Goal: Entertainment & Leisure: Consume media (video, audio)

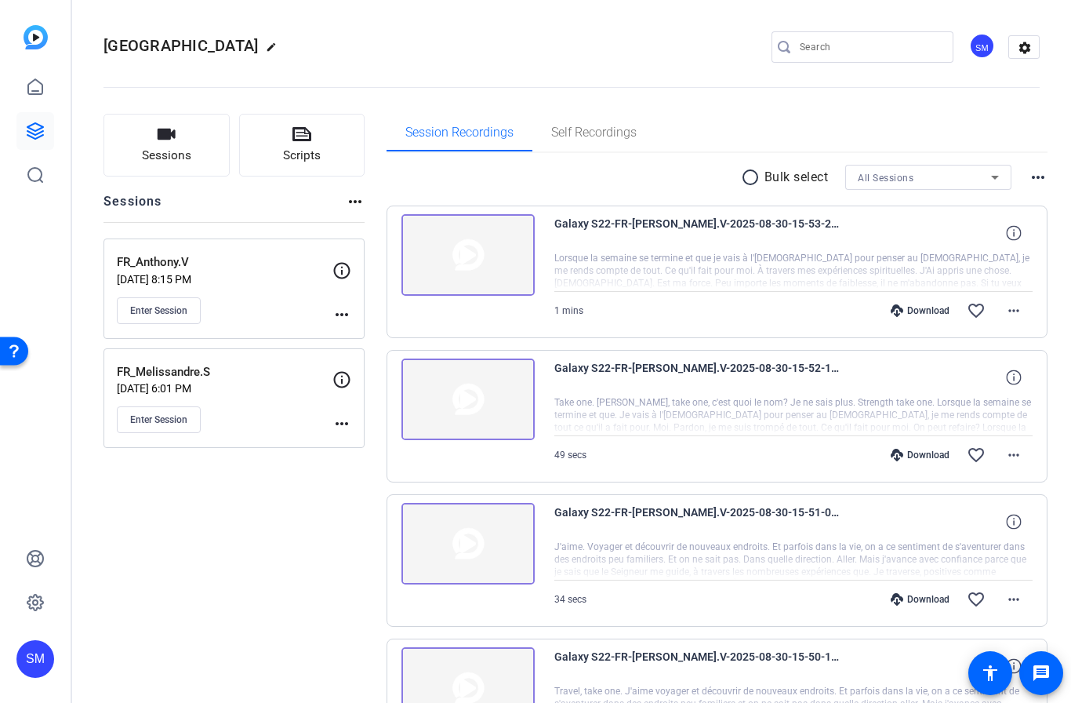
click at [47, 133] on link at bounding box center [35, 131] width 38 height 38
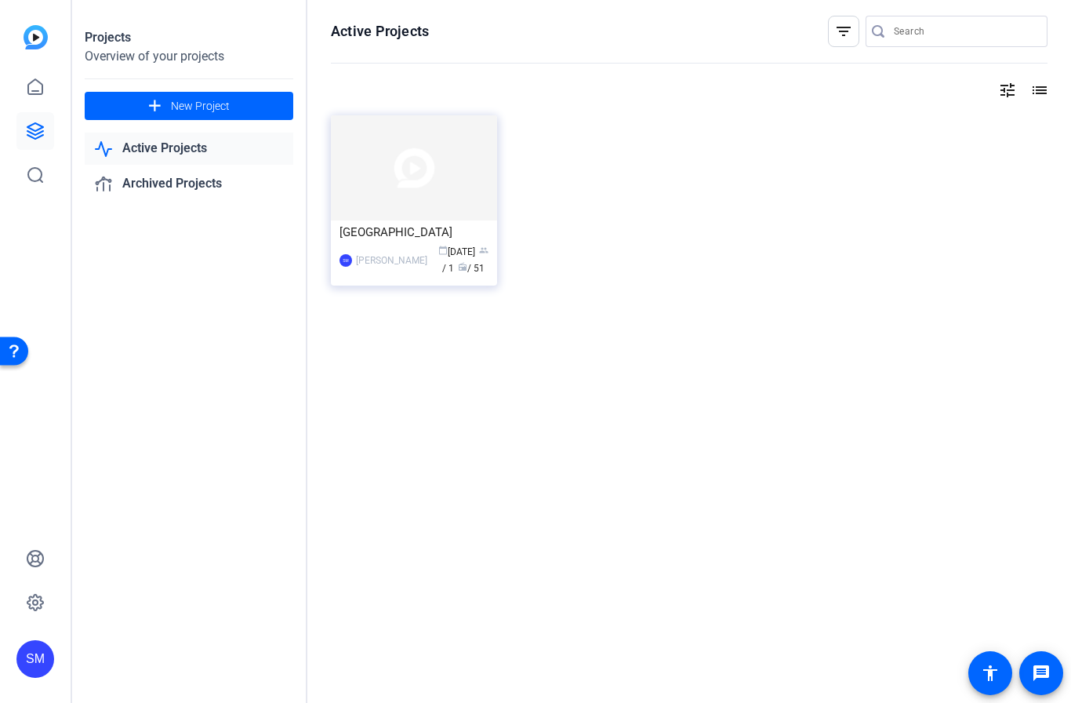
click at [416, 233] on div "[GEOGRAPHIC_DATA]" at bounding box center [414, 232] width 149 height 24
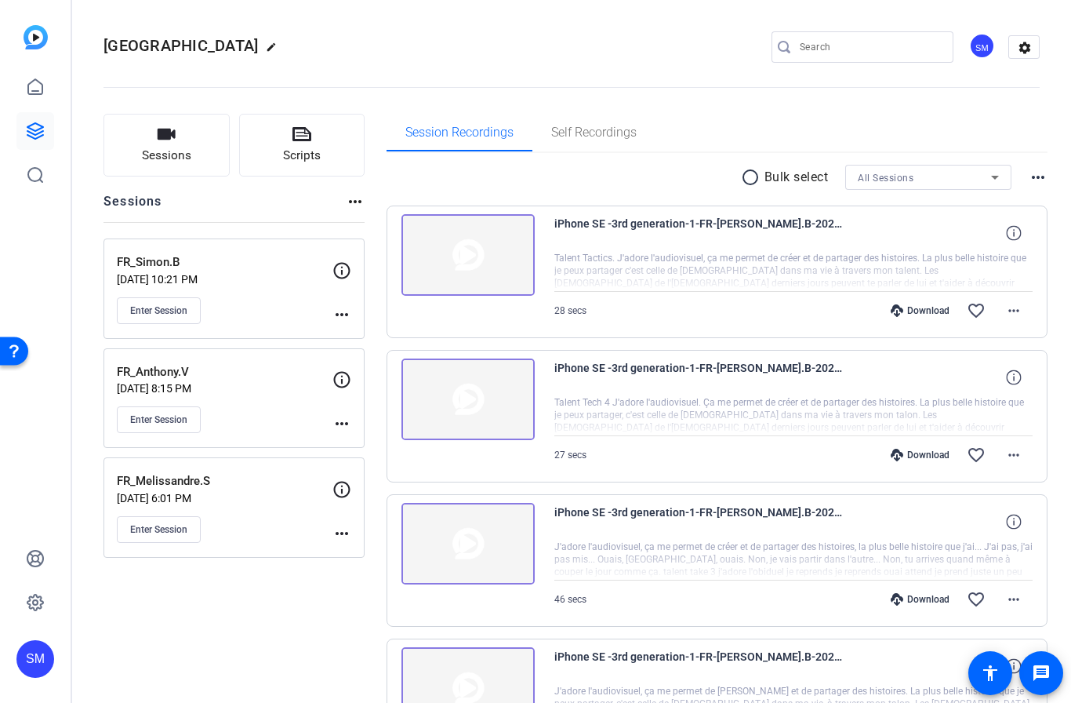
click at [260, 285] on div "FR_Simon.B [DATE] 10:21 PM Enter Session" at bounding box center [225, 288] width 216 height 71
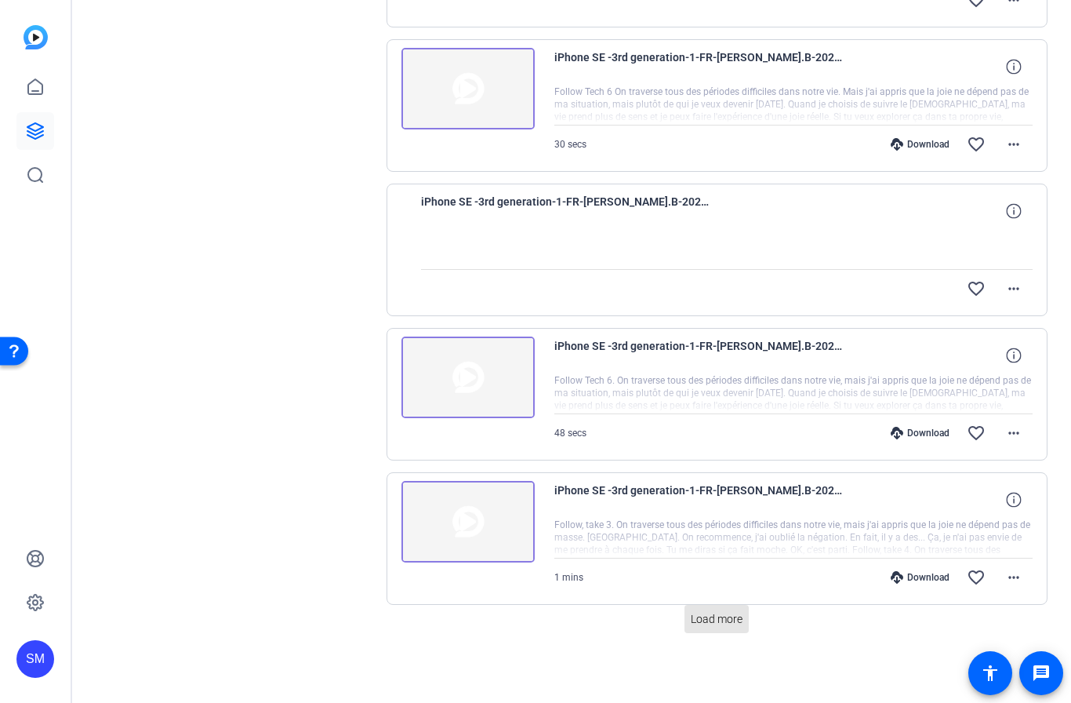
click at [730, 619] on span "Load more" at bounding box center [717, 619] width 52 height 16
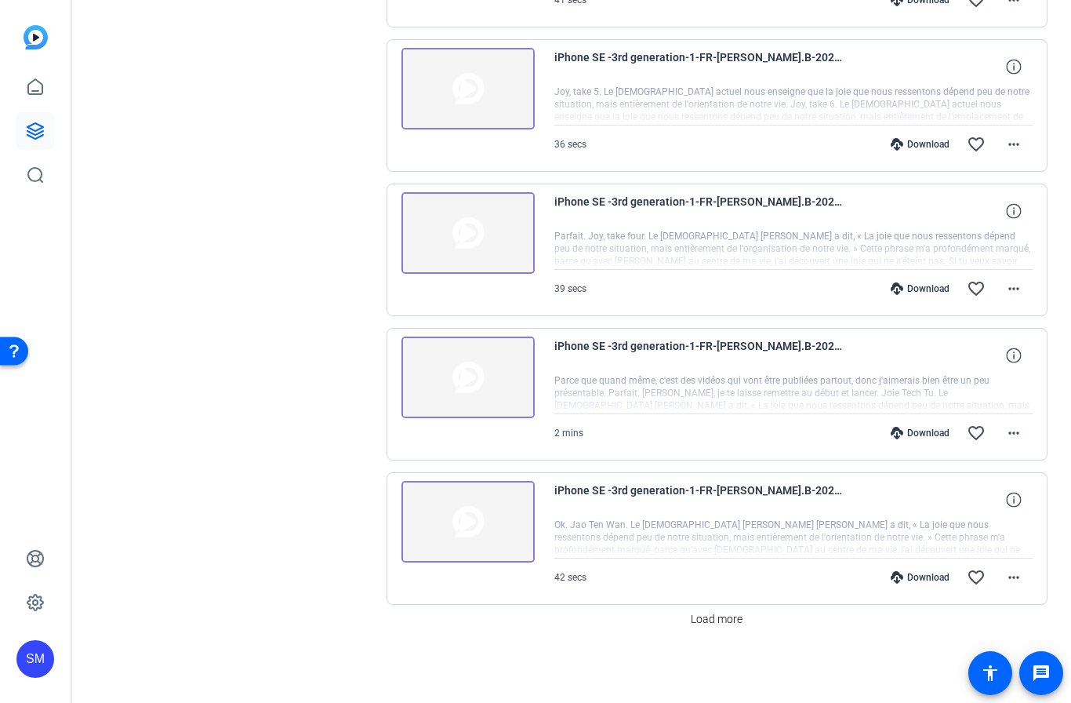
click at [734, 623] on span "Load more" at bounding box center [717, 619] width 52 height 16
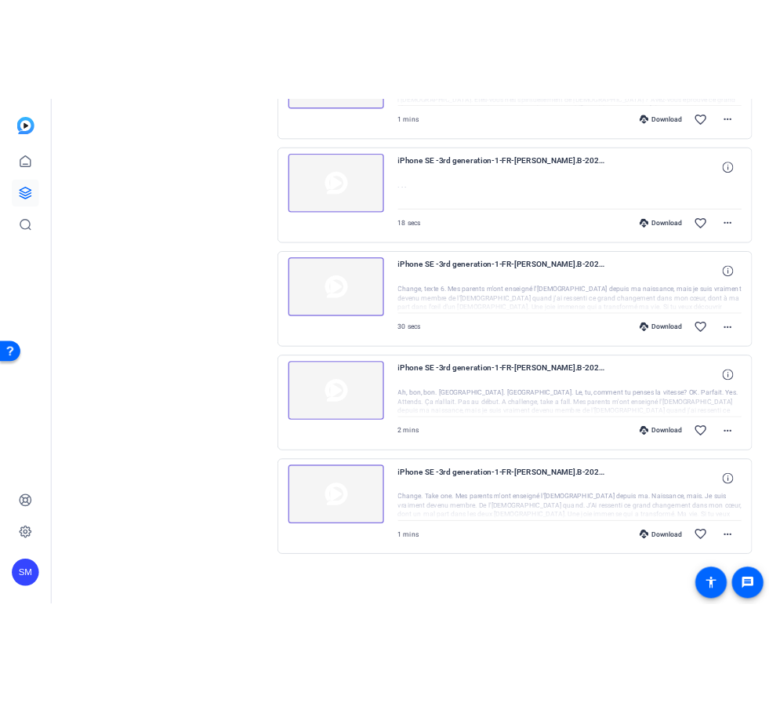
scroll to position [3319, 0]
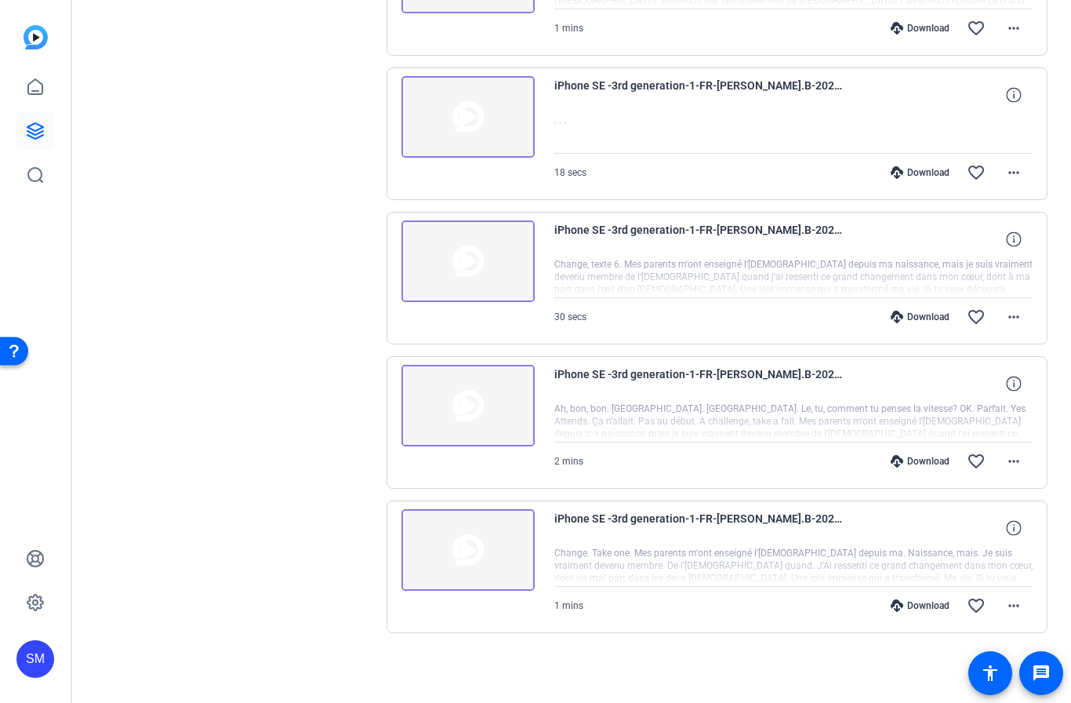
click at [472, 549] on img at bounding box center [467, 550] width 133 height 82
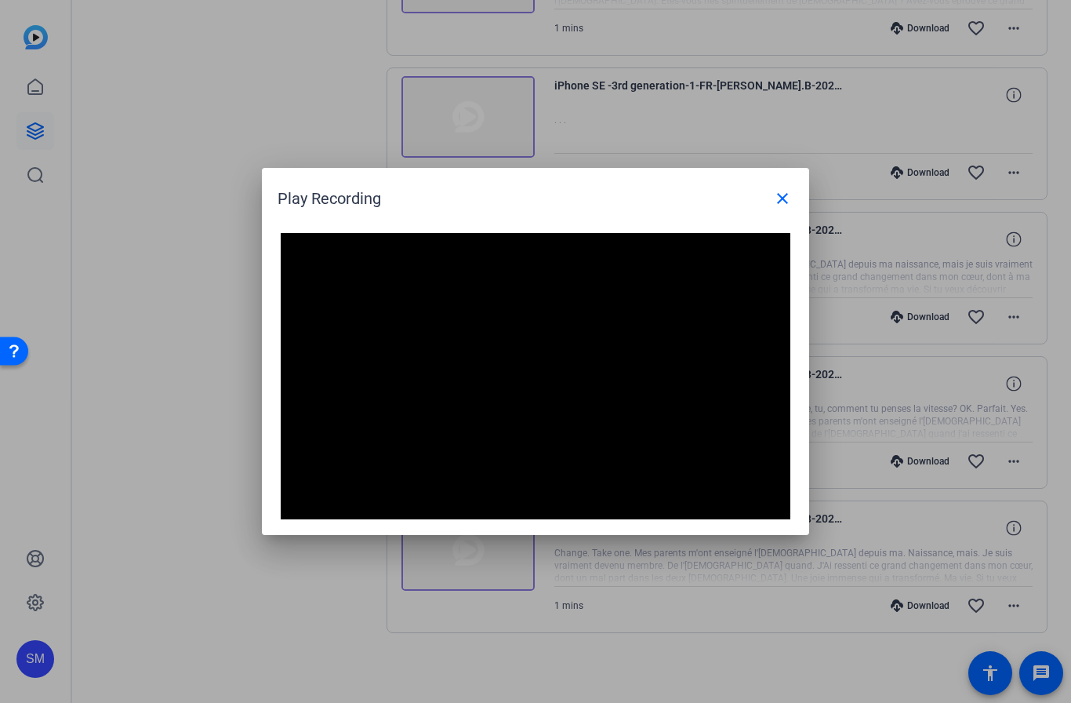
click at [681, 209] on div "Play Recording close" at bounding box center [540, 199] width 524 height 38
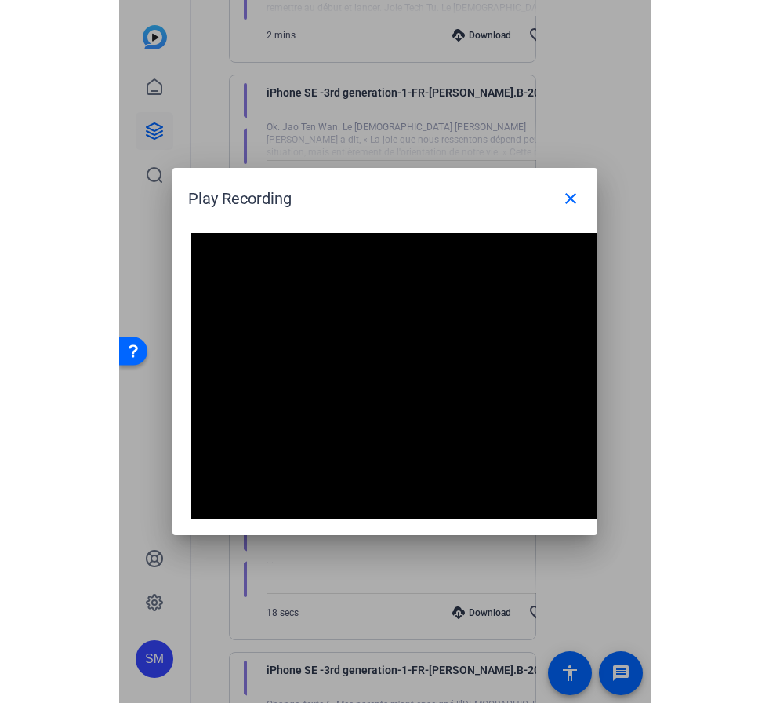
scroll to position [3315, 0]
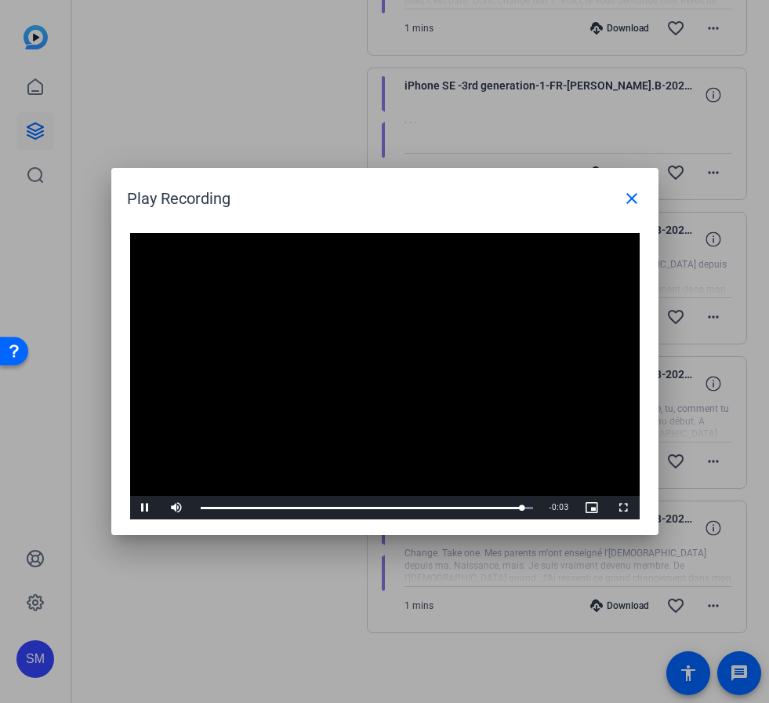
click at [638, 198] on mat-icon "close" at bounding box center [632, 198] width 19 height 19
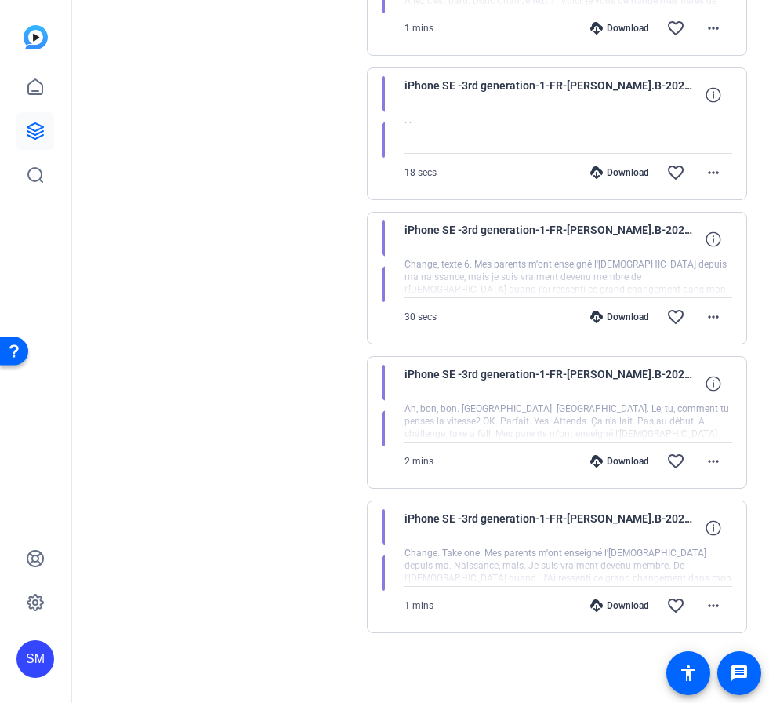
click at [539, 404] on div at bounding box center [569, 421] width 328 height 39
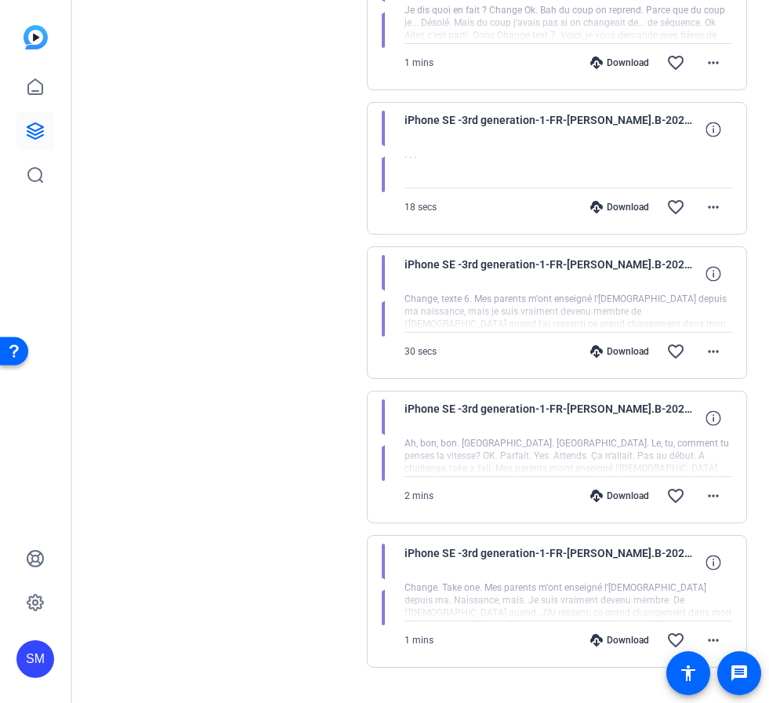
click at [569, 436] on span "iPhone SE -3rd generation-1-FR-[PERSON_NAME].B-2025-09-06-11-13-33-106-0" at bounding box center [550, 418] width 290 height 38
click at [527, 452] on div at bounding box center [569, 456] width 328 height 39
click at [398, 436] on div "iPhone SE -3rd generation-1-FR-[PERSON_NAME].B-2025-09-06-11-13-33-106-0 Ah, bo…" at bounding box center [557, 457] width 380 height 133
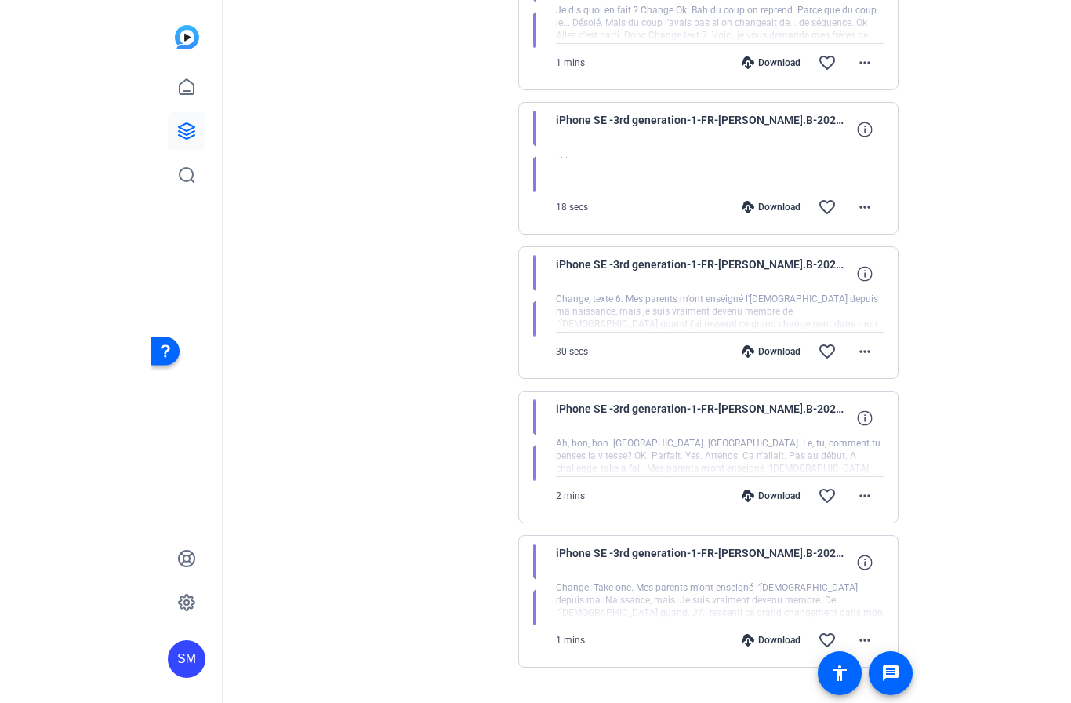
scroll to position [3279, 0]
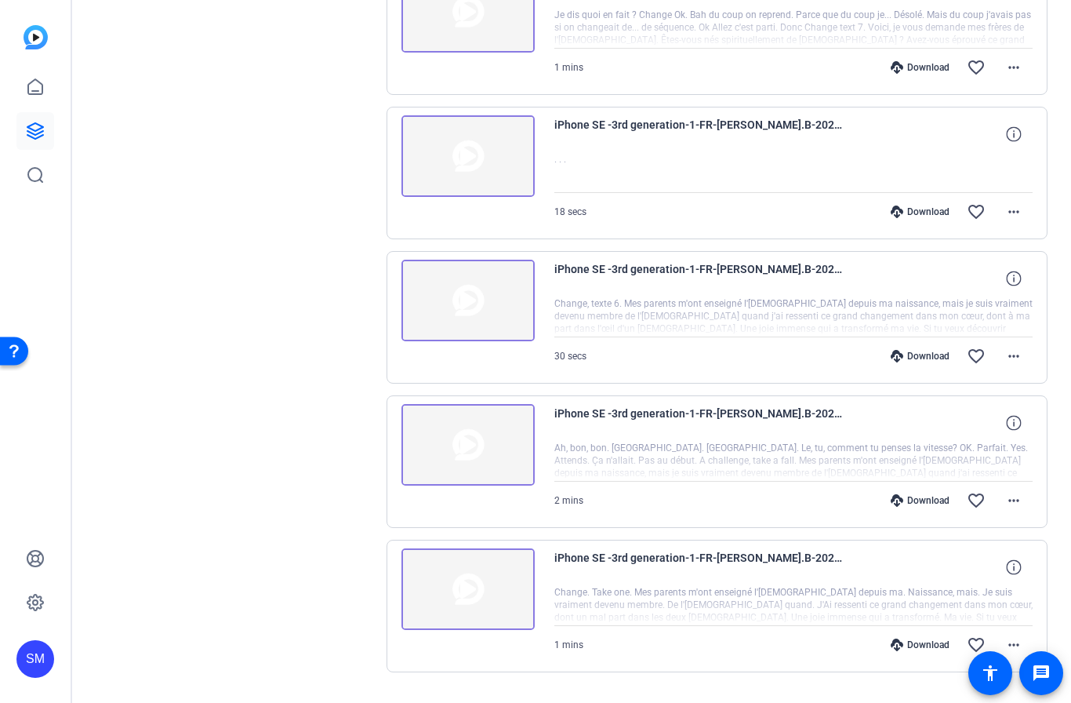
click at [467, 449] on img at bounding box center [467, 445] width 133 height 82
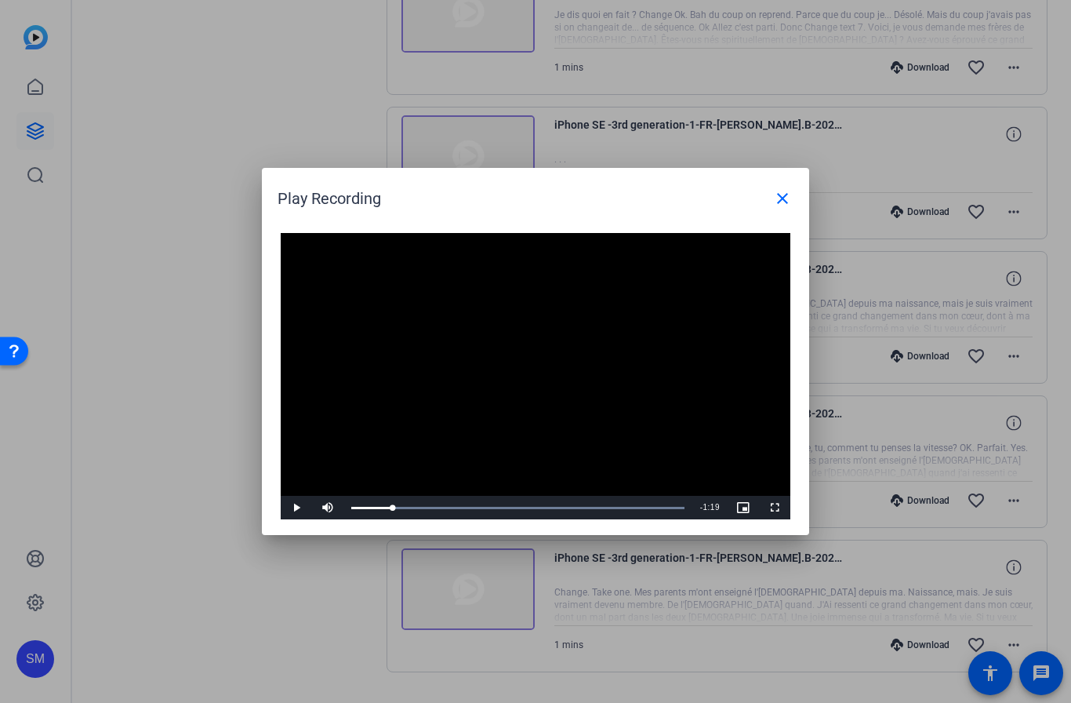
click at [785, 198] on mat-icon "close" at bounding box center [782, 198] width 19 height 19
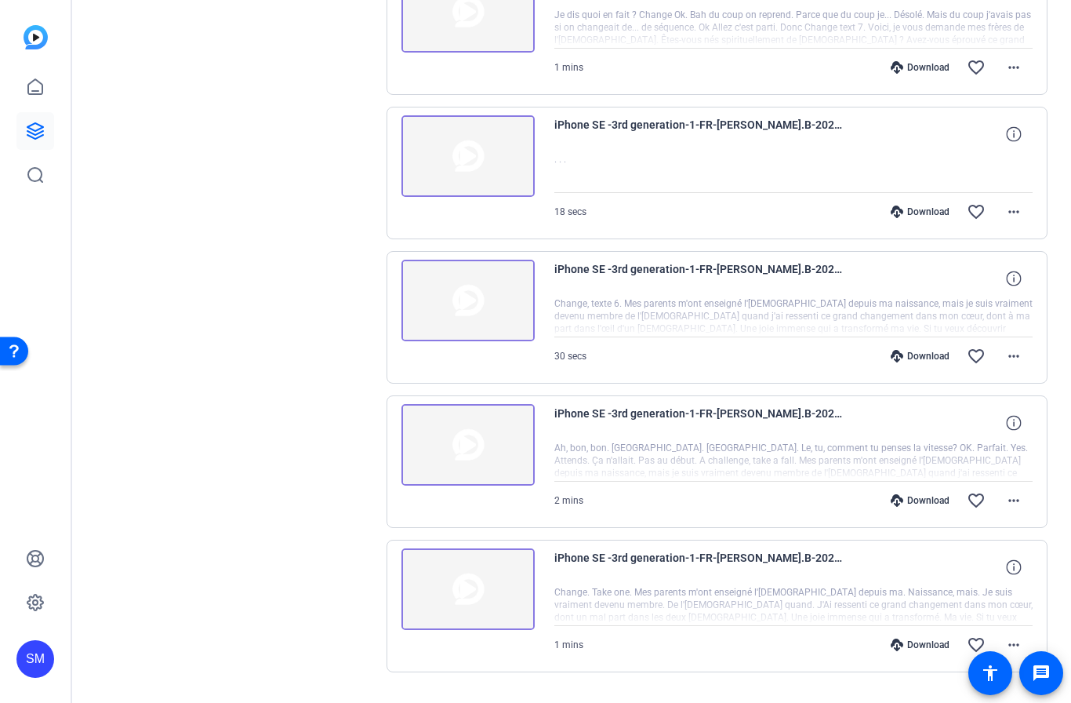
click at [466, 448] on img at bounding box center [467, 445] width 133 height 82
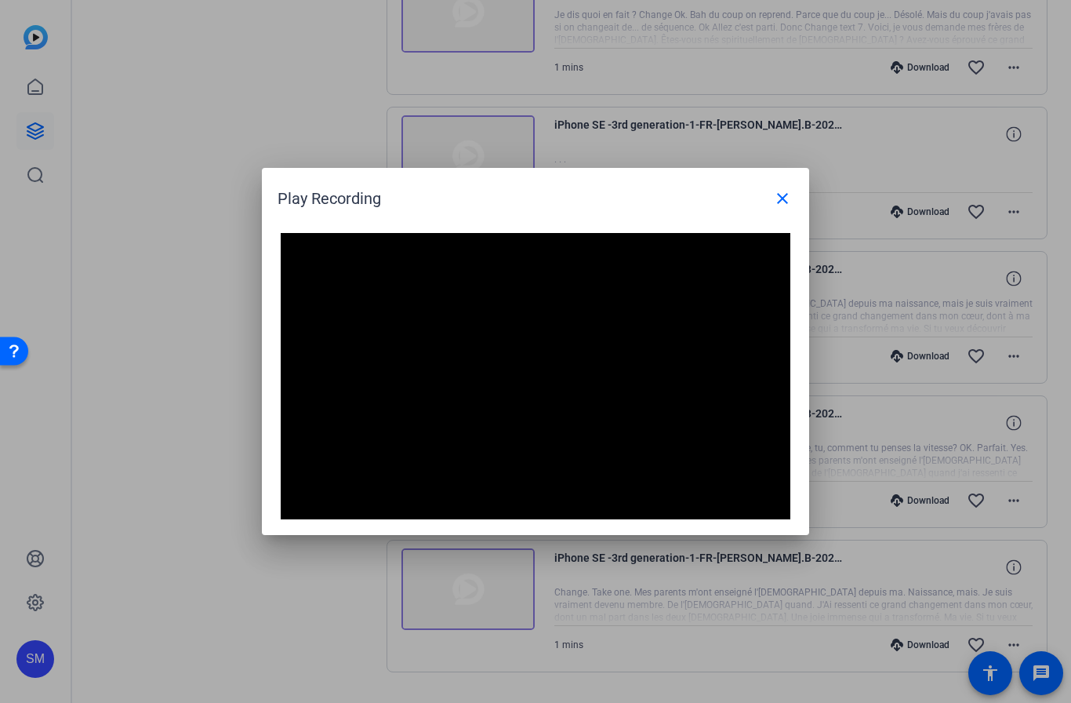
click at [786, 202] on mat-icon "close" at bounding box center [782, 198] width 19 height 19
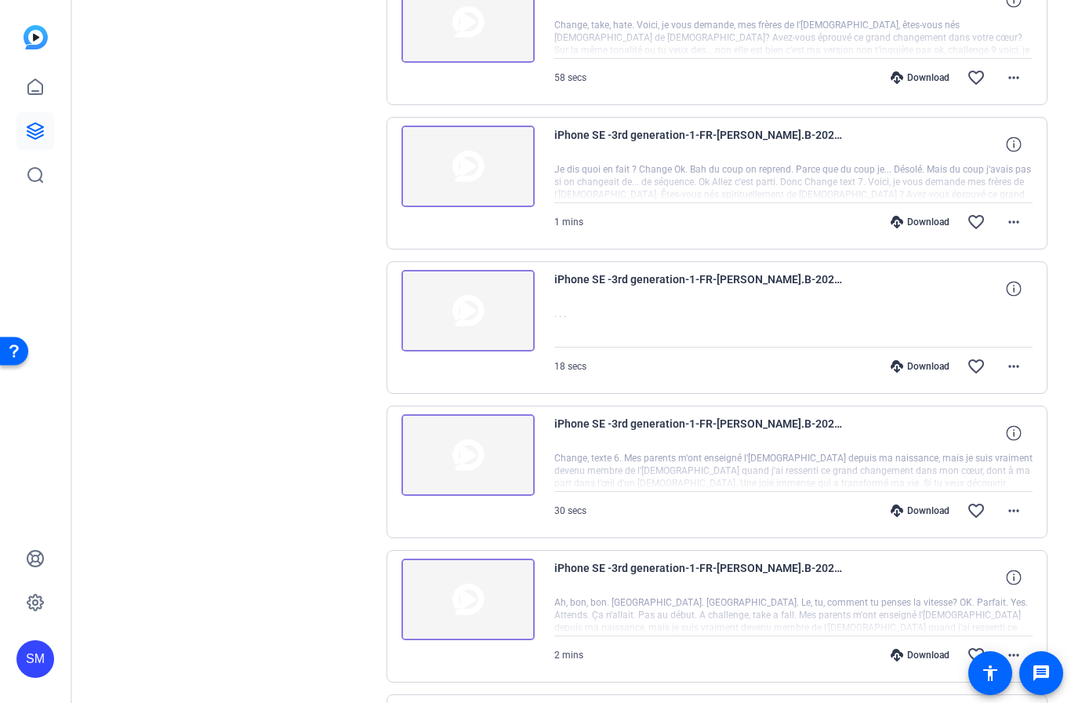
scroll to position [3117, 0]
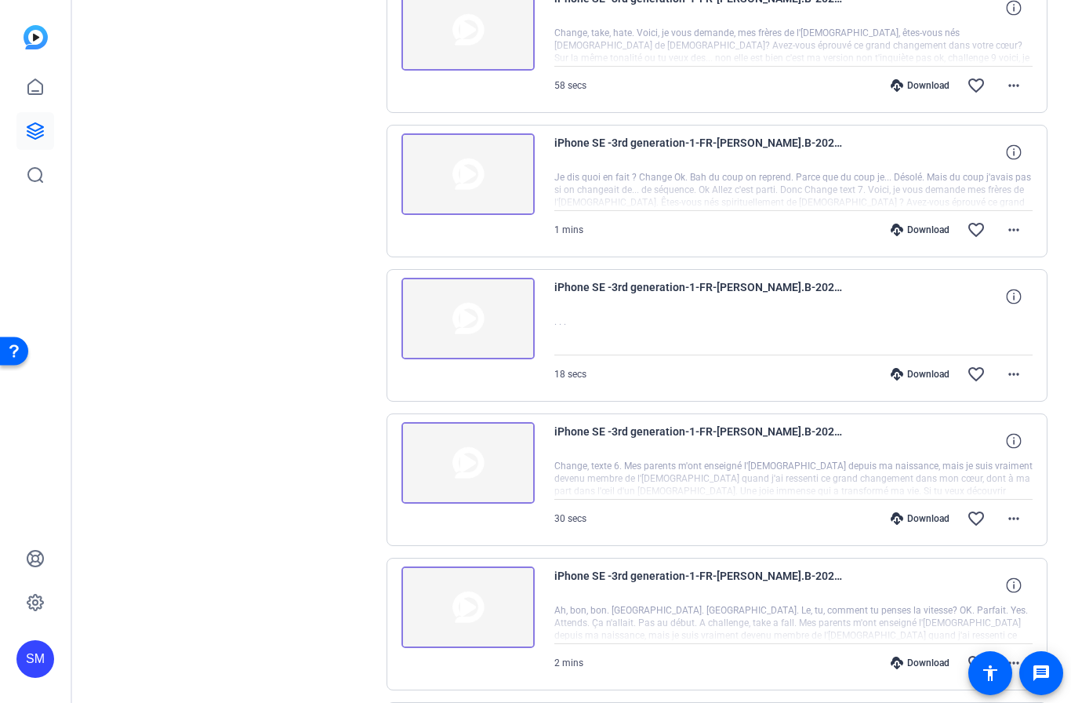
click at [470, 467] on img at bounding box center [467, 463] width 133 height 82
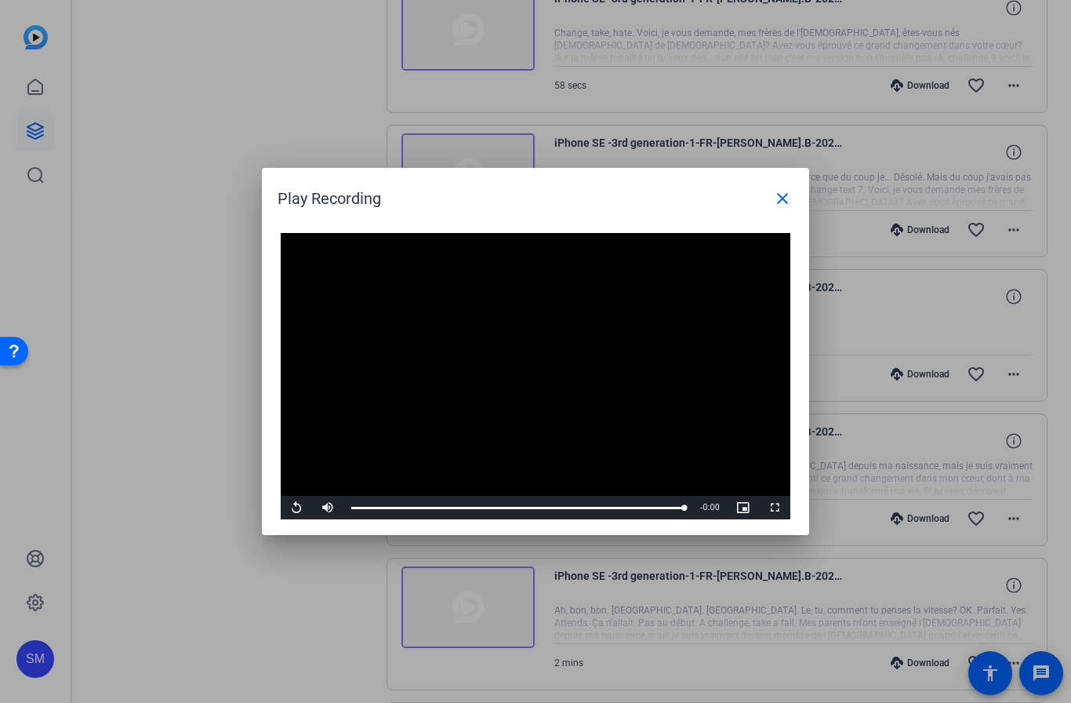
click at [779, 202] on mat-icon "close" at bounding box center [782, 198] width 19 height 19
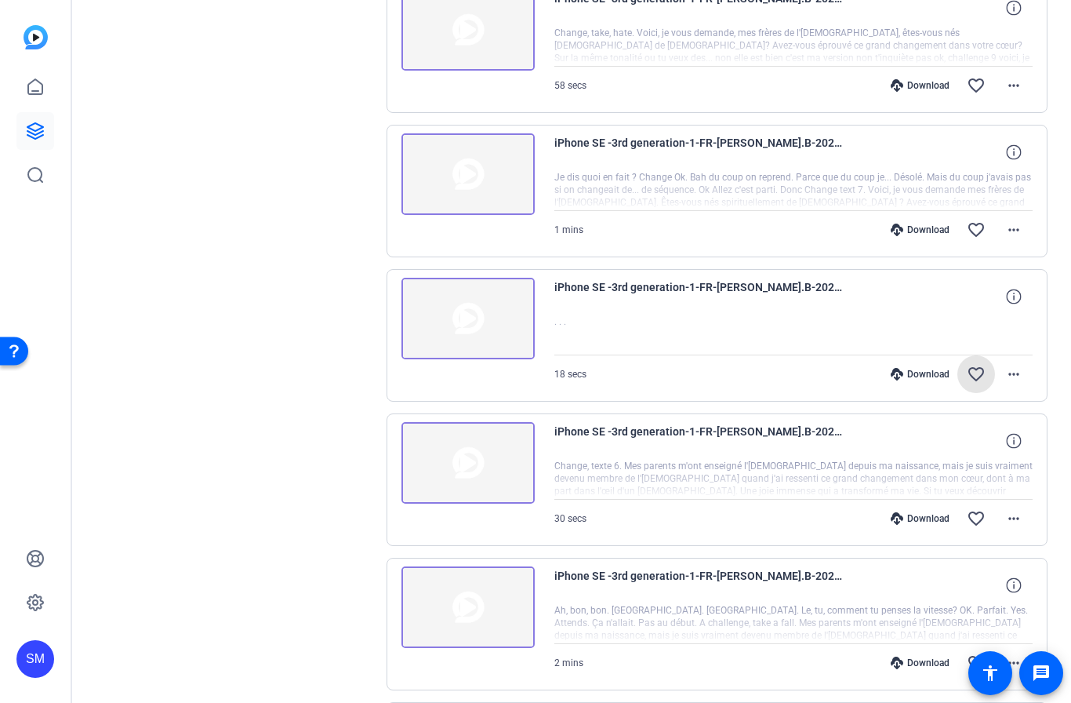
click at [976, 367] on mat-icon "favorite_border" at bounding box center [976, 374] width 19 height 19
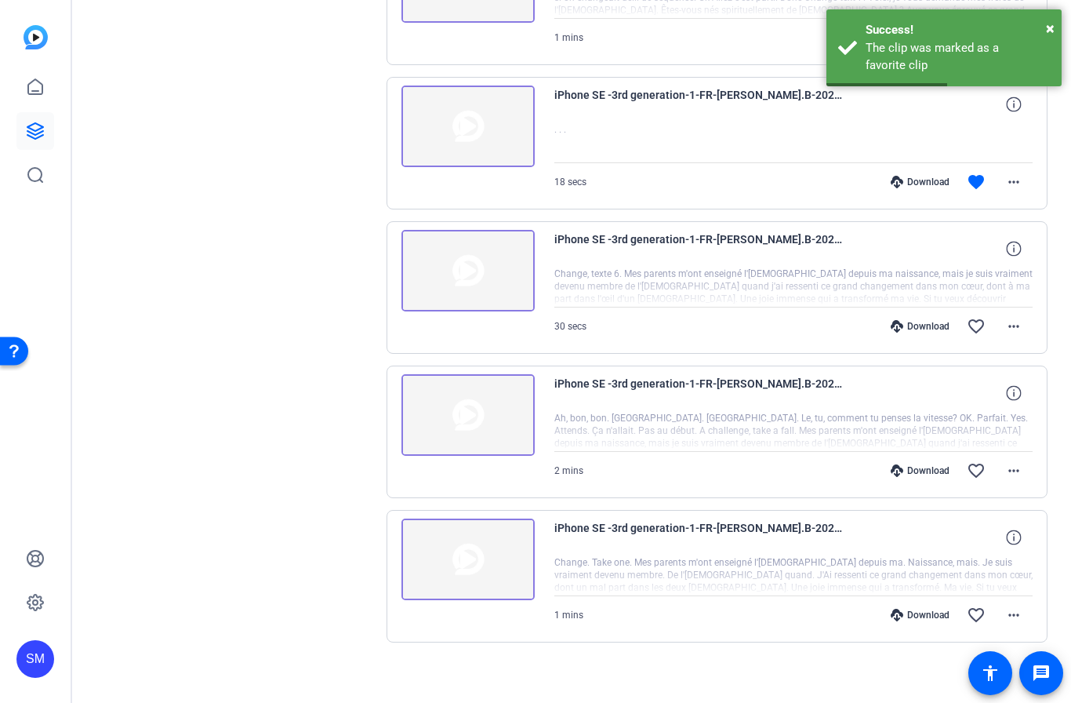
scroll to position [3309, 0]
click at [983, 323] on mat-icon "favorite_border" at bounding box center [976, 326] width 19 height 19
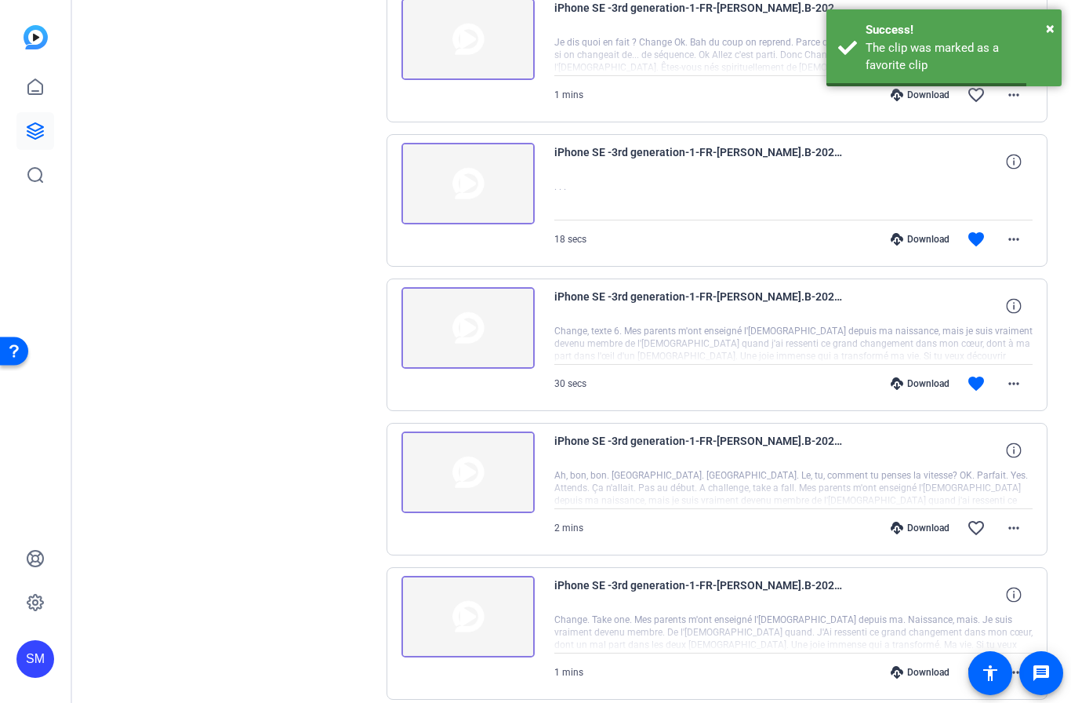
scroll to position [3186, 0]
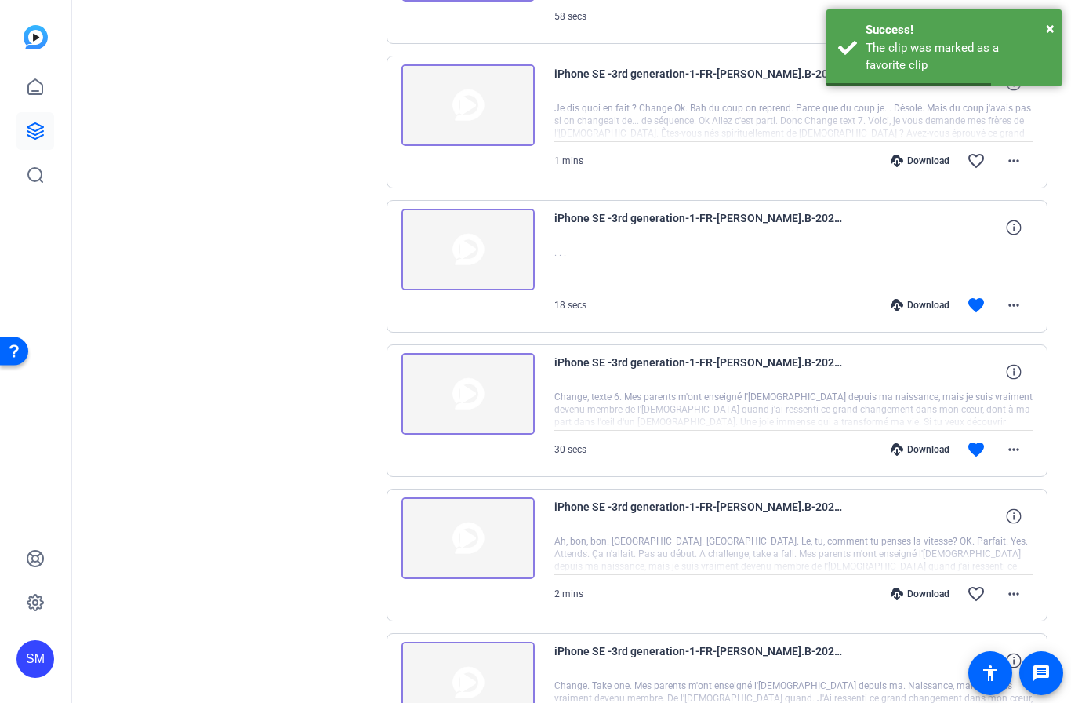
click at [473, 250] on img at bounding box center [467, 250] width 133 height 82
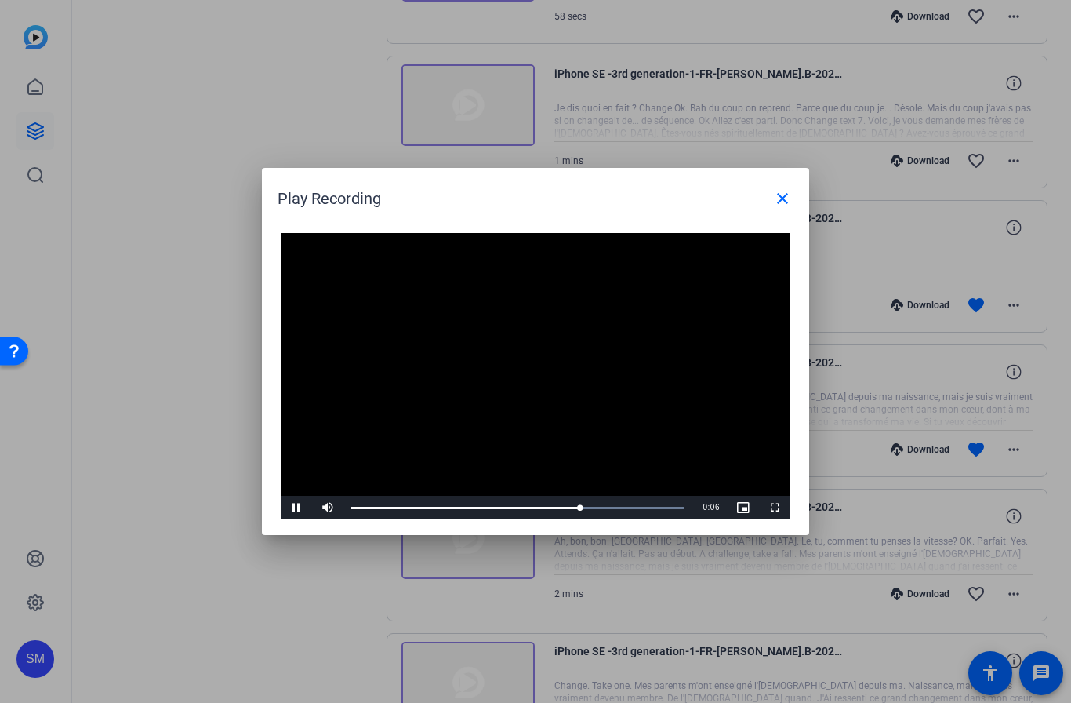
click at [787, 202] on mat-icon "close" at bounding box center [782, 198] width 19 height 19
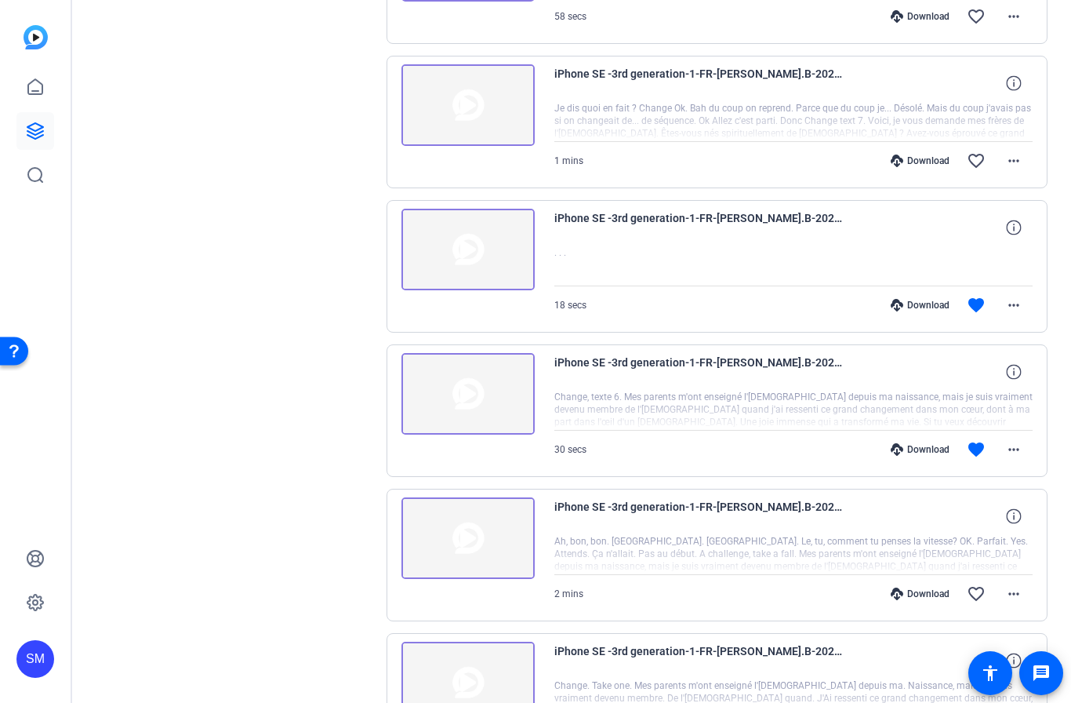
click at [977, 302] on mat-icon "favorite" at bounding box center [976, 305] width 19 height 19
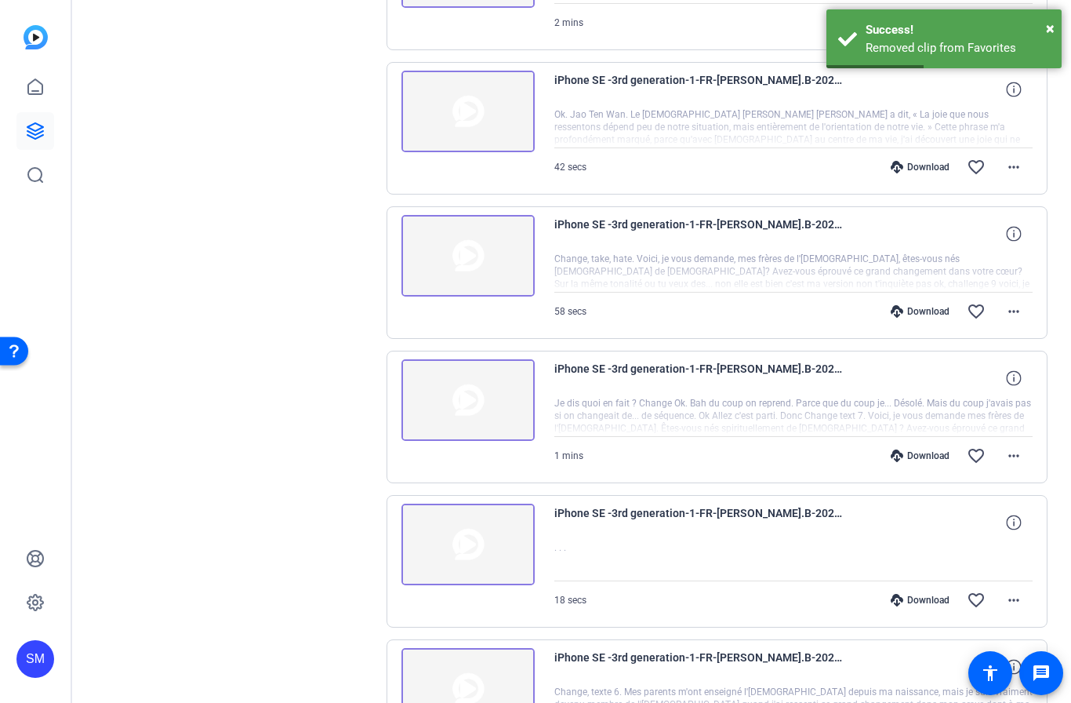
scroll to position [2865, 0]
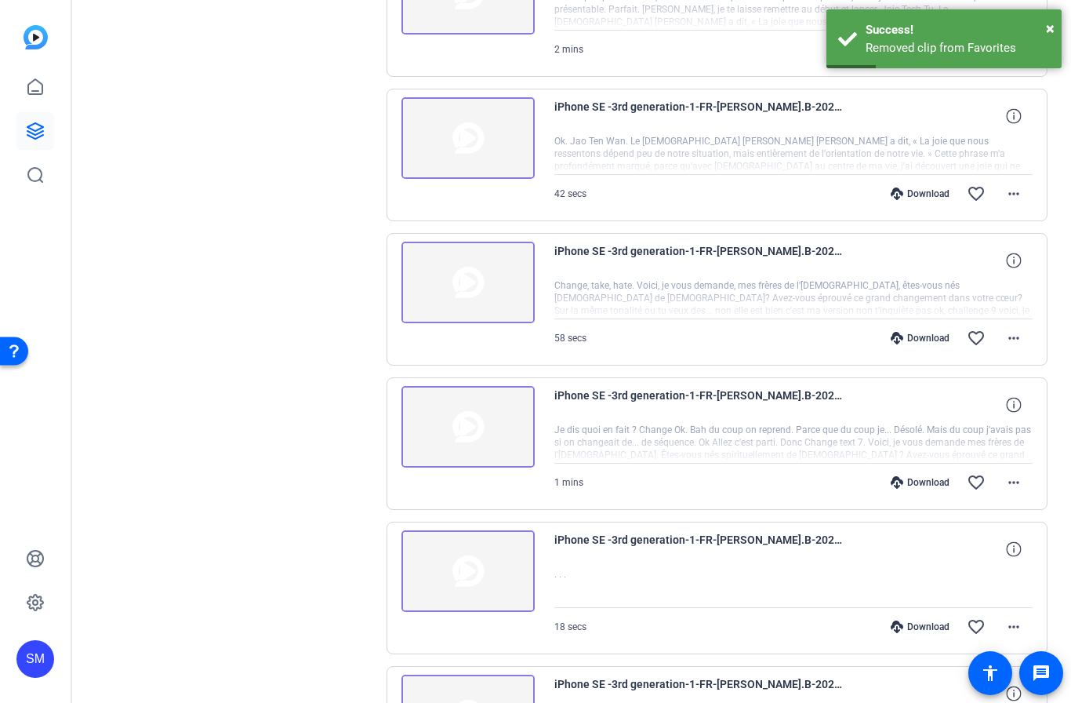
click at [475, 423] on img at bounding box center [467, 427] width 133 height 82
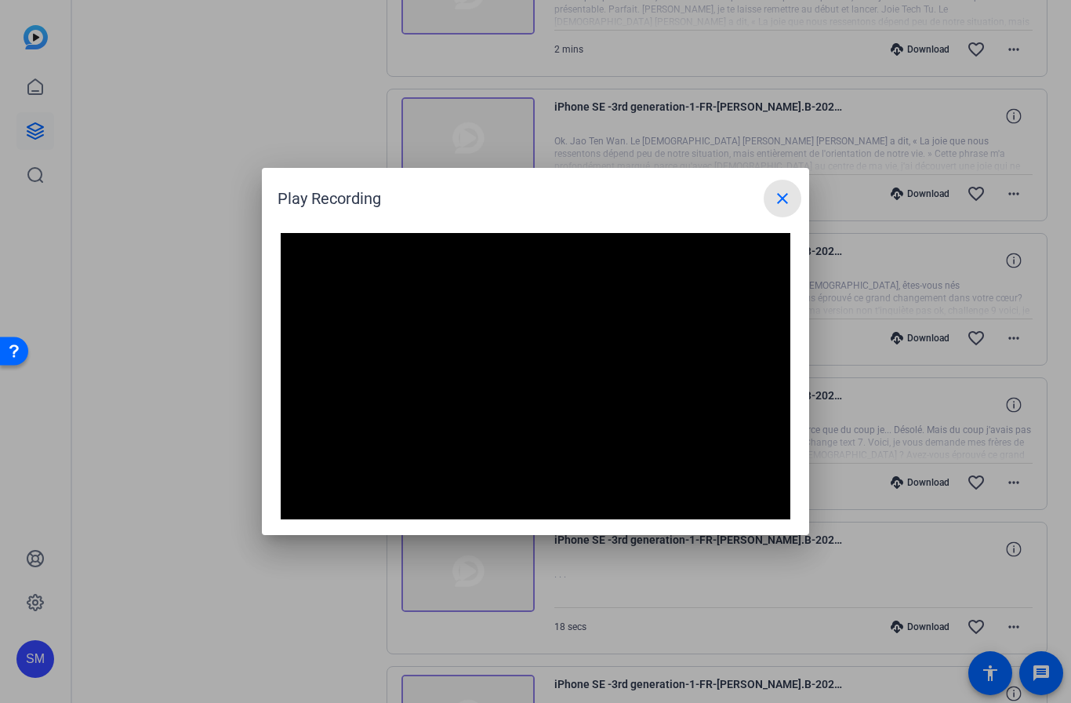
click at [790, 198] on mat-icon "close" at bounding box center [782, 198] width 19 height 19
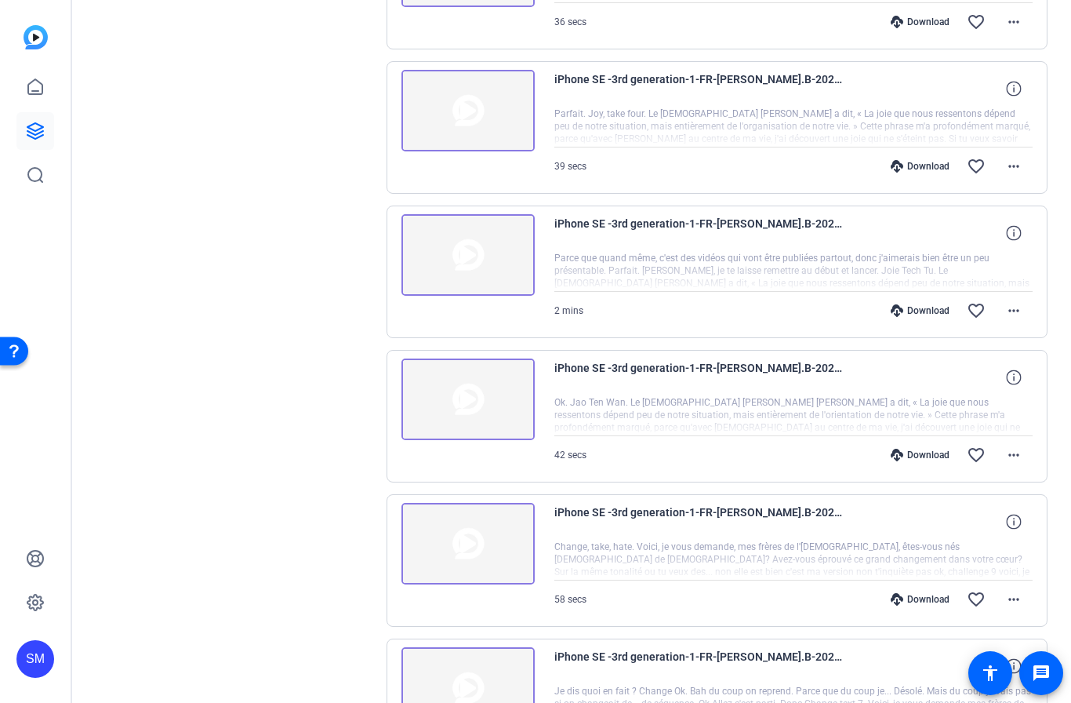
scroll to position [2575, 0]
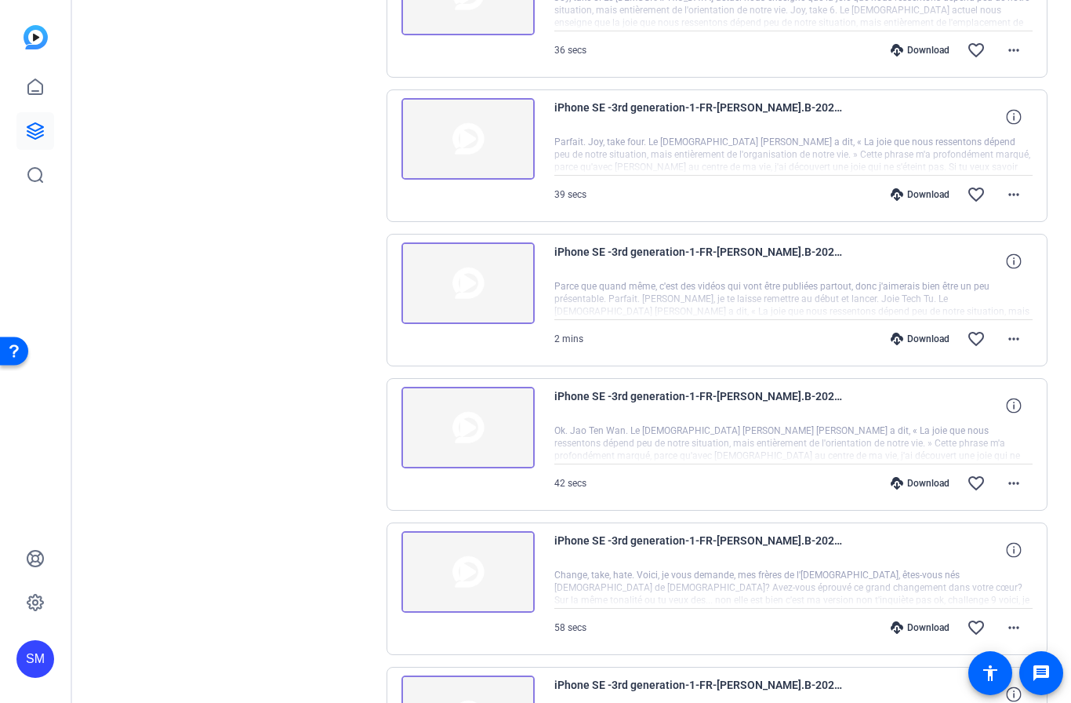
click at [474, 569] on img at bounding box center [467, 572] width 133 height 82
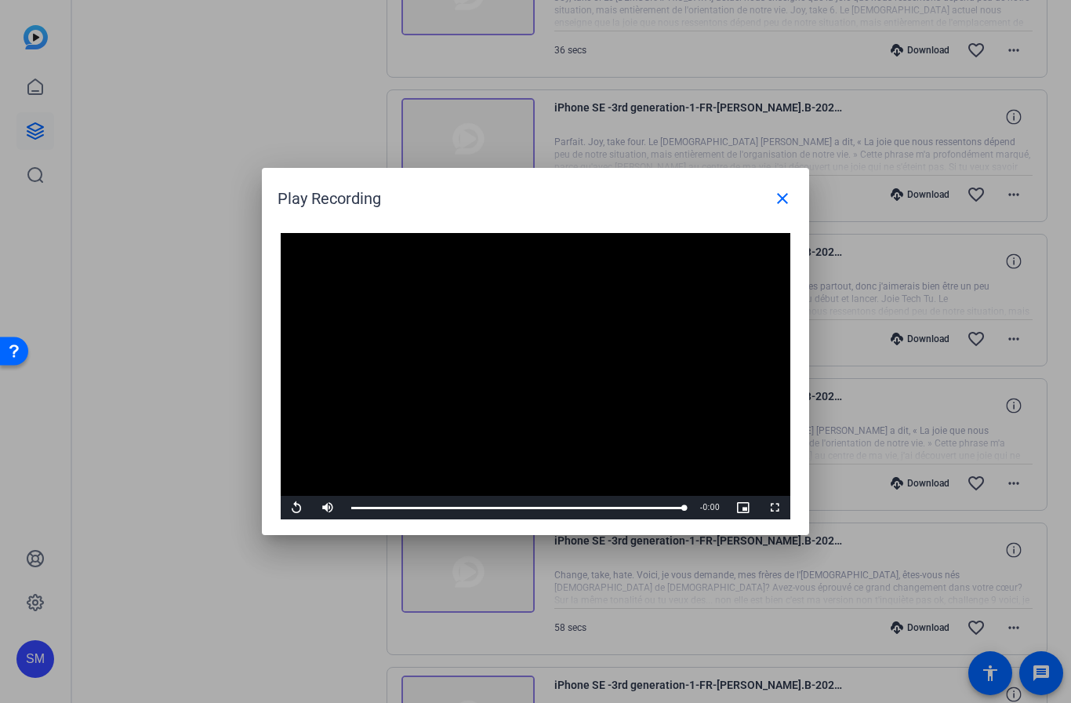
click at [789, 199] on mat-icon "close" at bounding box center [782, 198] width 19 height 19
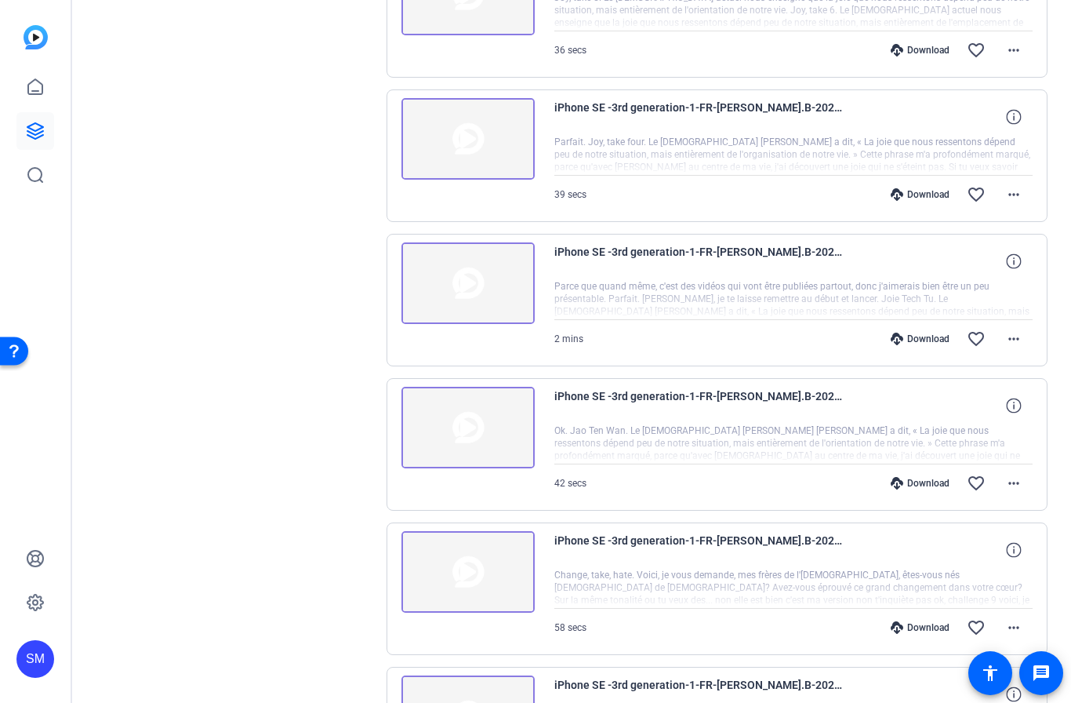
click at [969, 618] on mat-icon "favorite_border" at bounding box center [976, 627] width 19 height 19
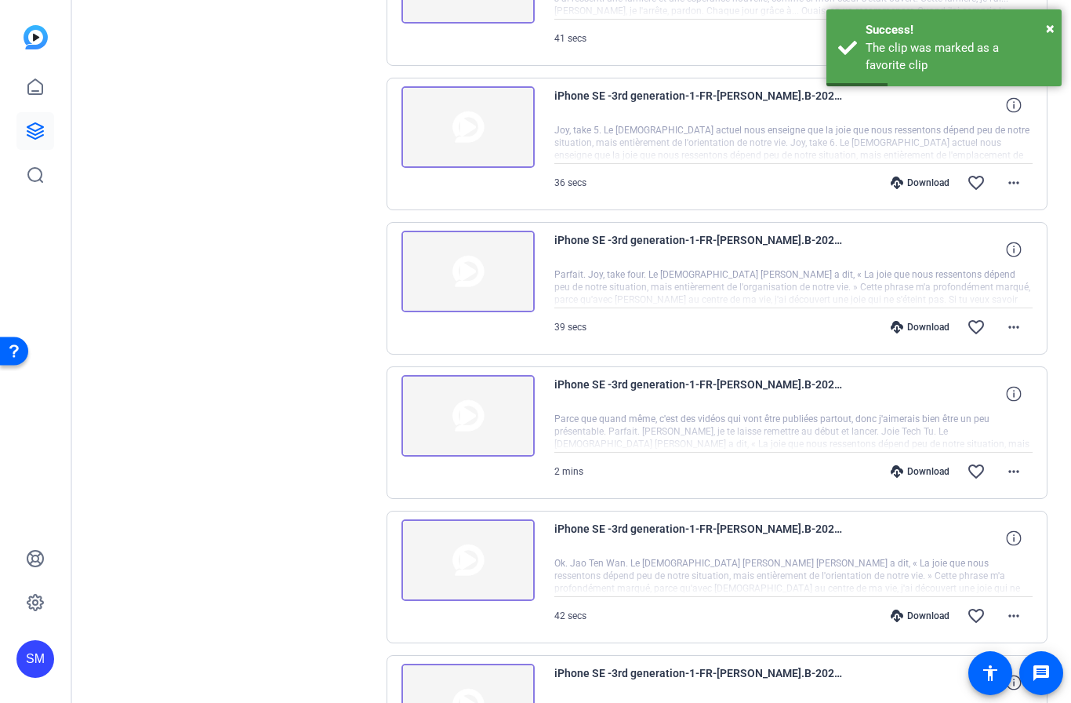
scroll to position [2409, 0]
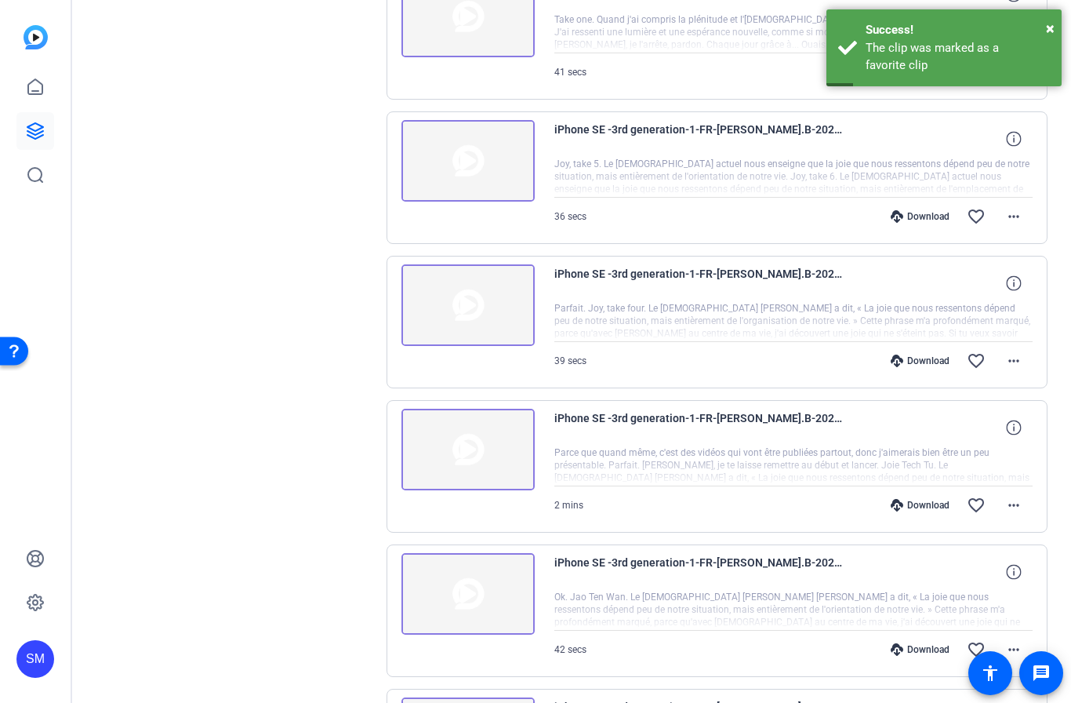
click at [464, 592] on img at bounding box center [467, 594] width 133 height 82
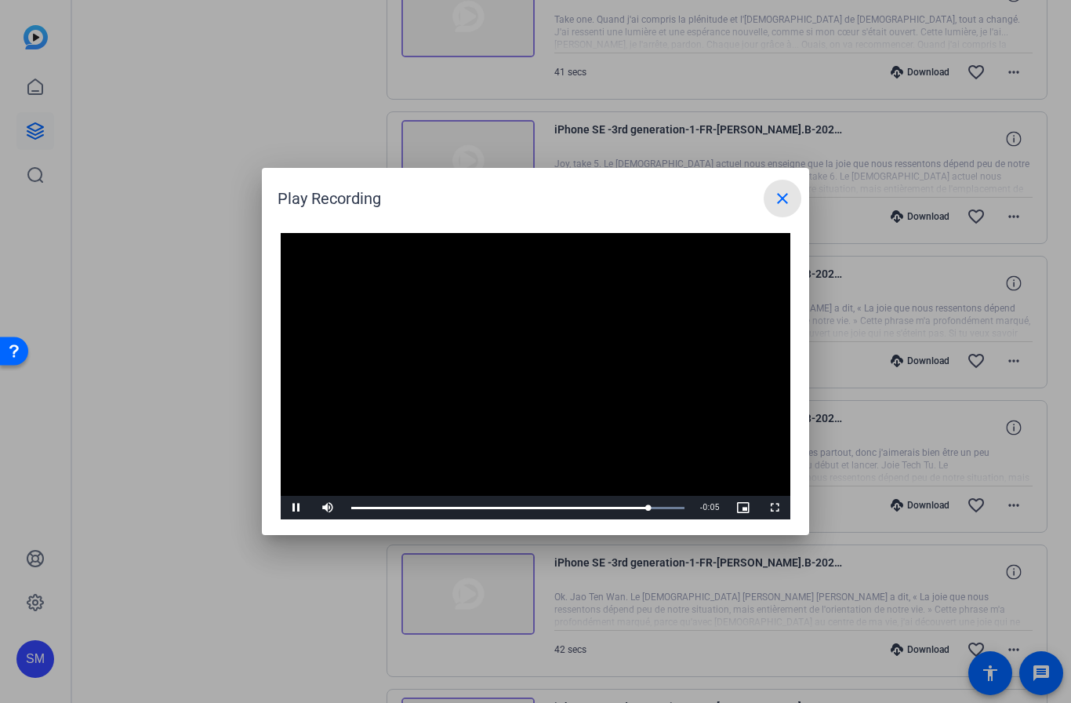
click at [785, 203] on mat-icon "close" at bounding box center [782, 198] width 19 height 19
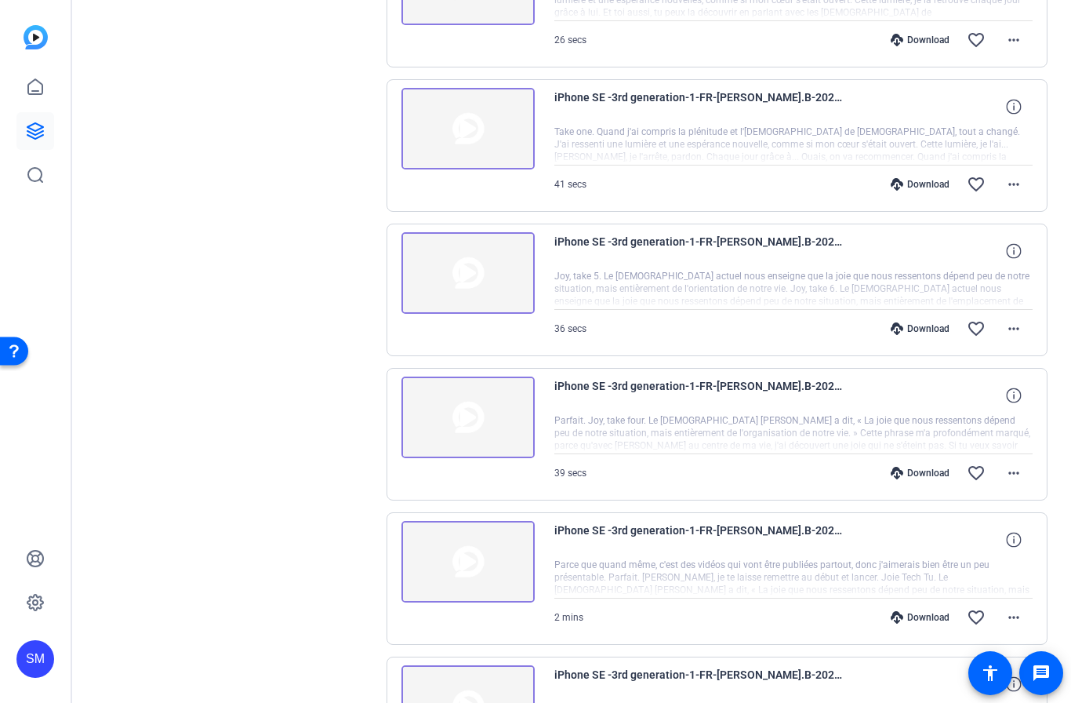
scroll to position [2248, 0]
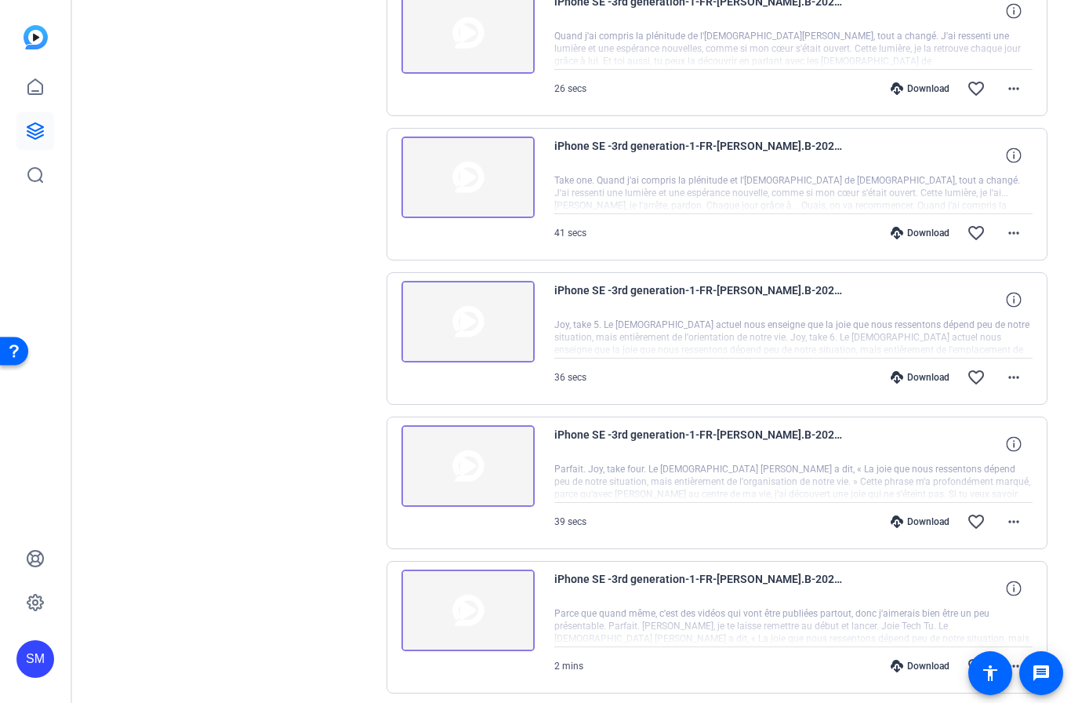
click at [474, 608] on img at bounding box center [467, 610] width 133 height 82
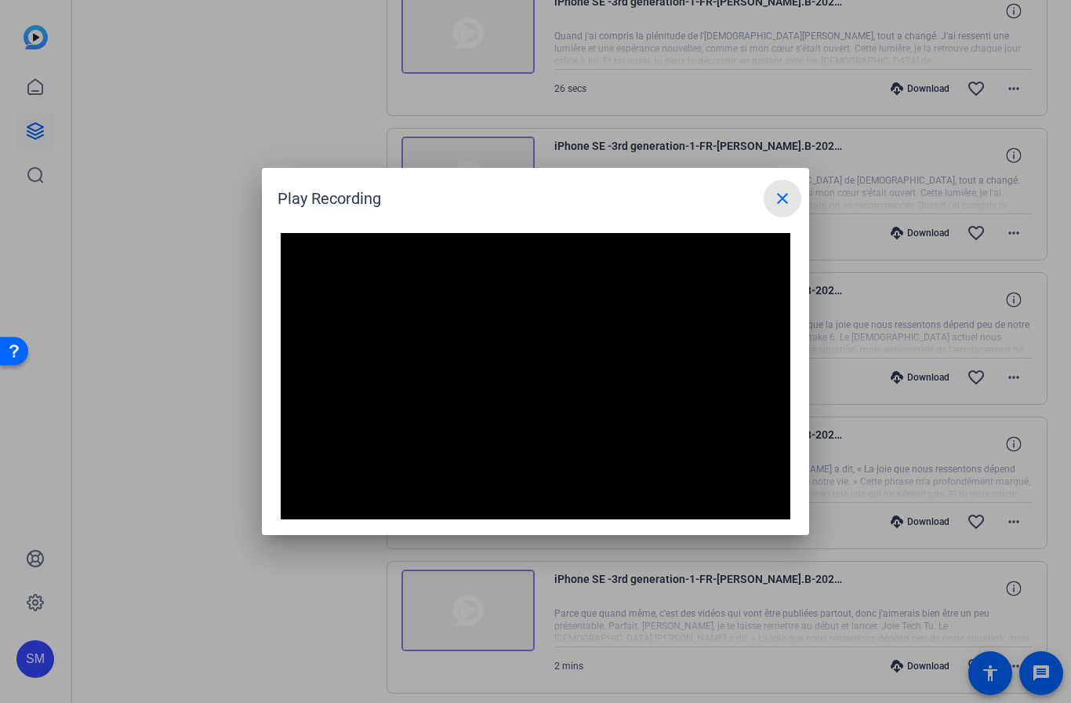
click at [781, 204] on mat-icon "close" at bounding box center [782, 198] width 19 height 19
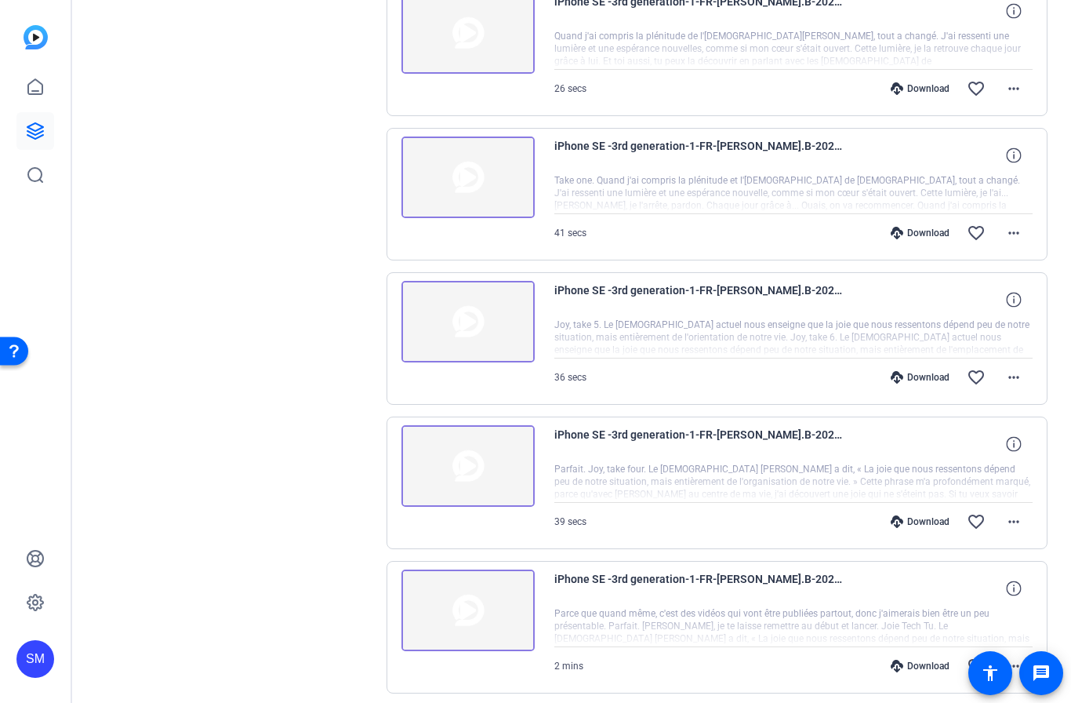
scroll to position [2298, 0]
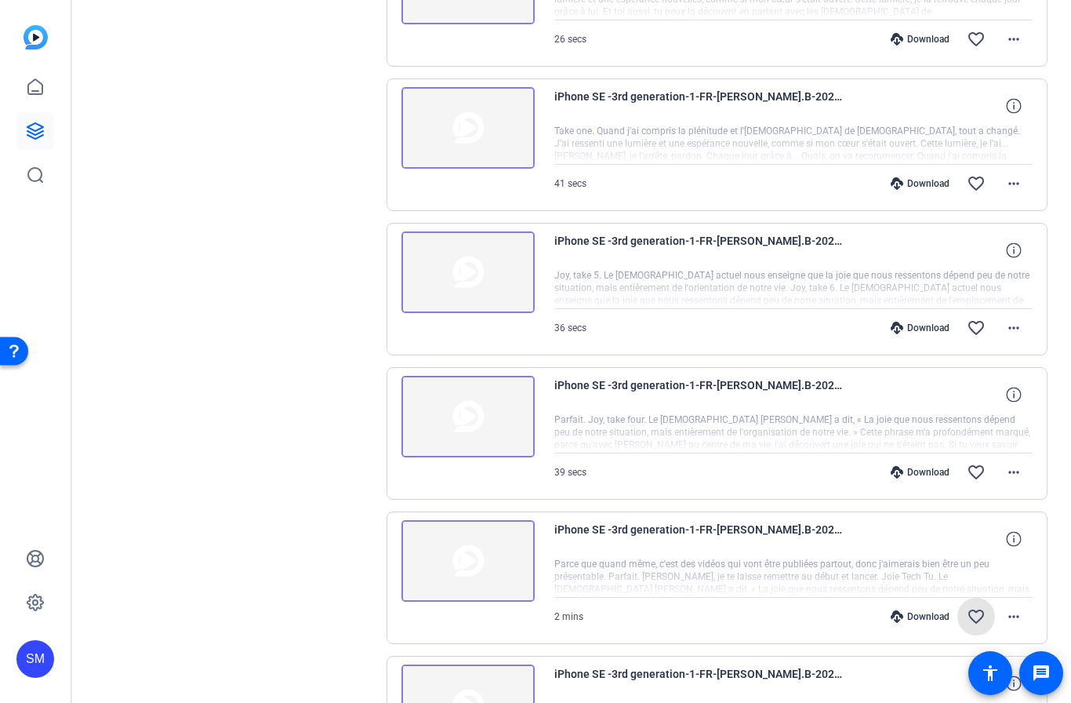
click at [983, 613] on mat-icon "favorite_border" at bounding box center [976, 616] width 19 height 19
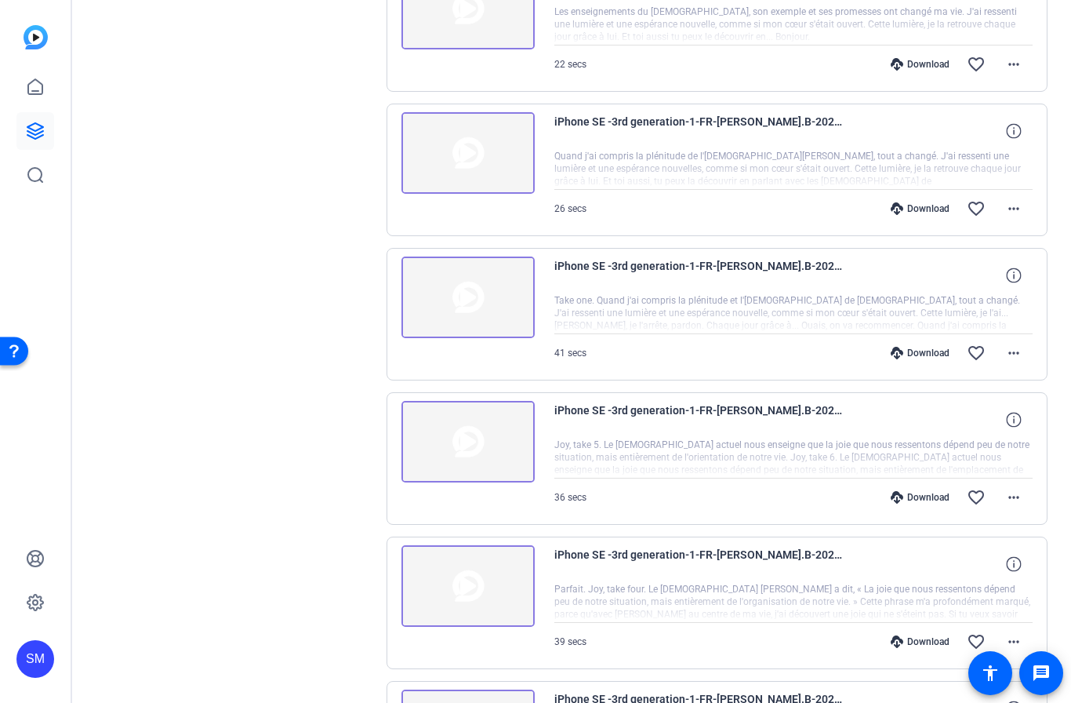
scroll to position [2121, 0]
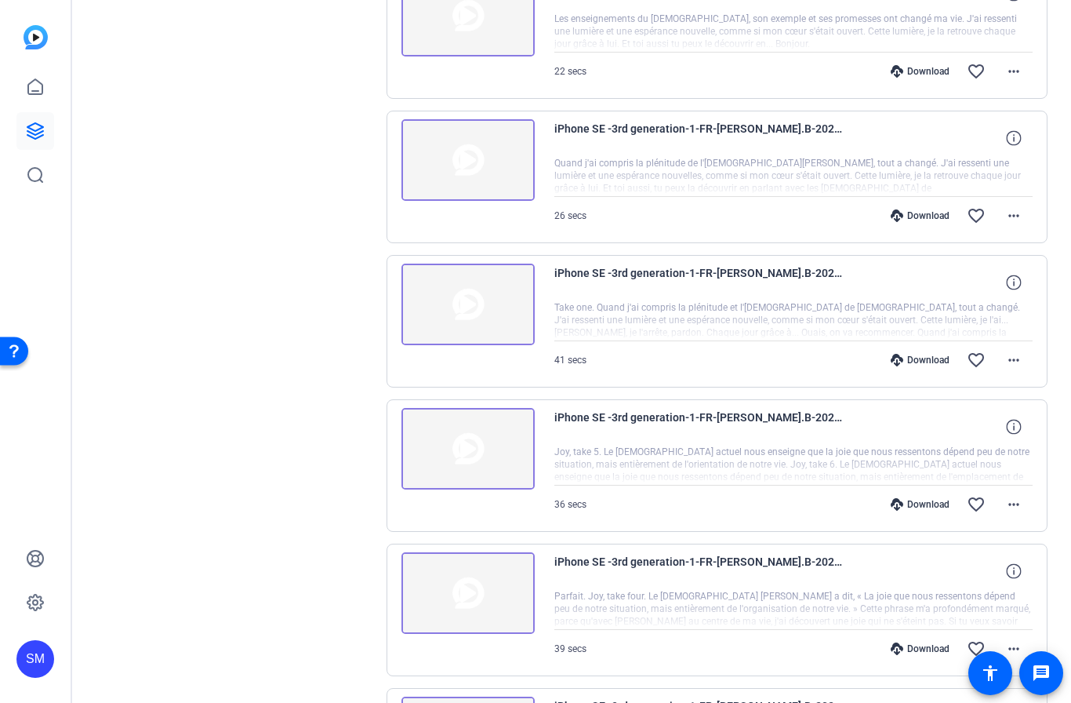
click at [468, 587] on img at bounding box center [467, 593] width 133 height 82
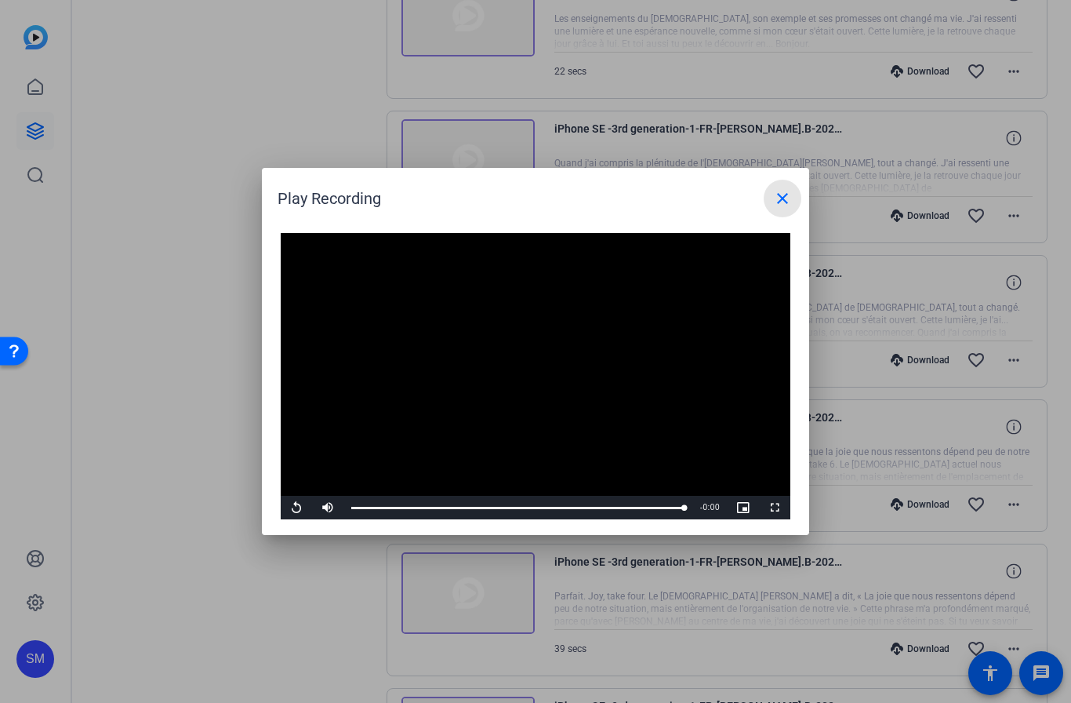
click at [793, 203] on span at bounding box center [783, 199] width 38 height 38
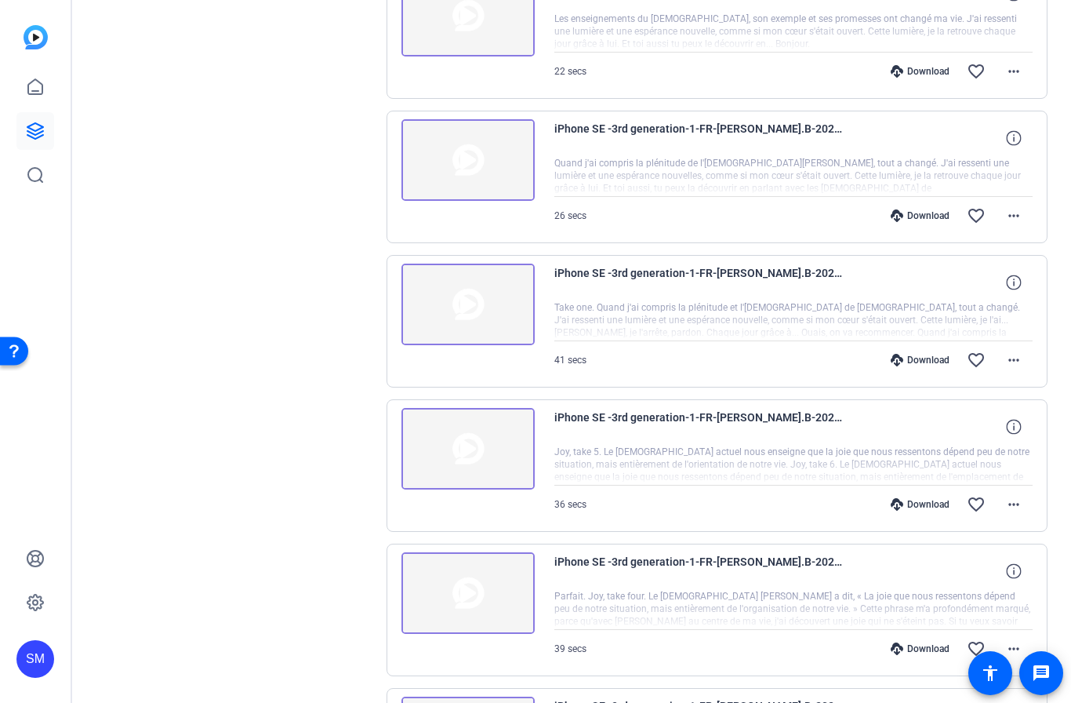
scroll to position [2149, 0]
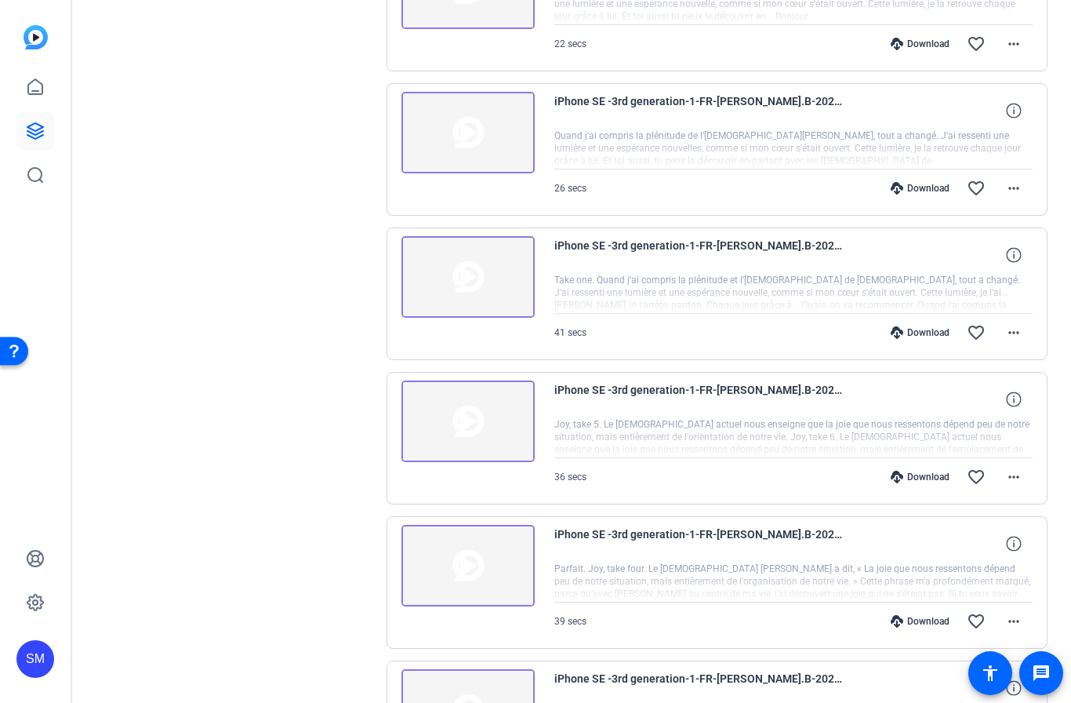
click at [979, 610] on span at bounding box center [976, 621] width 38 height 38
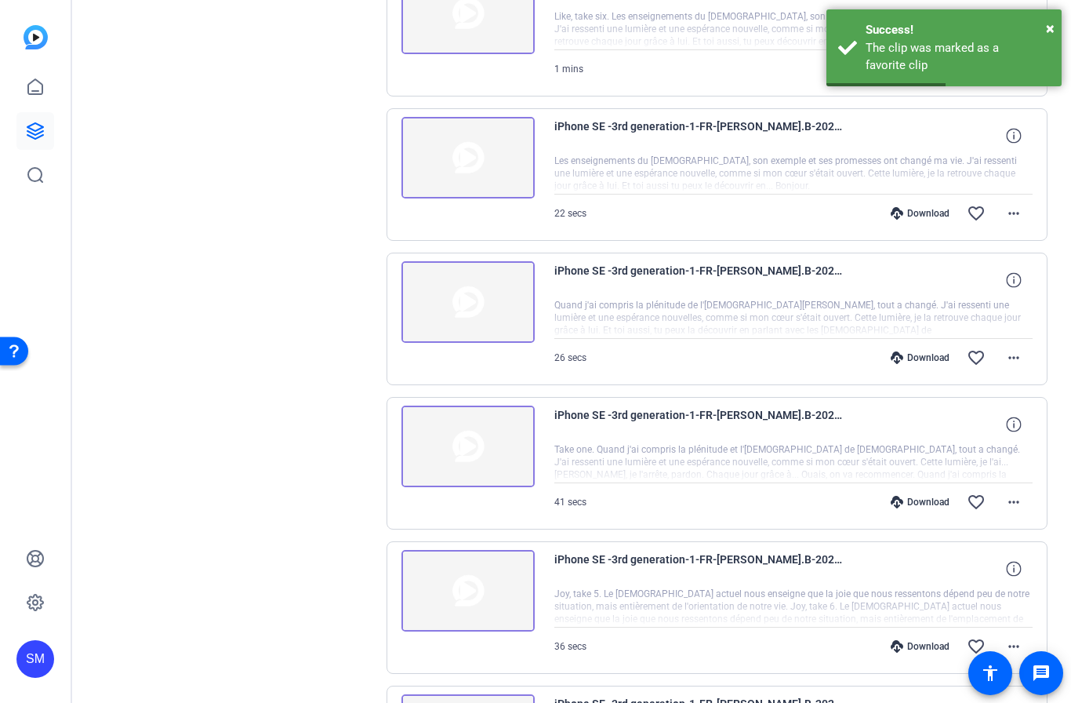
scroll to position [1978, 0]
click at [478, 588] on img at bounding box center [467, 592] width 133 height 82
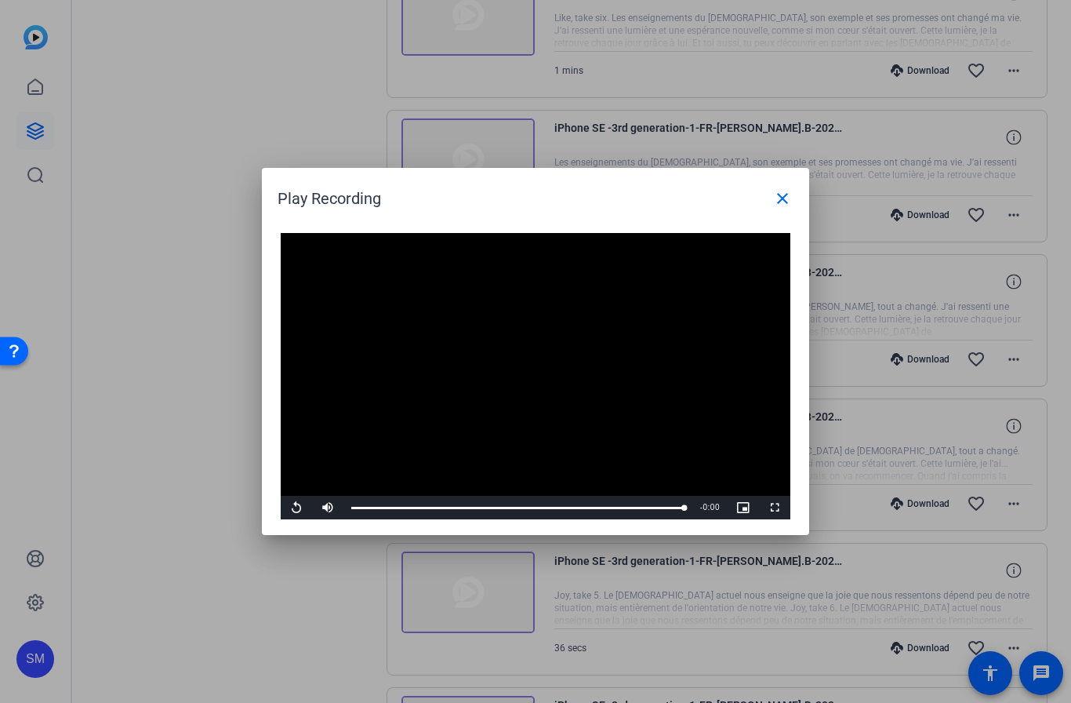
click at [790, 198] on mat-icon "close" at bounding box center [782, 198] width 19 height 19
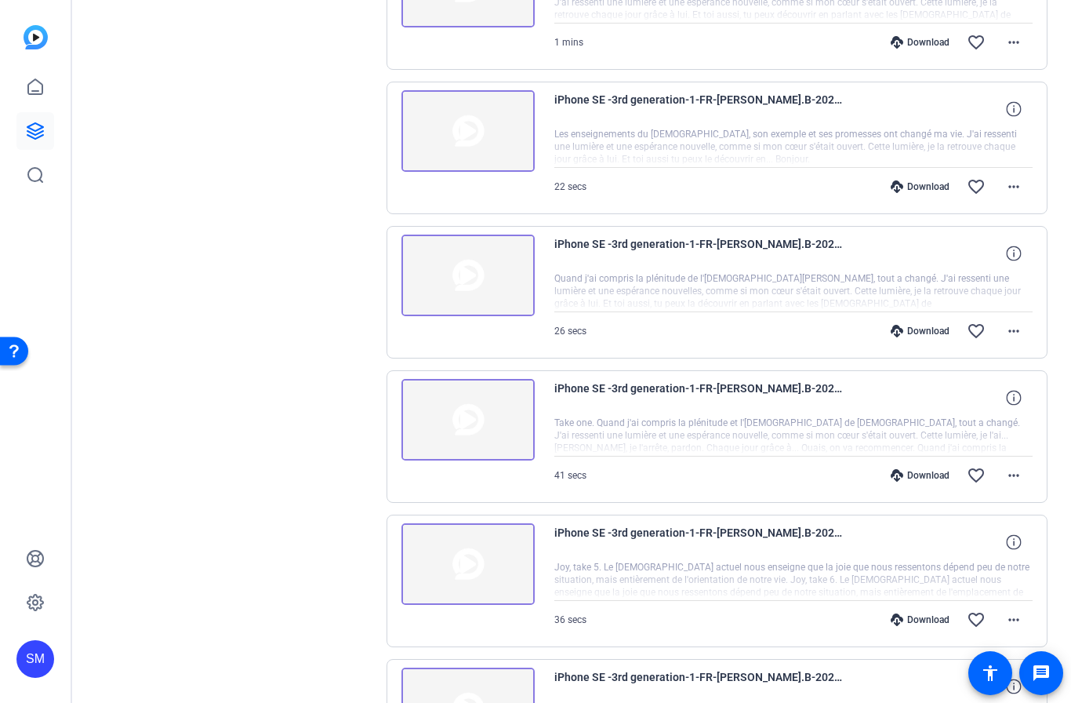
scroll to position [2007, 0]
click at [982, 613] on mat-icon "favorite_border" at bounding box center [976, 618] width 19 height 19
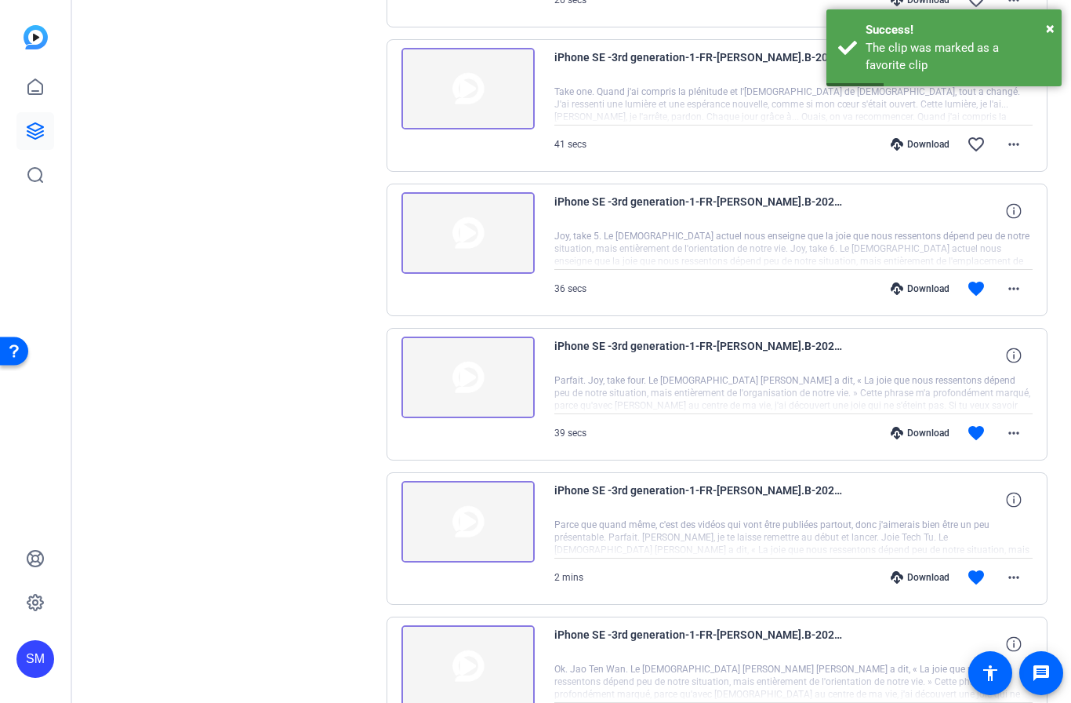
scroll to position [2359, 0]
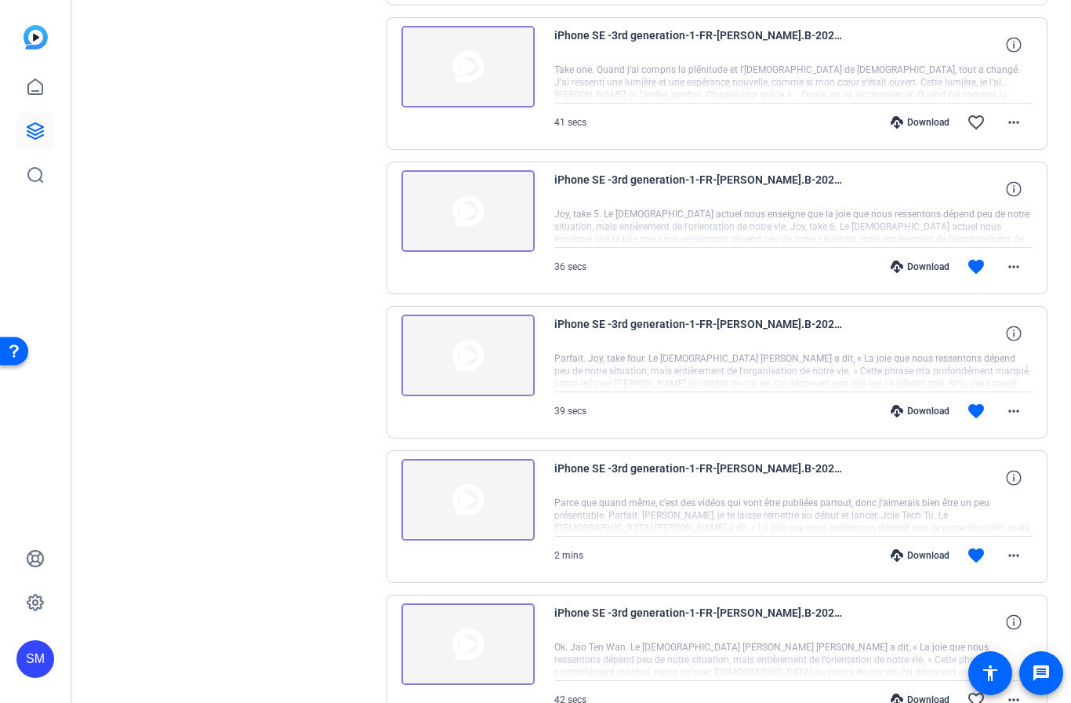
click at [465, 500] on img at bounding box center [467, 500] width 133 height 82
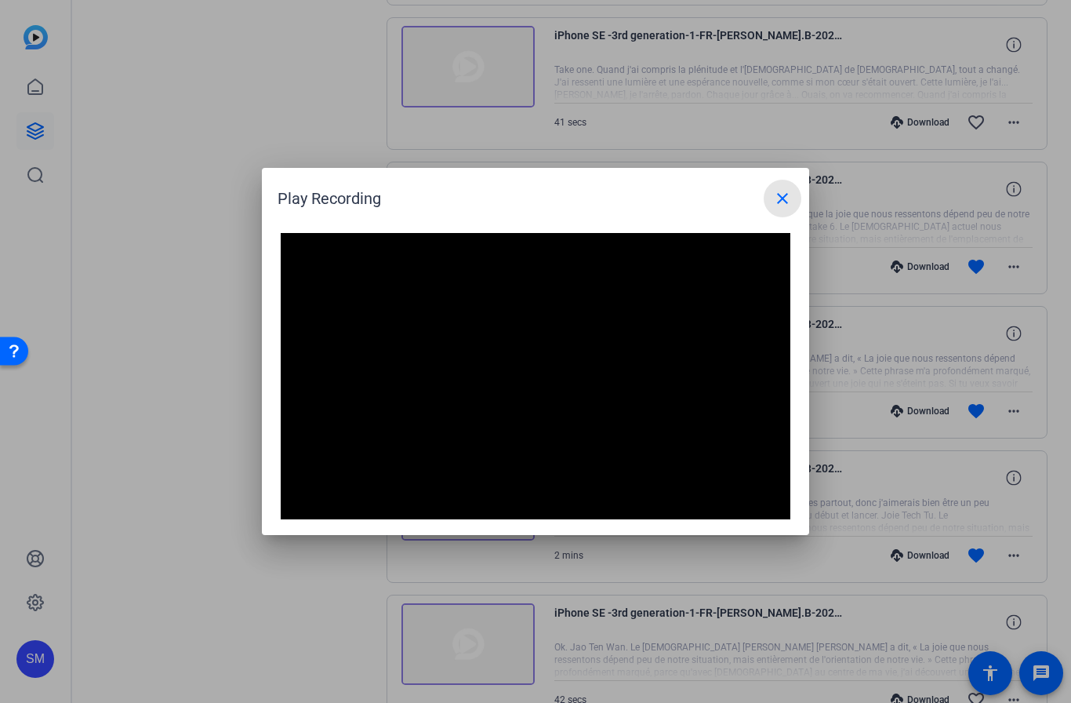
click at [783, 209] on span at bounding box center [783, 199] width 38 height 38
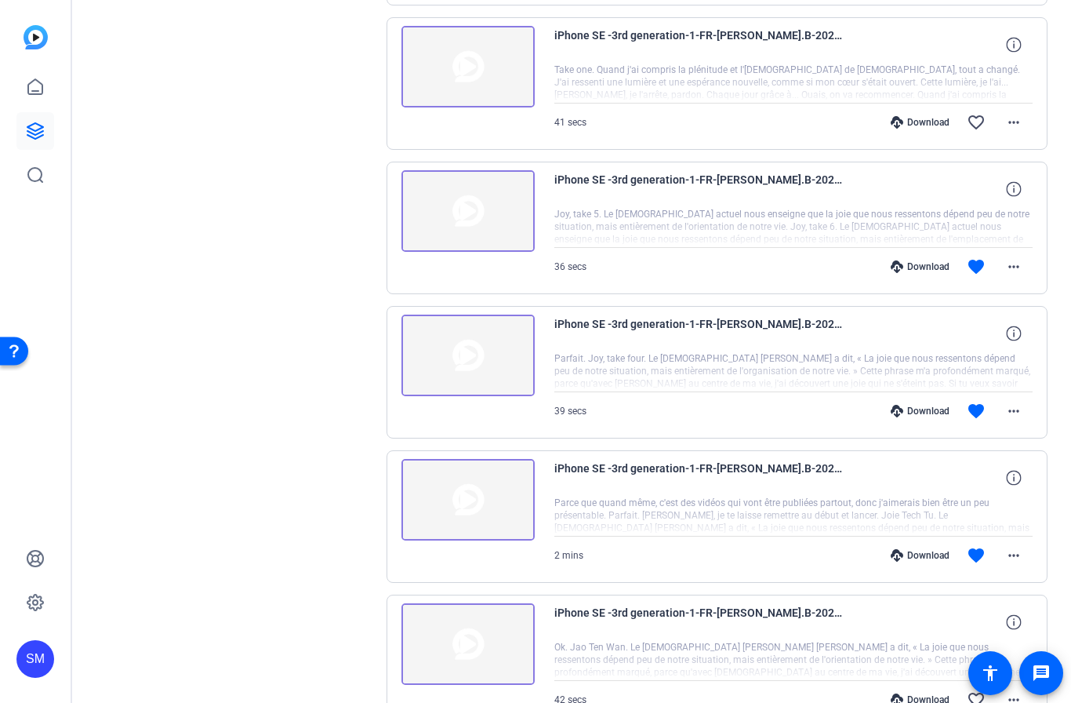
click at [475, 354] on img at bounding box center [467, 355] width 133 height 82
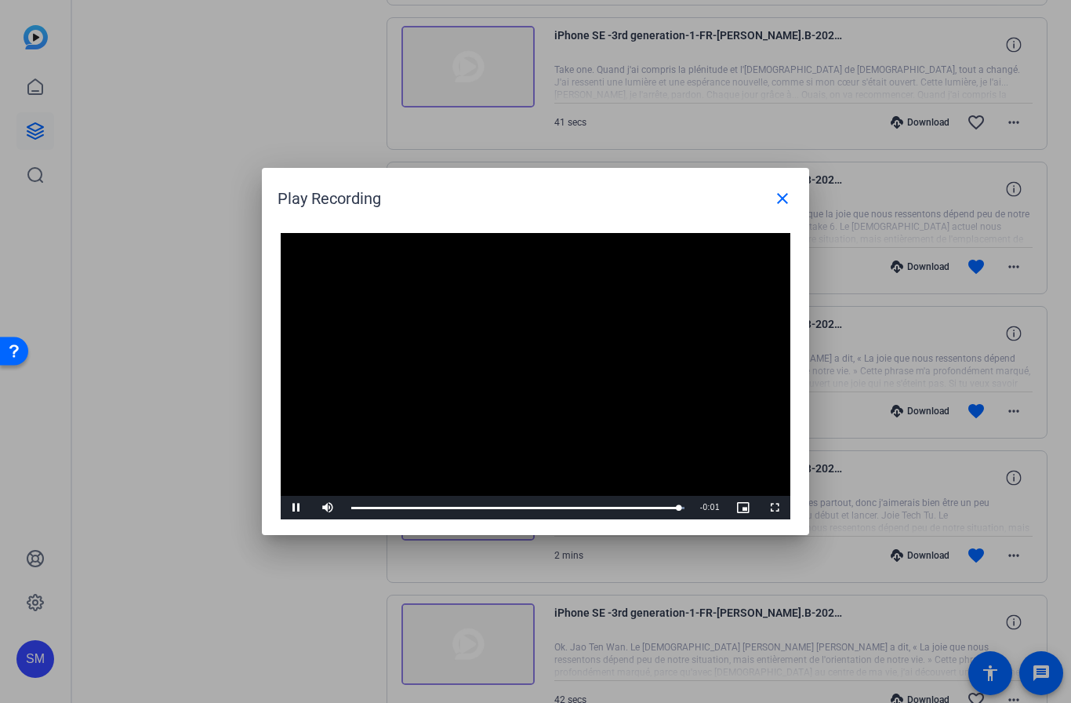
click at [784, 211] on span at bounding box center [783, 199] width 38 height 38
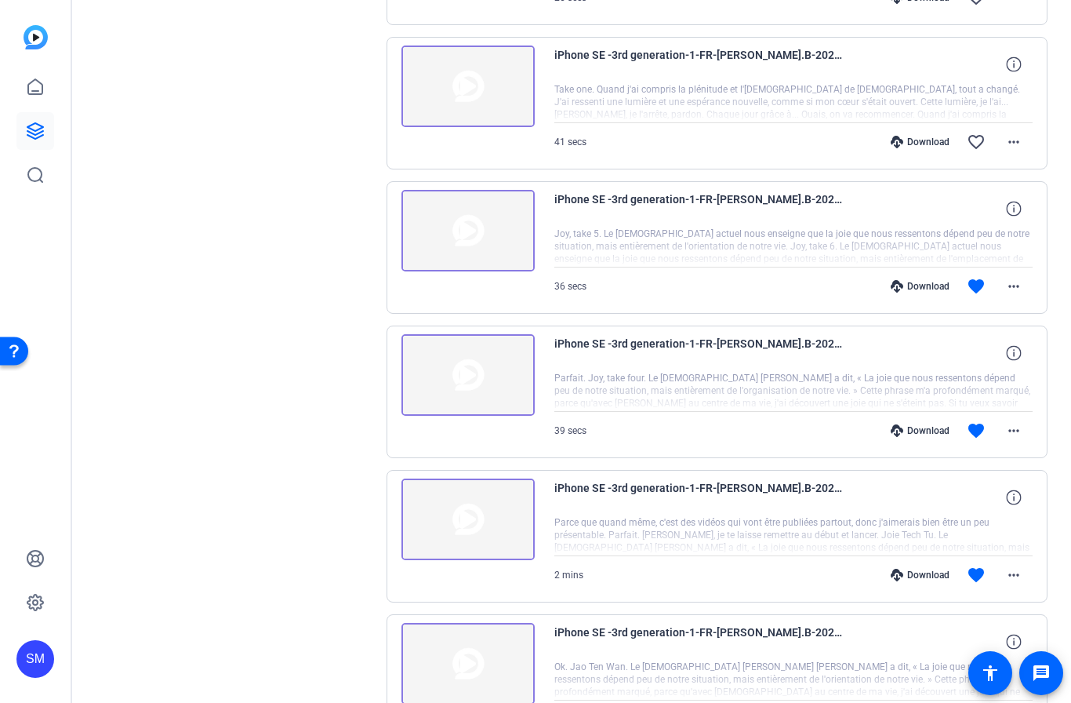
scroll to position [2316, 0]
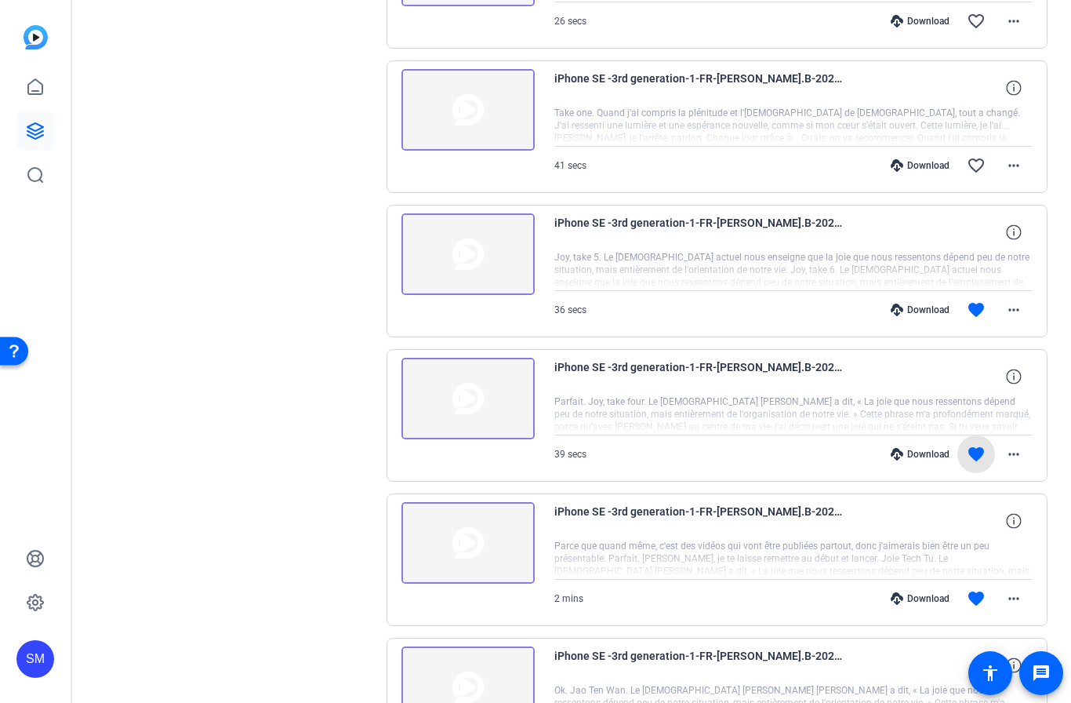
click at [987, 448] on span at bounding box center [976, 454] width 38 height 38
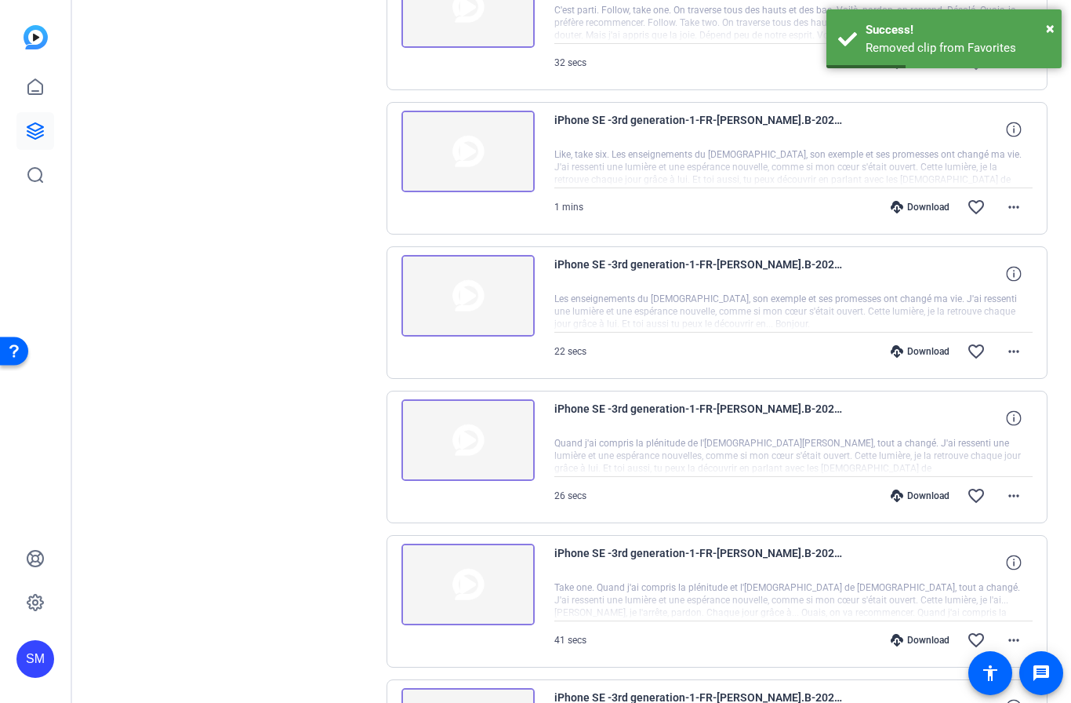
scroll to position [1824, 0]
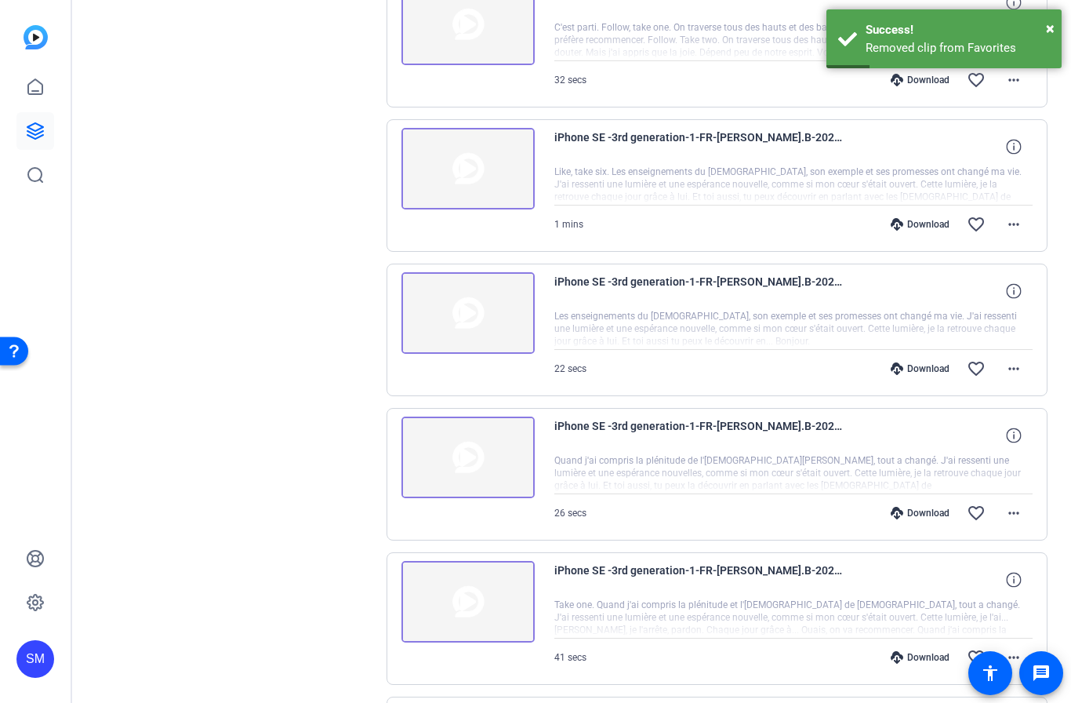
click at [465, 607] on img at bounding box center [467, 602] width 133 height 82
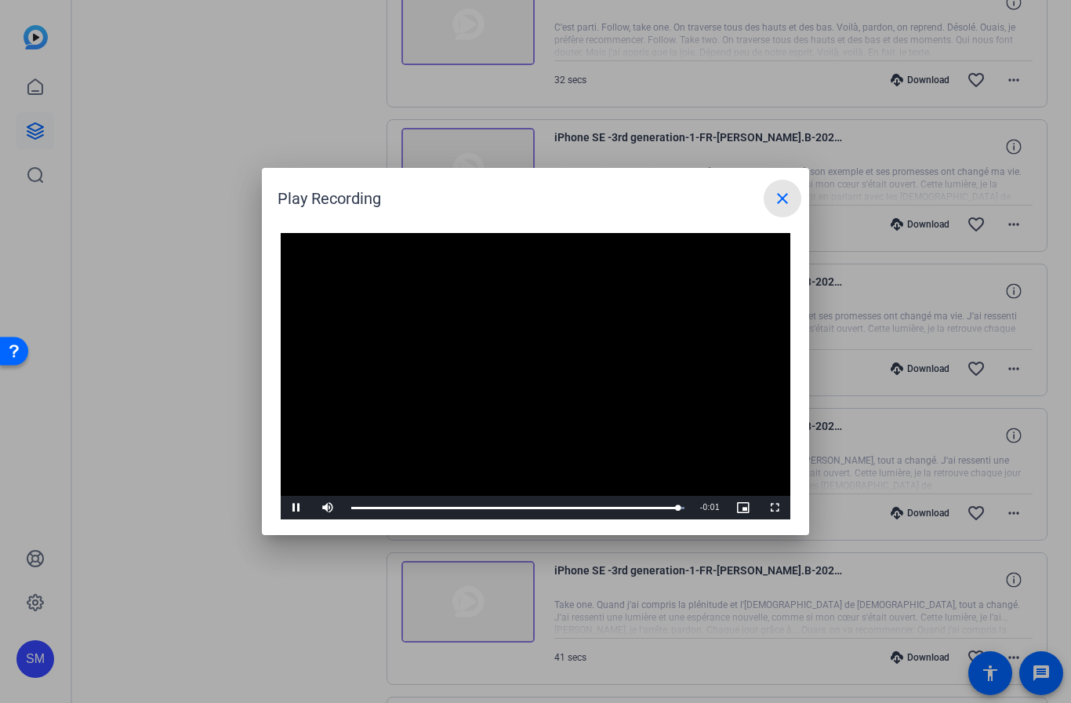
click at [788, 198] on mat-icon "close" at bounding box center [782, 198] width 19 height 19
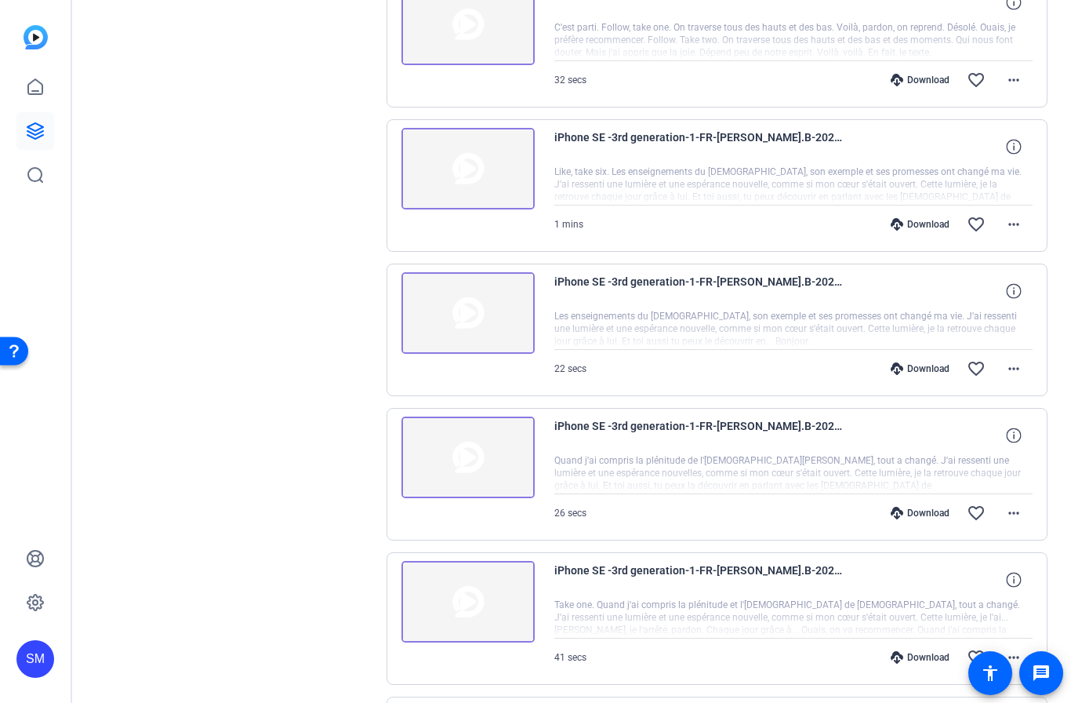
click at [478, 452] on img at bounding box center [467, 457] width 133 height 82
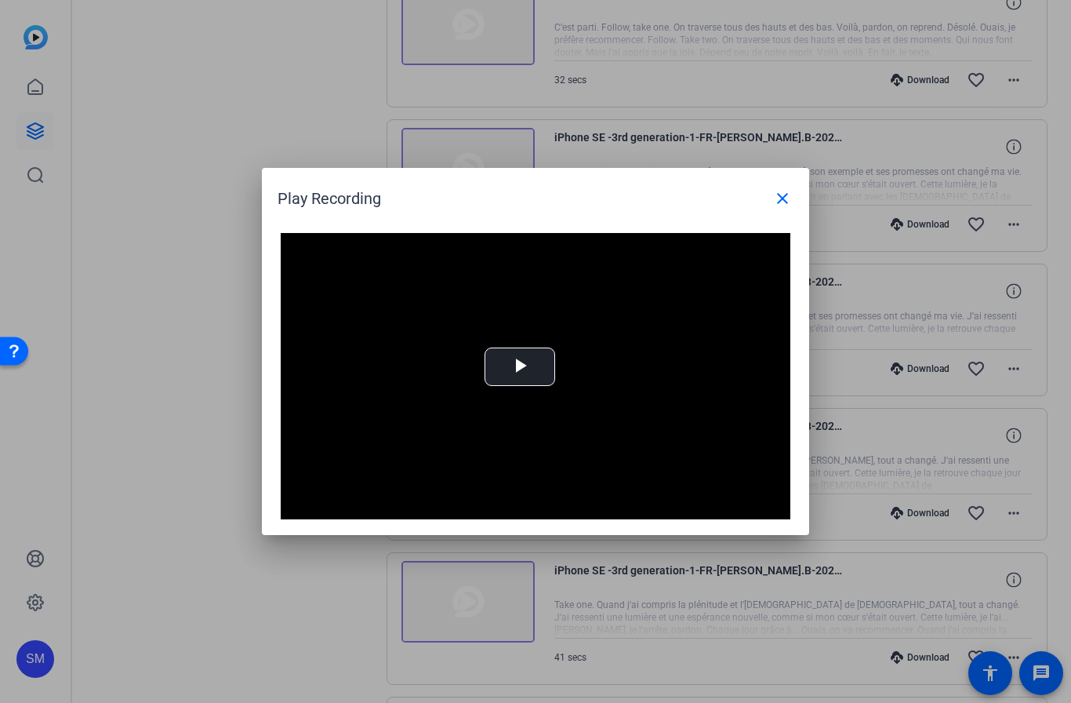
click at [779, 205] on mat-icon "close" at bounding box center [782, 198] width 19 height 19
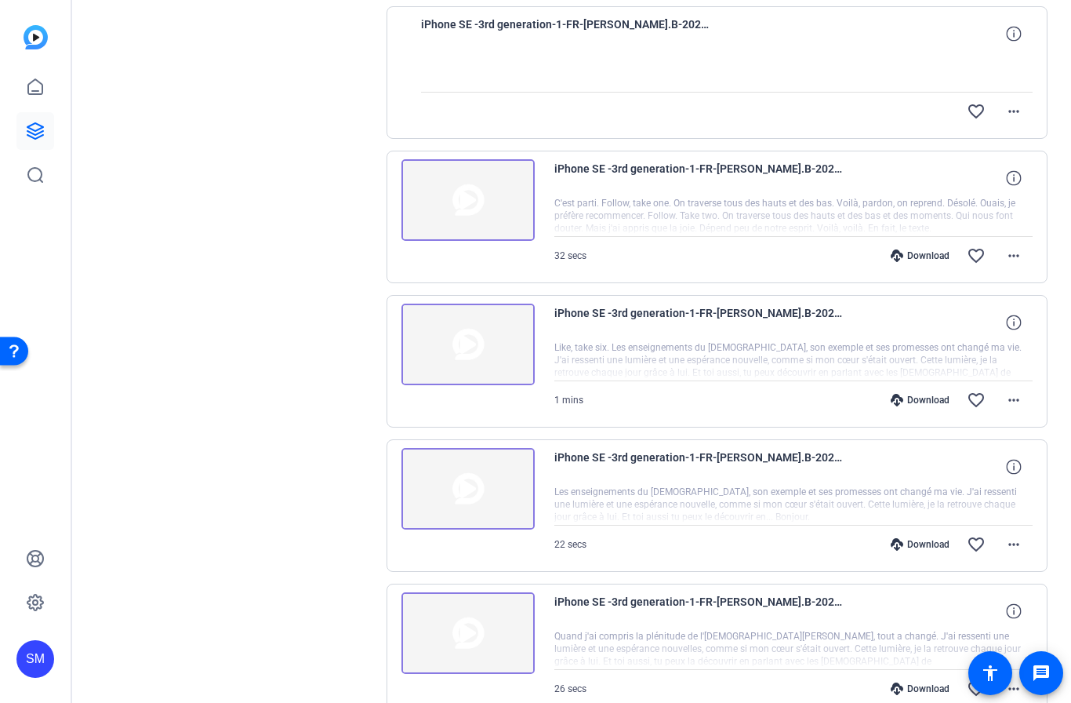
scroll to position [1644, 0]
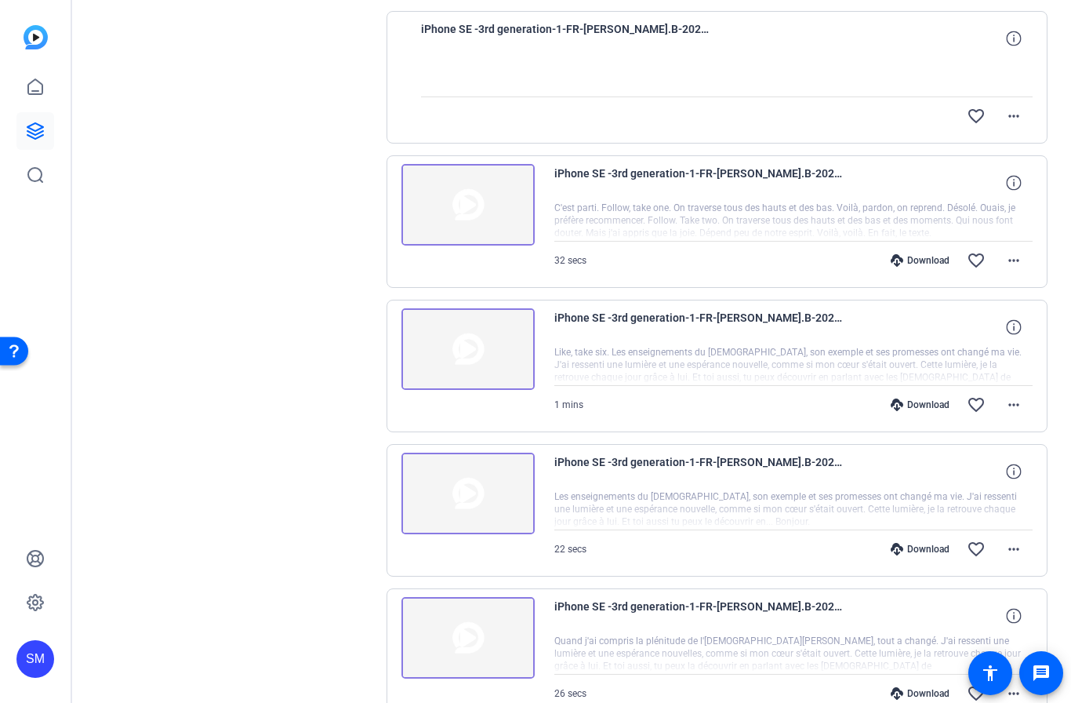
click at [473, 631] on img at bounding box center [467, 638] width 133 height 82
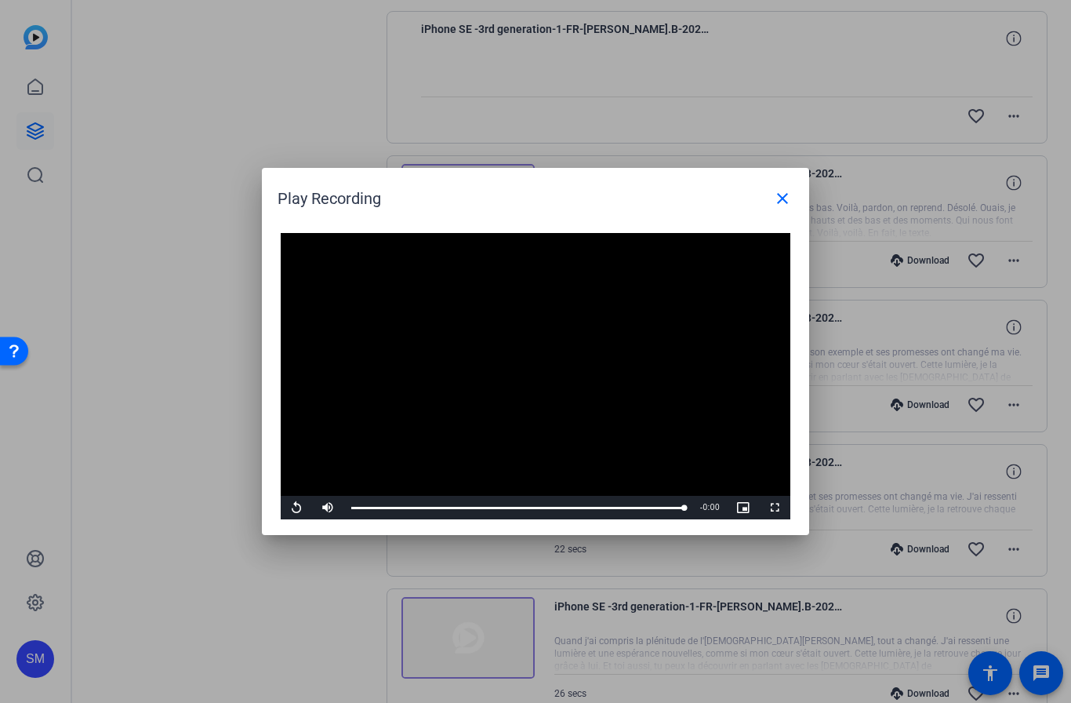
click at [786, 207] on mat-icon "close" at bounding box center [782, 198] width 19 height 19
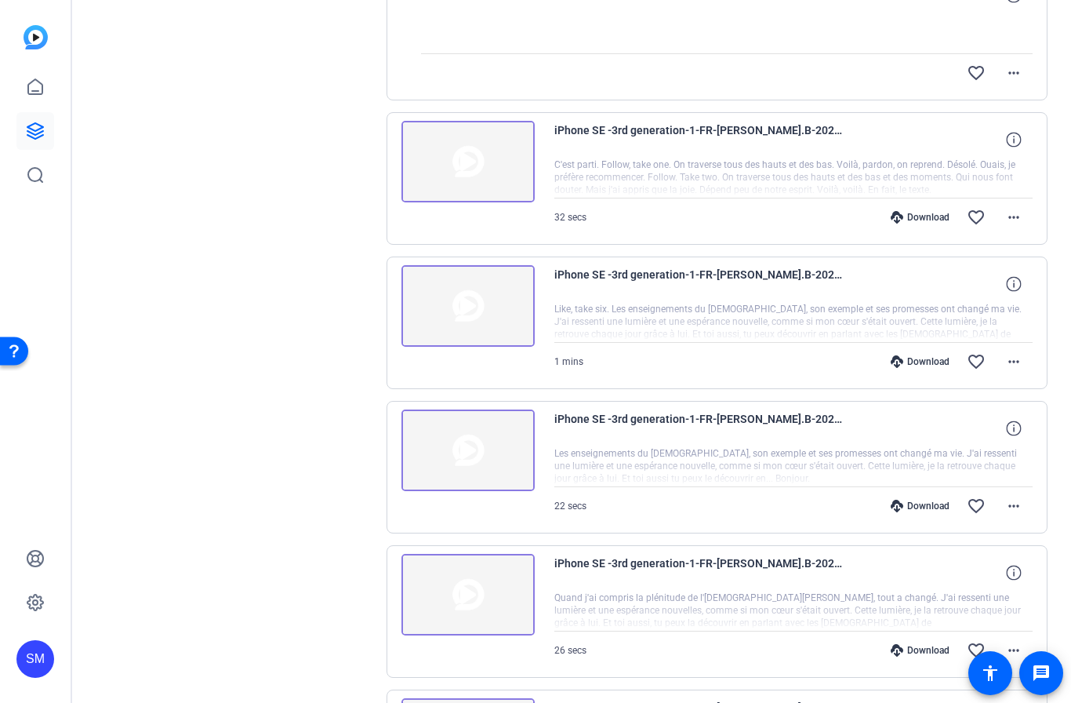
scroll to position [1709, 0]
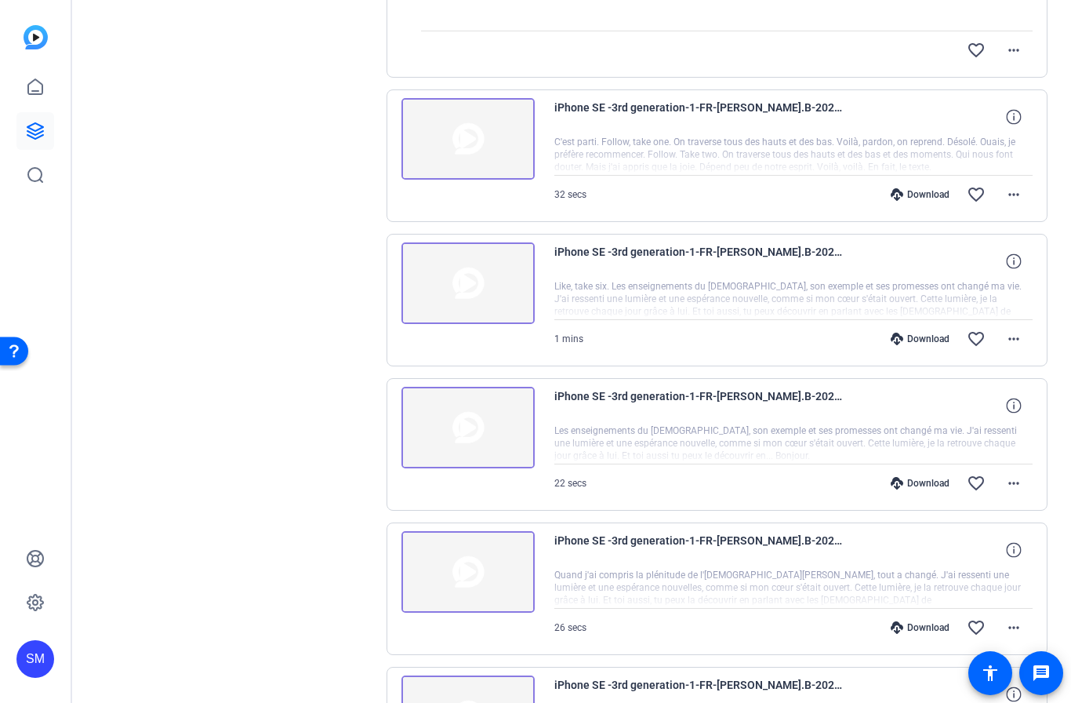
click at [983, 620] on mat-icon "favorite_border" at bounding box center [976, 627] width 19 height 19
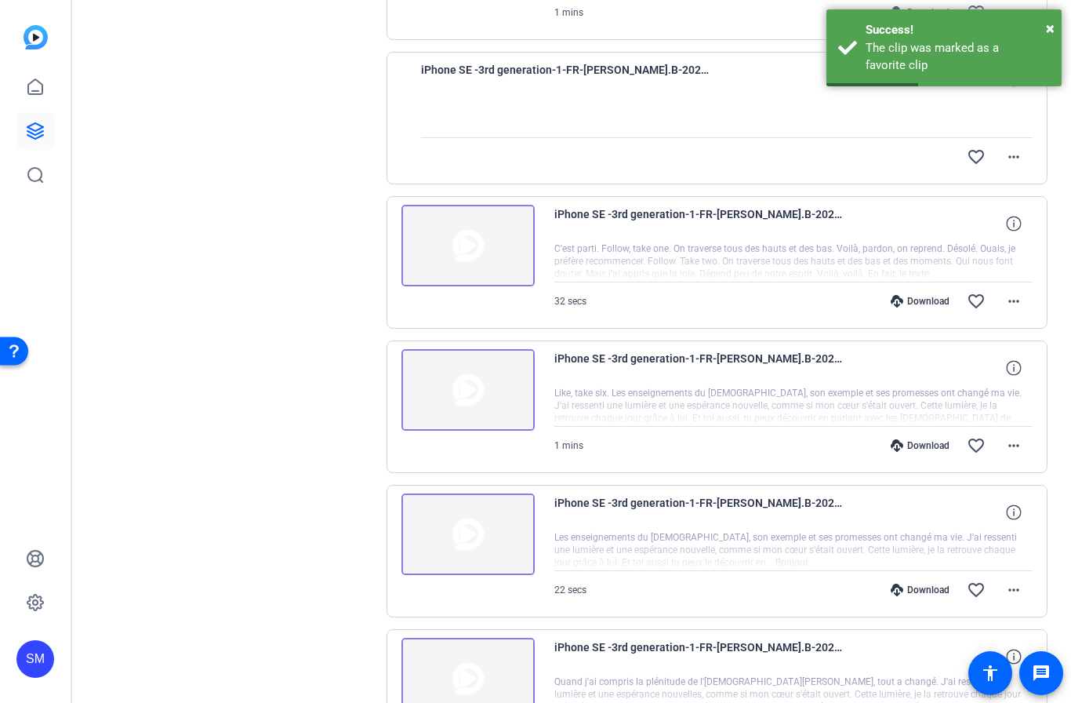
scroll to position [1568, 0]
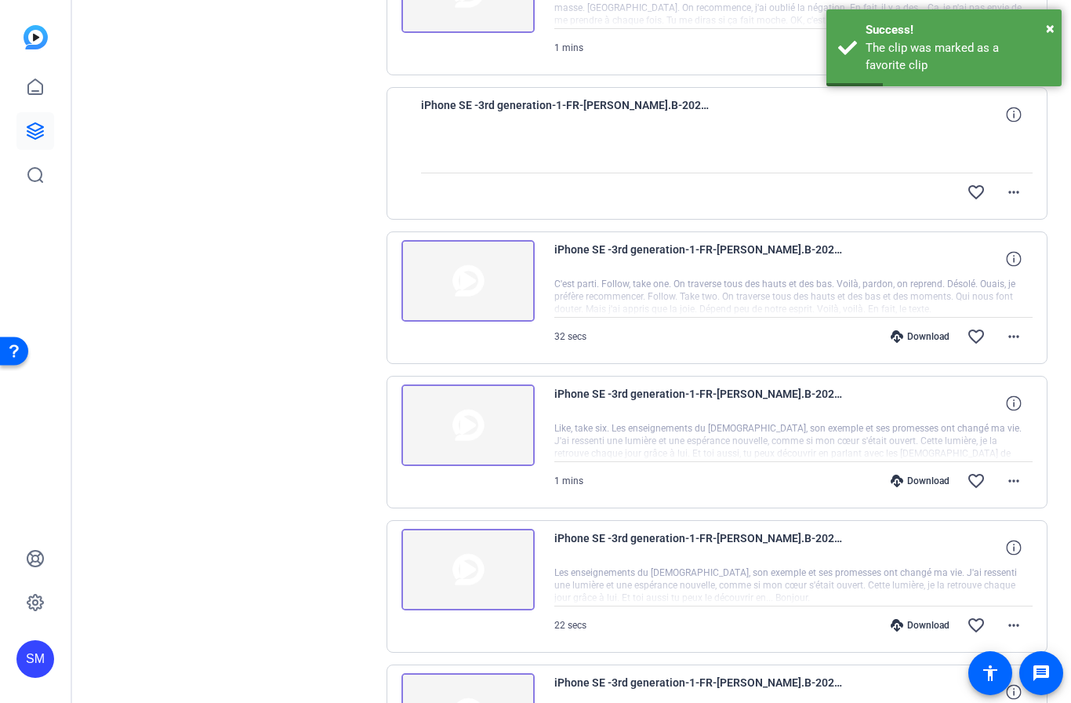
click at [453, 572] on img at bounding box center [467, 570] width 133 height 82
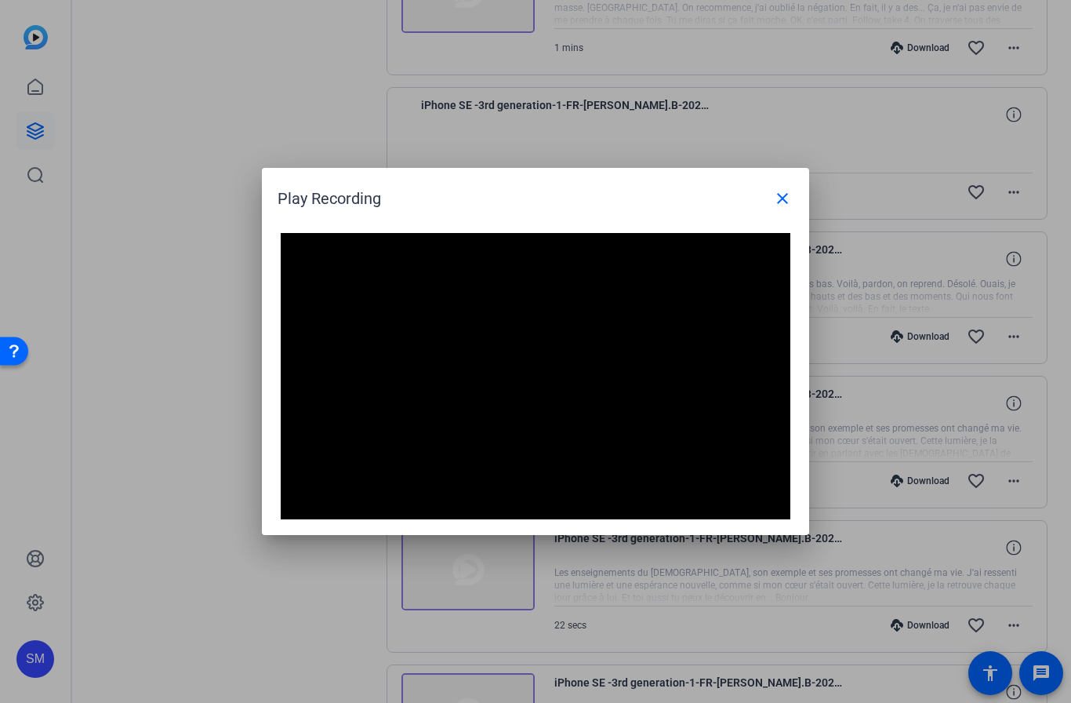
click at [789, 197] on mat-icon "close" at bounding box center [782, 198] width 19 height 19
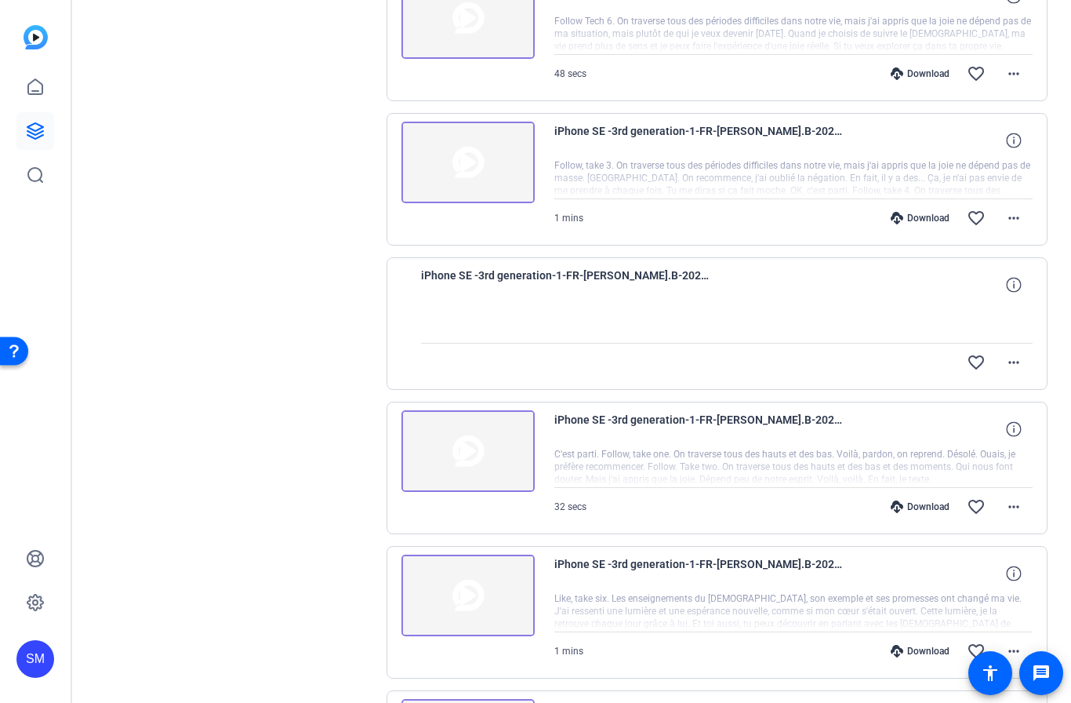
scroll to position [1393, 0]
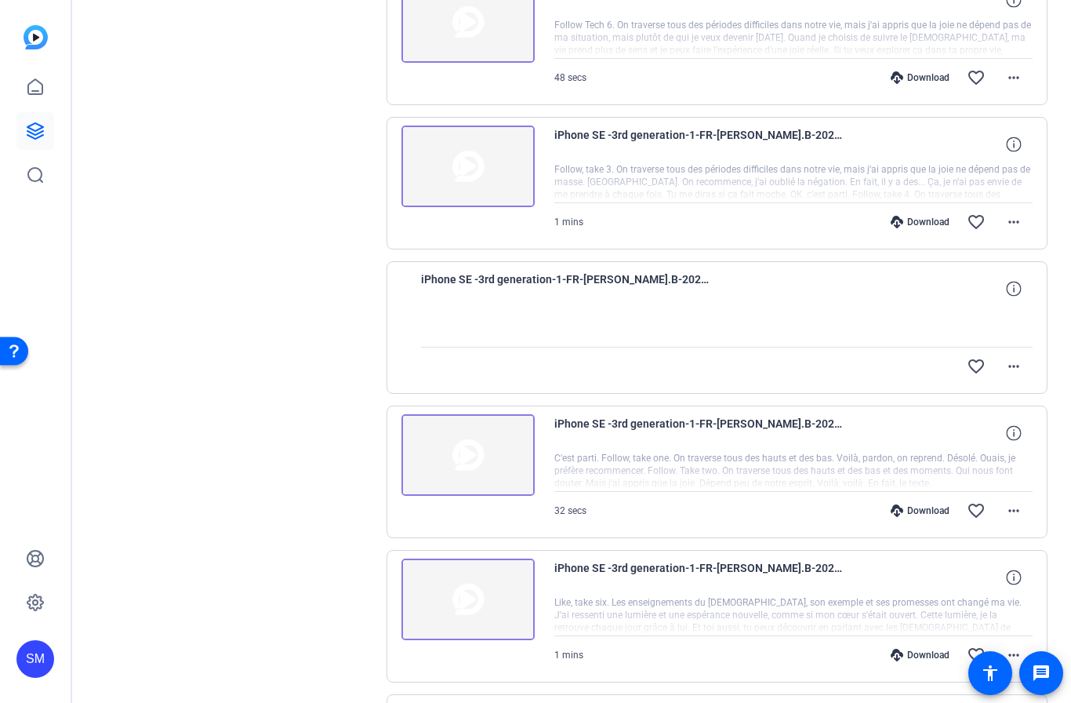
click at [481, 591] on img at bounding box center [467, 599] width 133 height 82
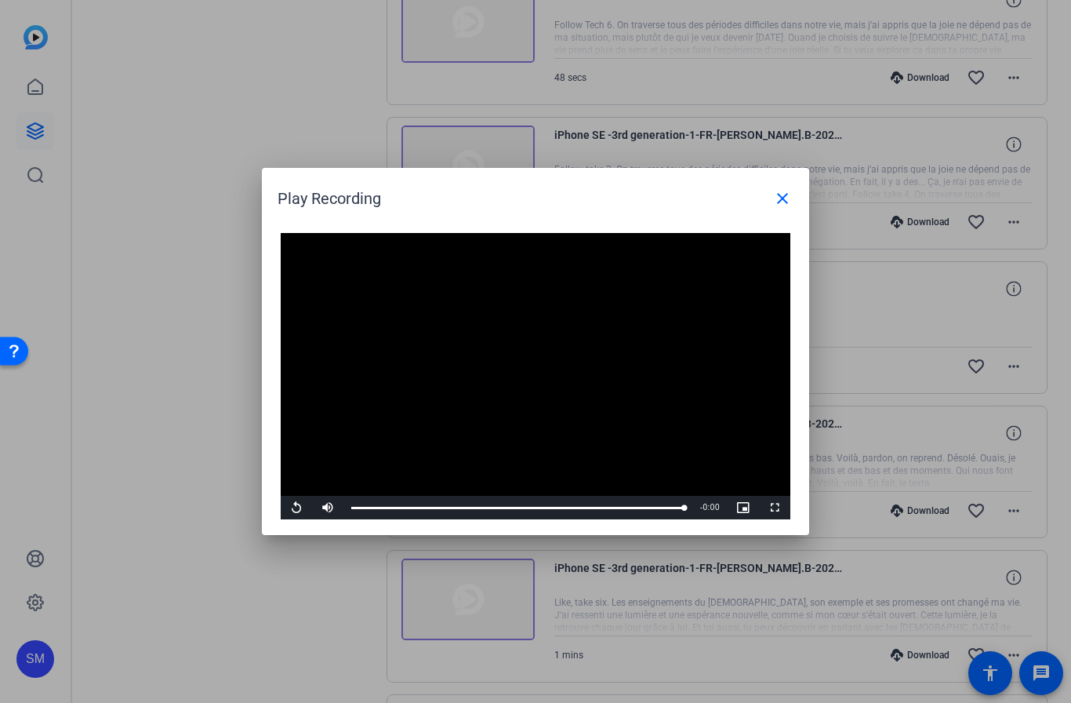
click at [776, 216] on span at bounding box center [783, 199] width 38 height 38
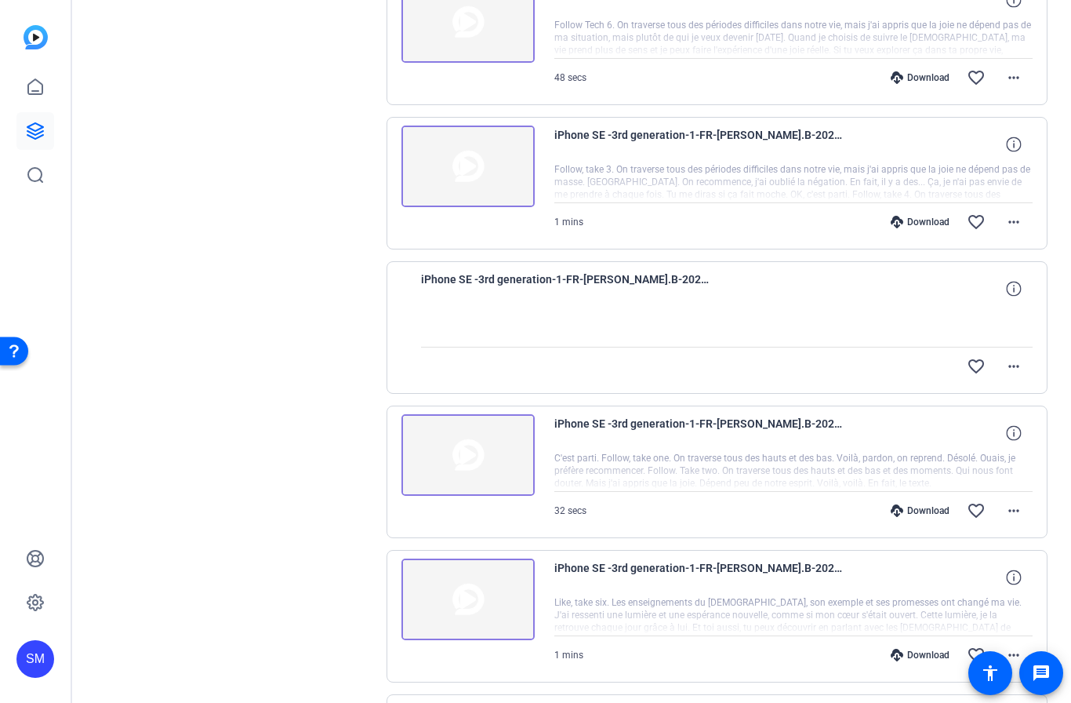
scroll to position [1438, 0]
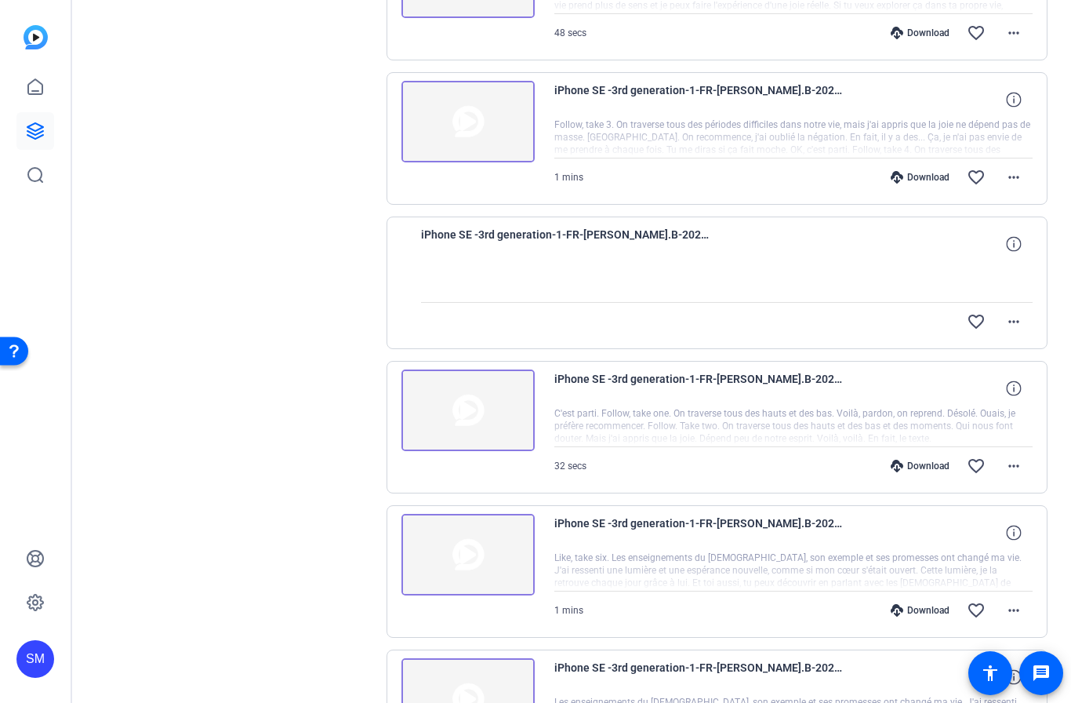
click at [987, 605] on span at bounding box center [976, 610] width 38 height 38
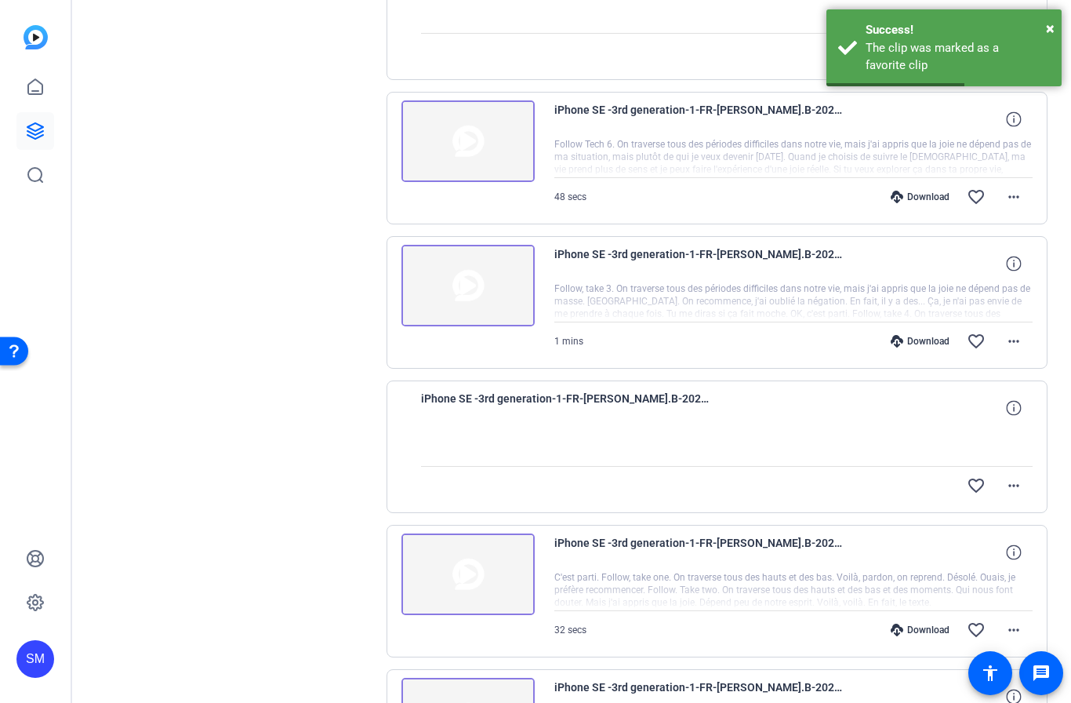
scroll to position [1265, 0]
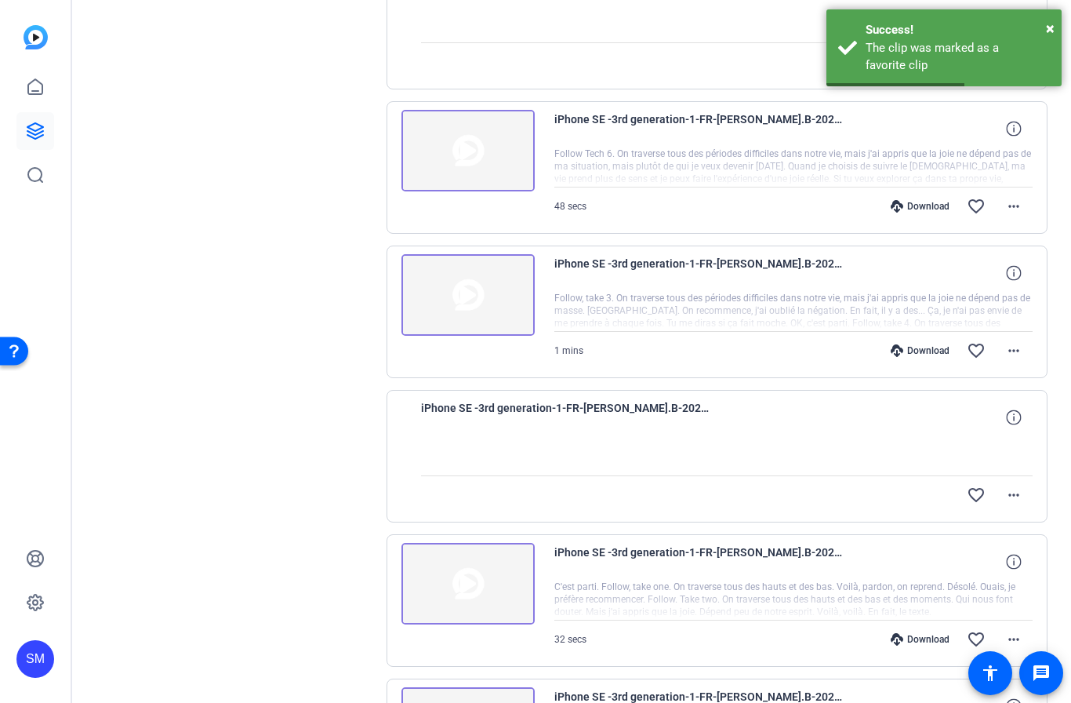
click at [472, 589] on img at bounding box center [467, 584] width 133 height 82
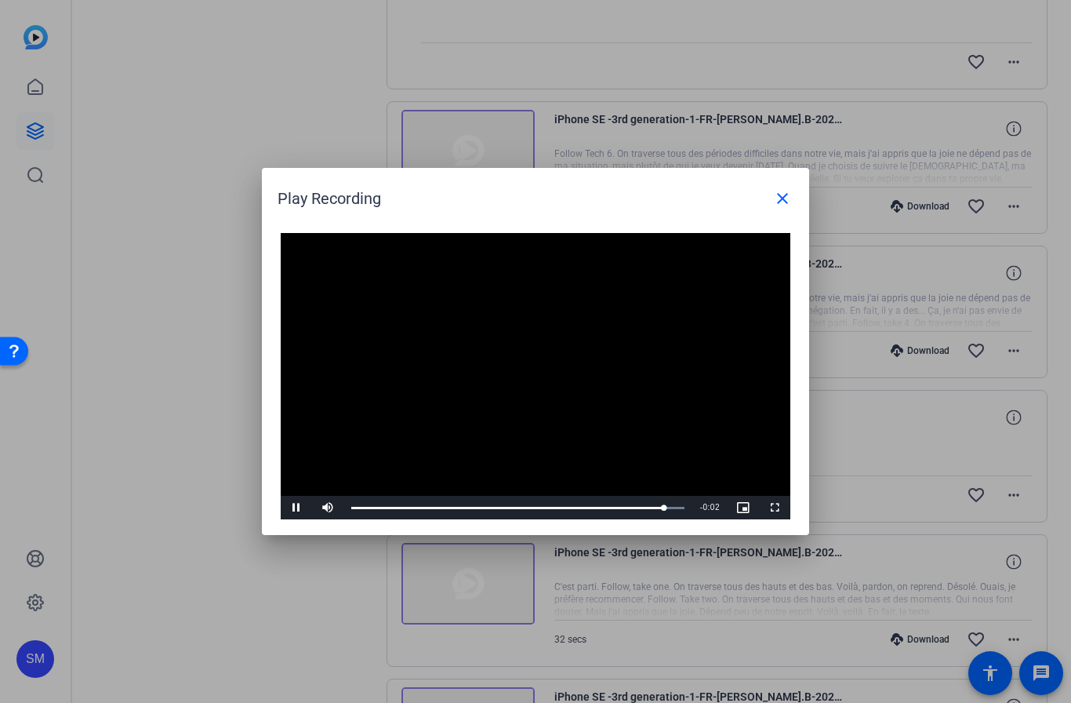
click at [787, 209] on span at bounding box center [783, 199] width 38 height 38
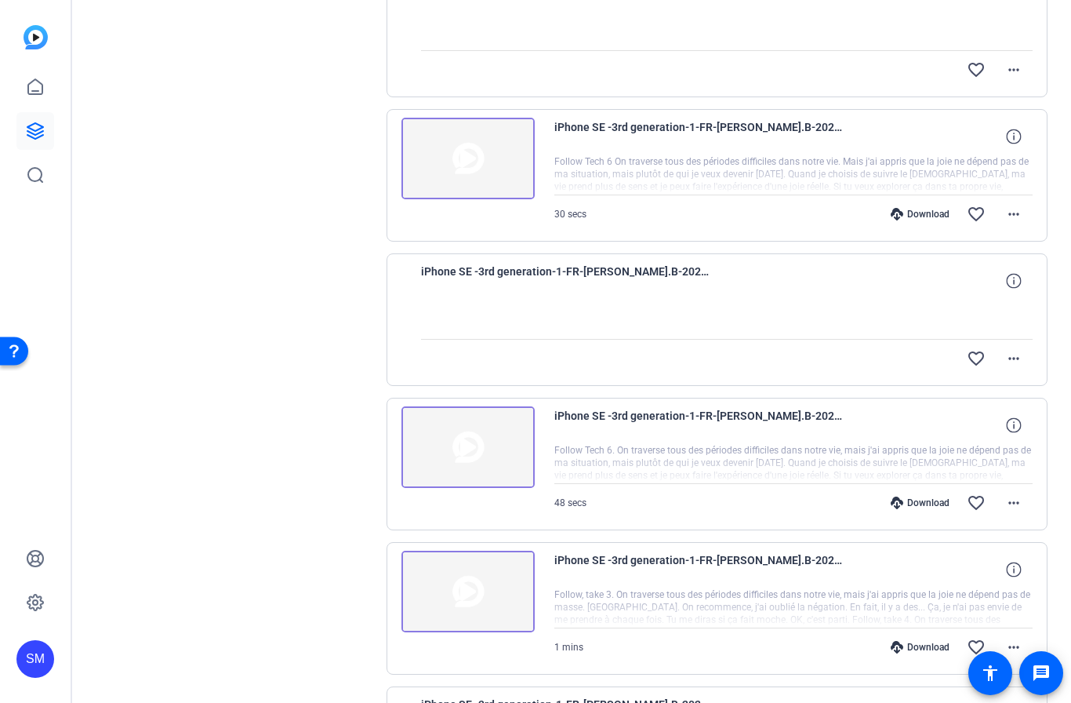
scroll to position [965, 0]
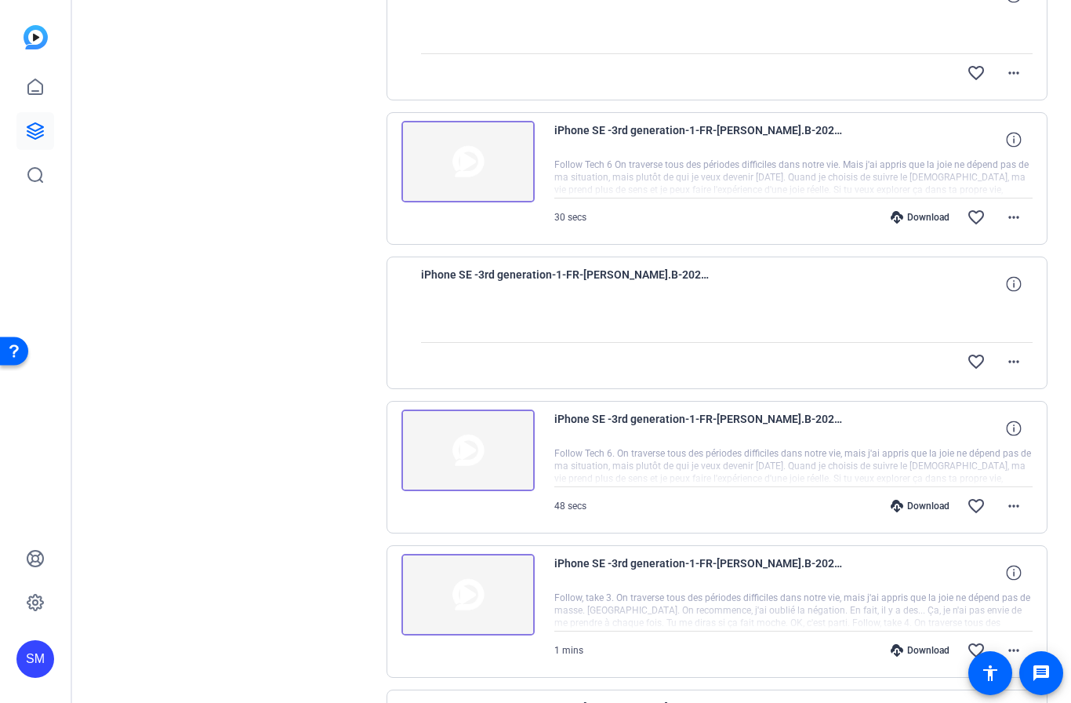
click at [456, 602] on img at bounding box center [467, 595] width 133 height 82
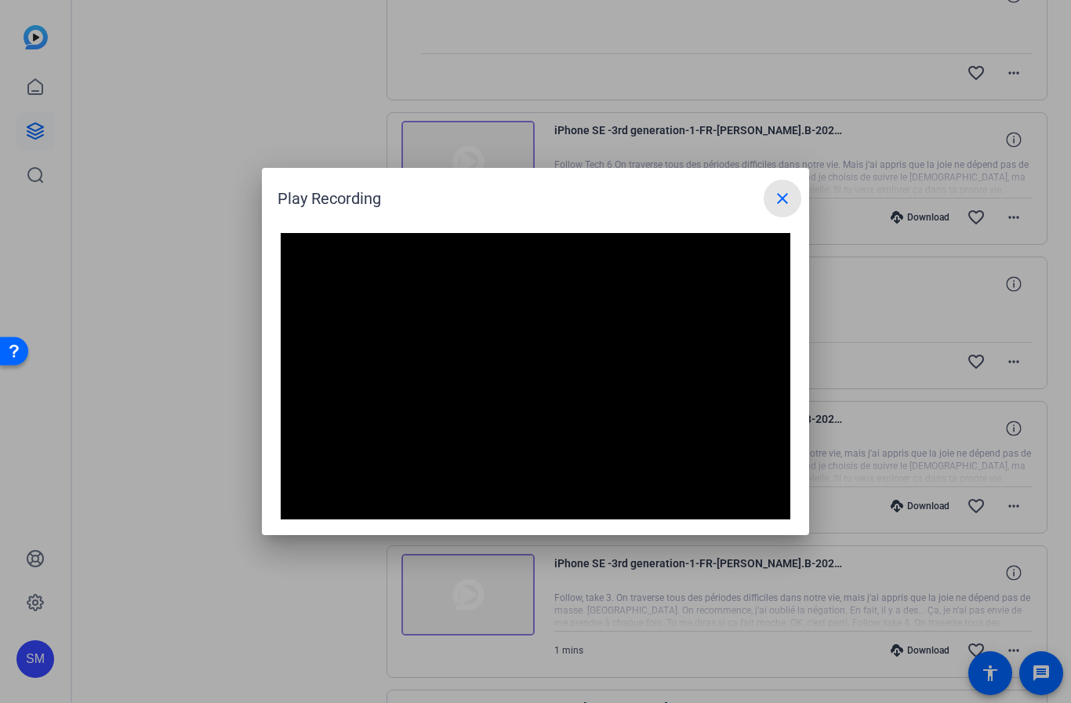
click at [792, 194] on span at bounding box center [783, 199] width 38 height 38
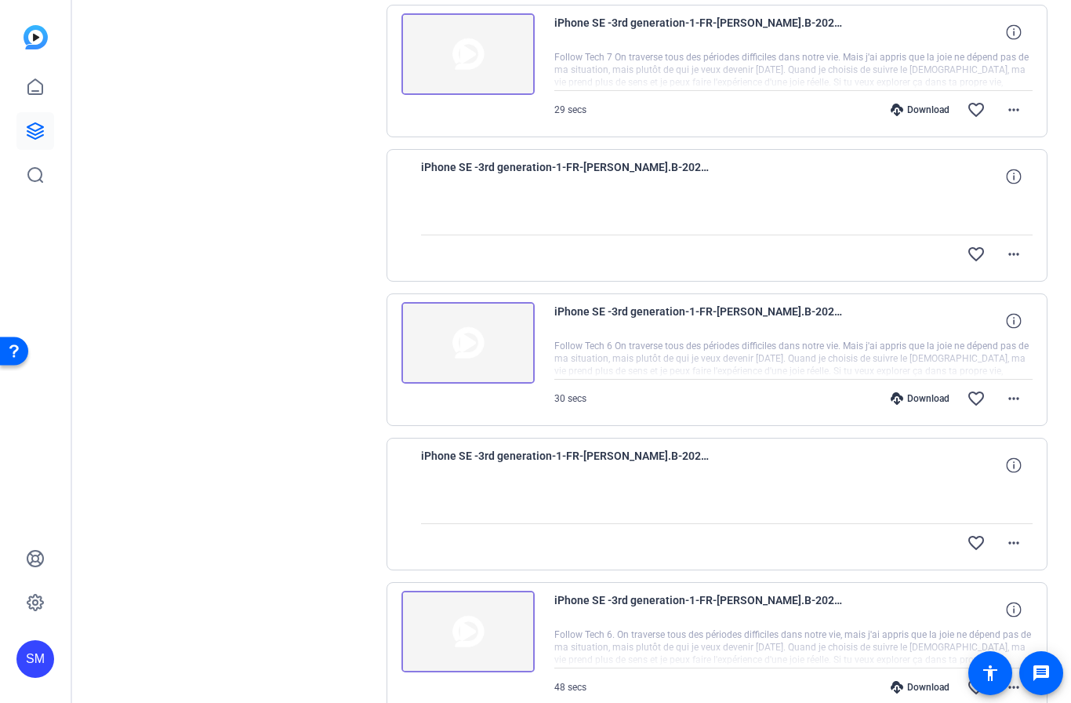
scroll to position [785, 0]
click at [469, 628] on img at bounding box center [467, 631] width 133 height 82
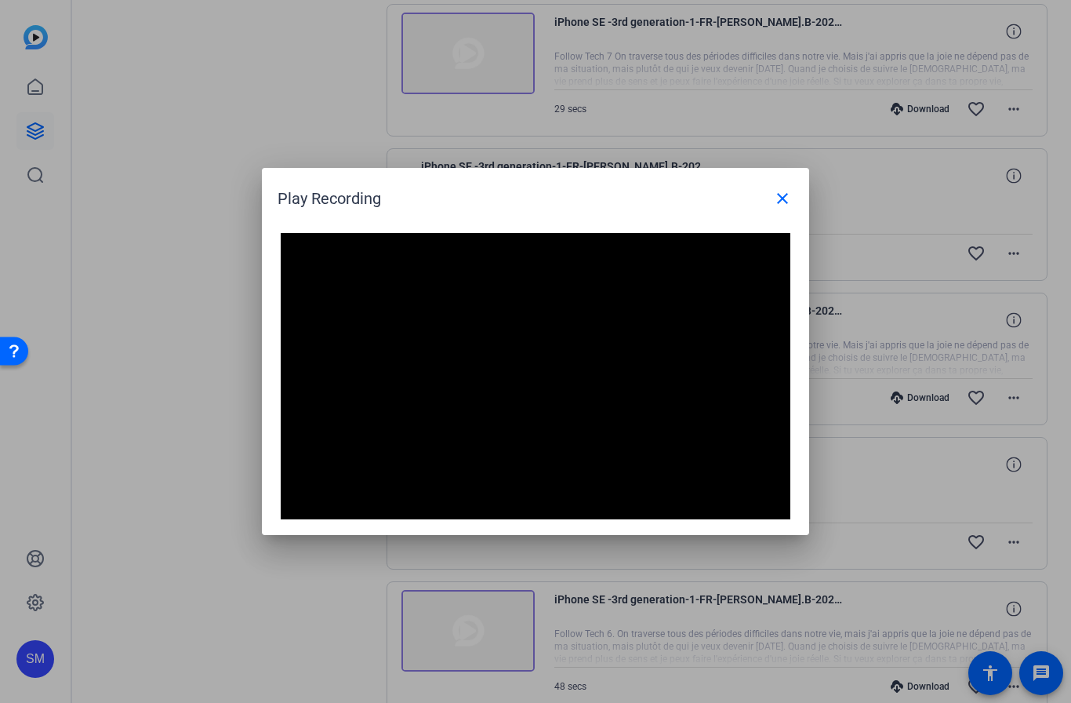
click at [789, 201] on mat-icon "close" at bounding box center [782, 198] width 19 height 19
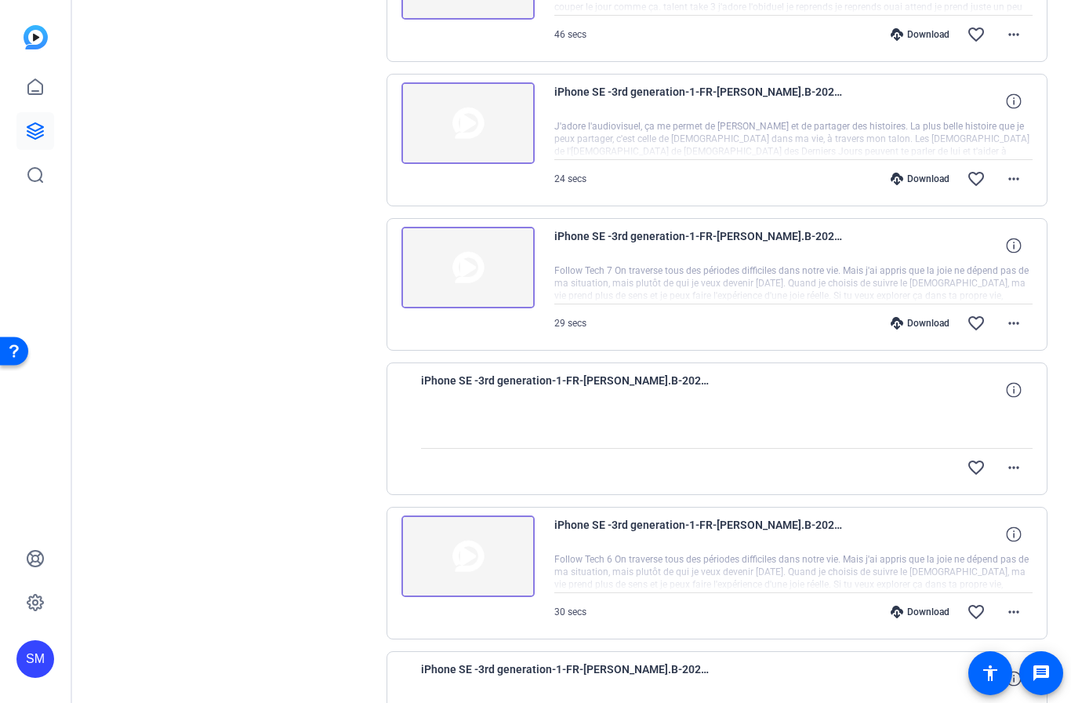
scroll to position [547, 0]
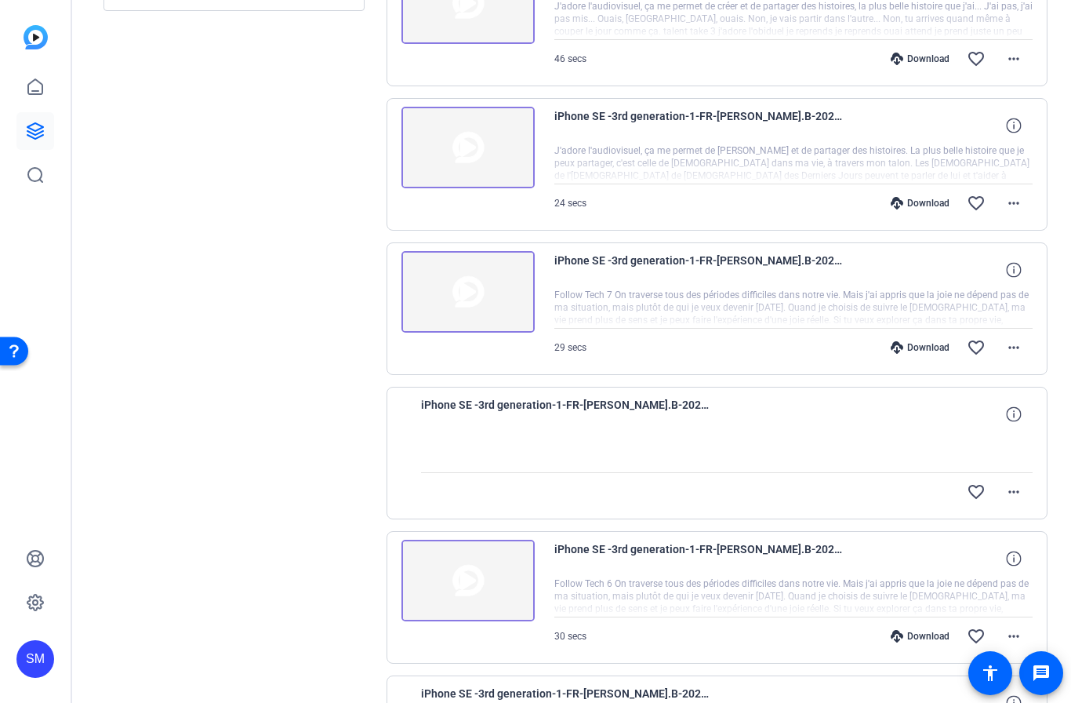
click at [477, 578] on img at bounding box center [467, 580] width 133 height 82
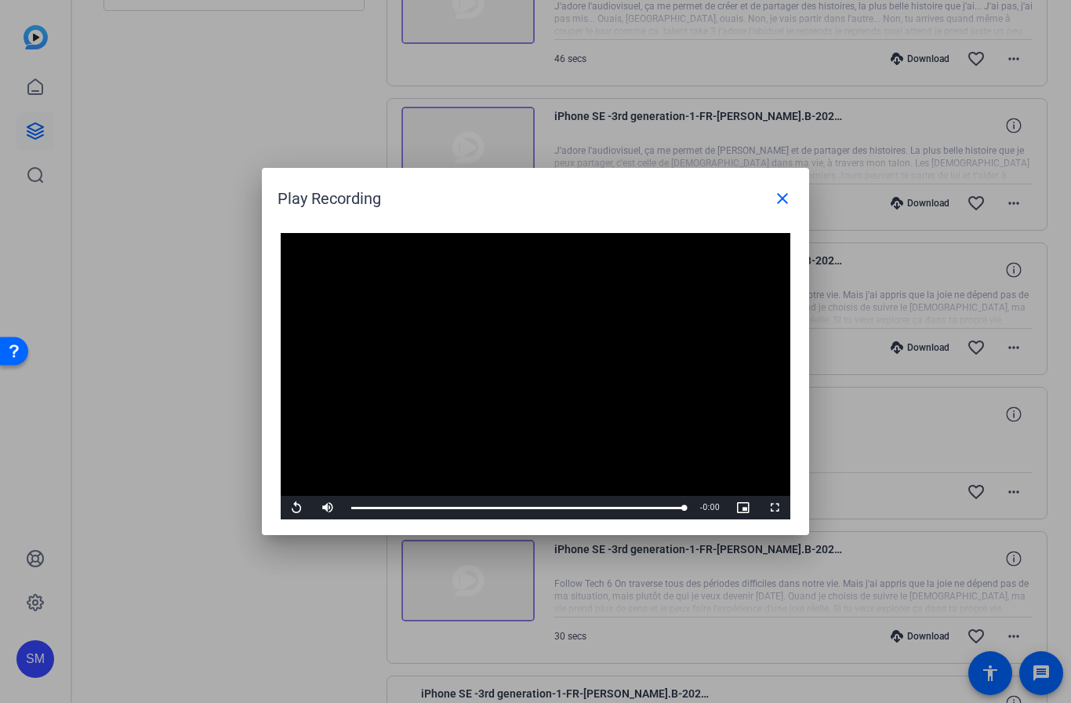
click at [783, 205] on mat-icon "close" at bounding box center [782, 198] width 19 height 19
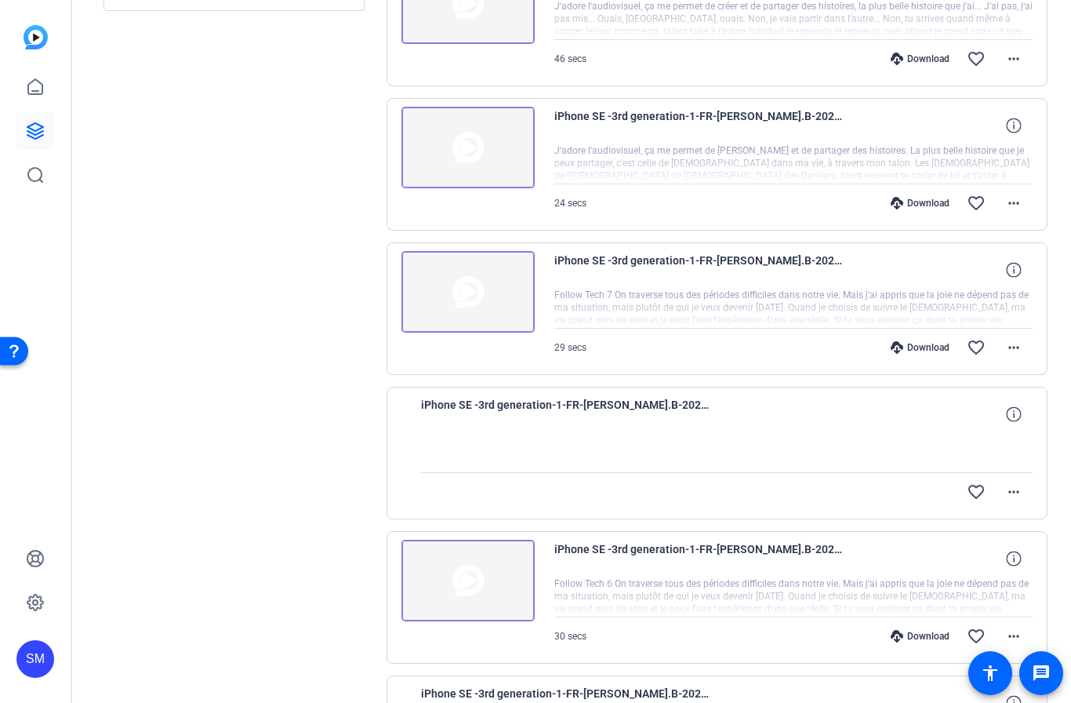
click at [980, 635] on mat-icon "favorite_border" at bounding box center [976, 636] width 19 height 19
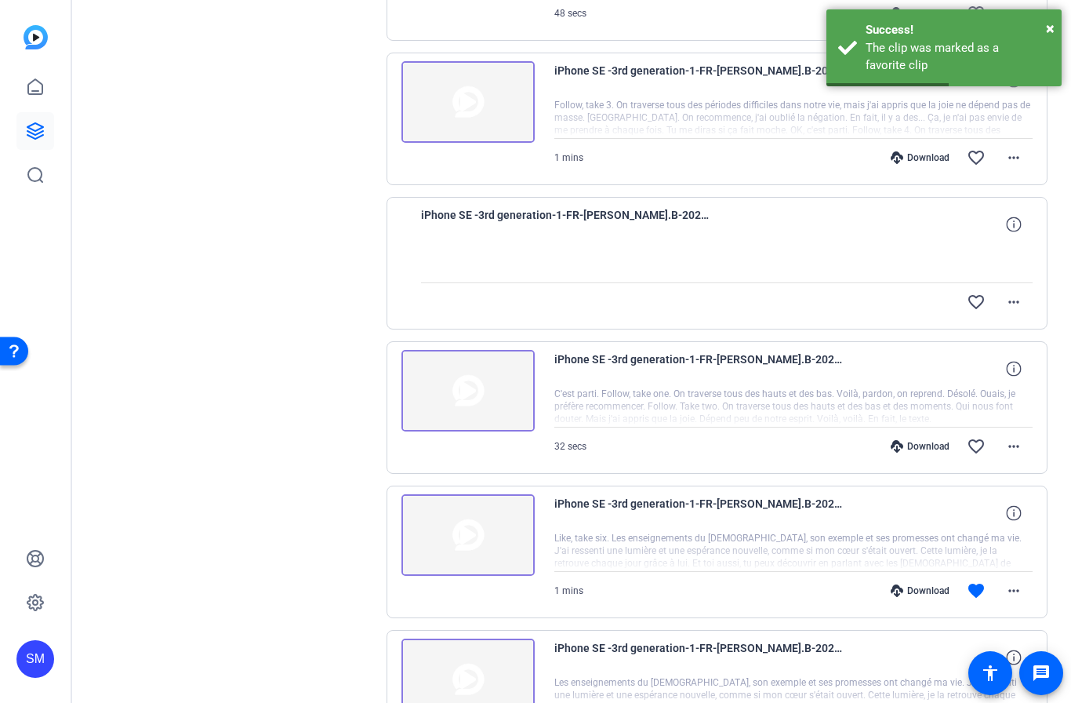
scroll to position [1536, 0]
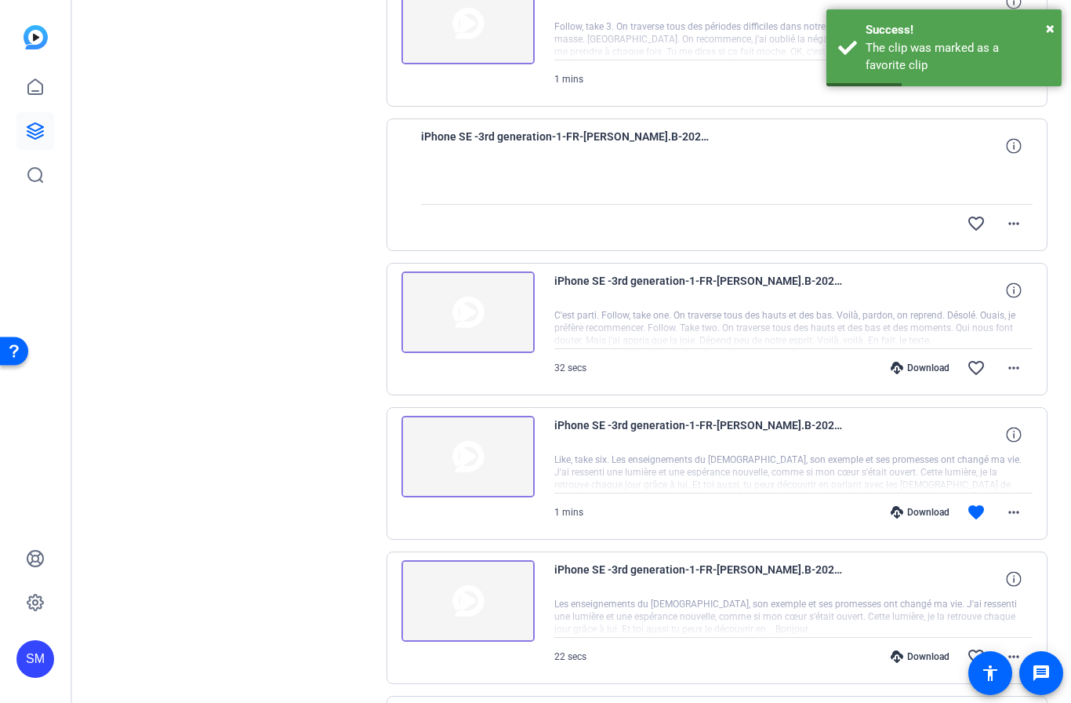
click at [470, 456] on img at bounding box center [467, 457] width 133 height 82
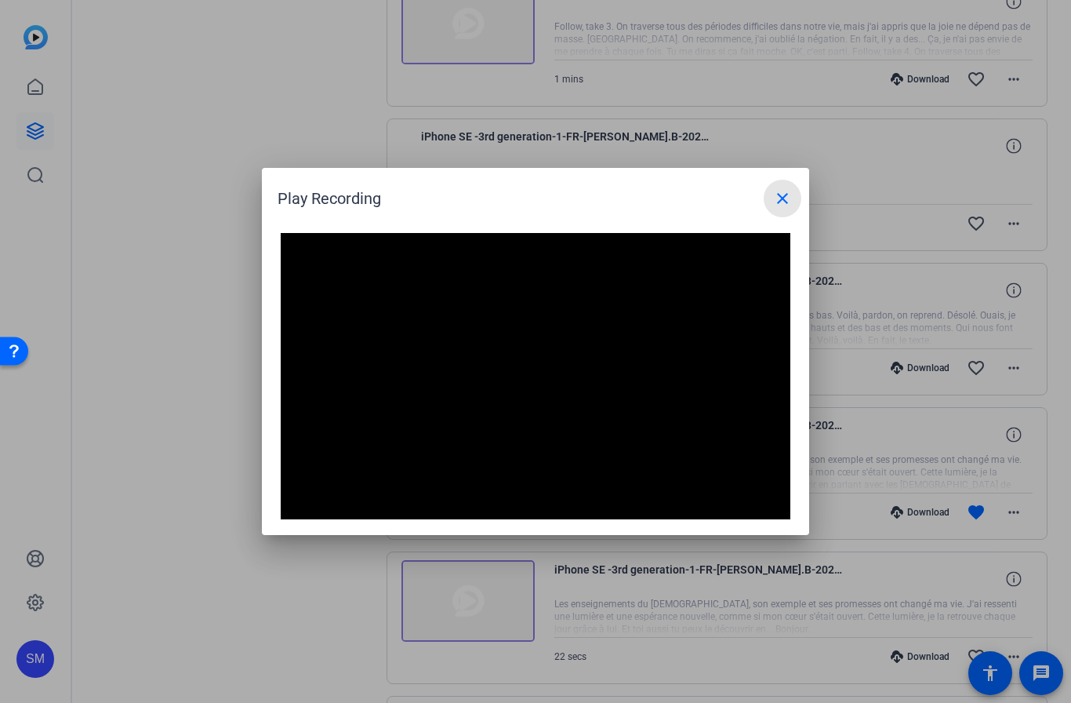
click at [789, 197] on mat-icon "close" at bounding box center [782, 198] width 19 height 19
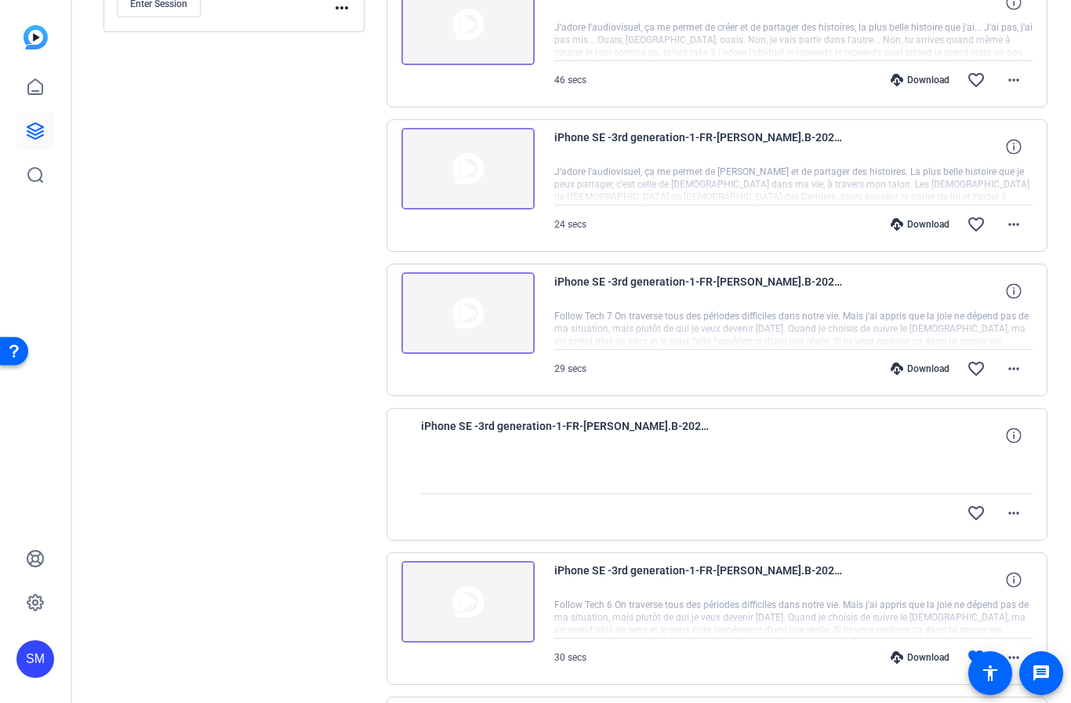
scroll to position [525, 0]
click at [475, 310] on img at bounding box center [467, 314] width 133 height 82
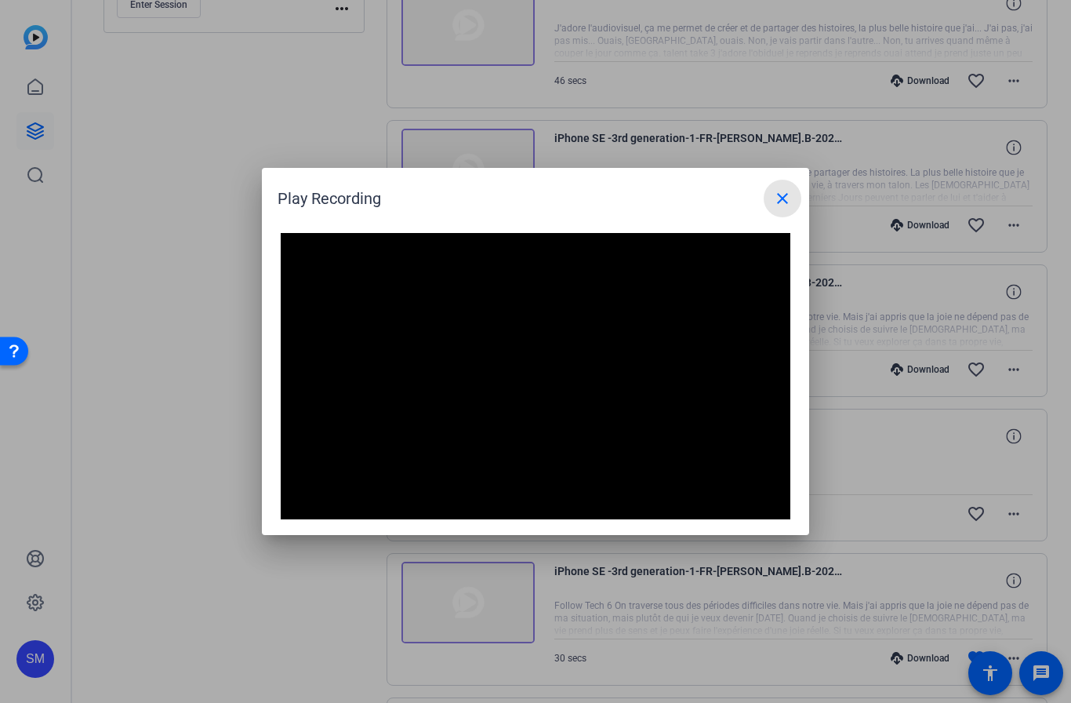
click at [788, 198] on mat-icon "close" at bounding box center [782, 198] width 19 height 19
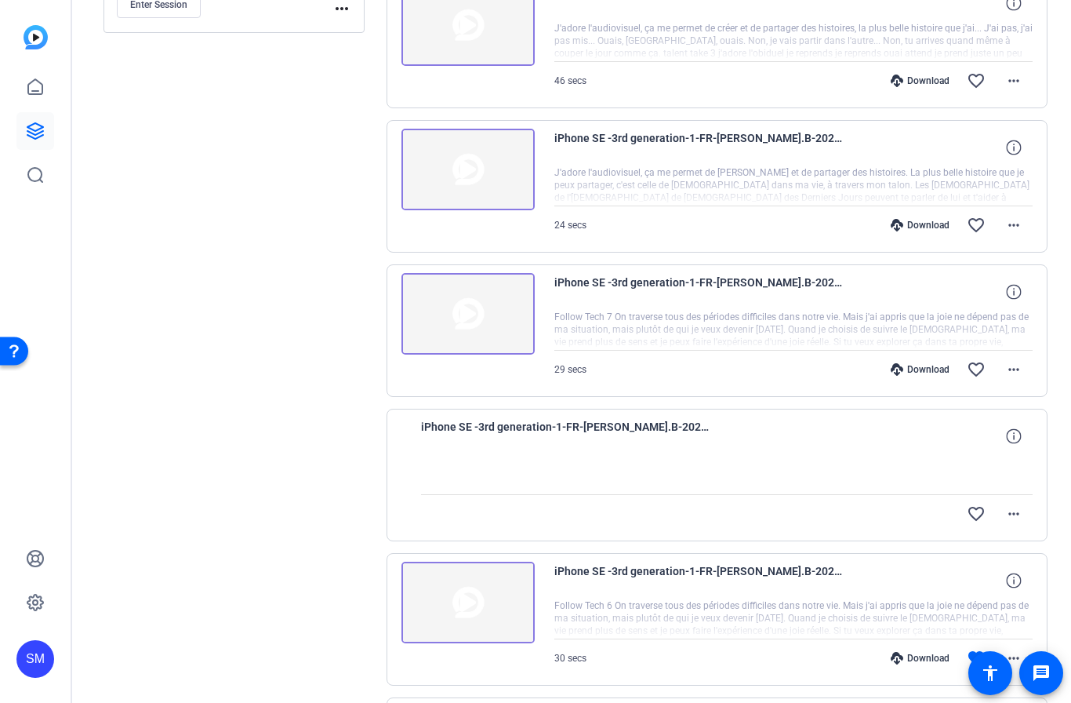
scroll to position [559, 0]
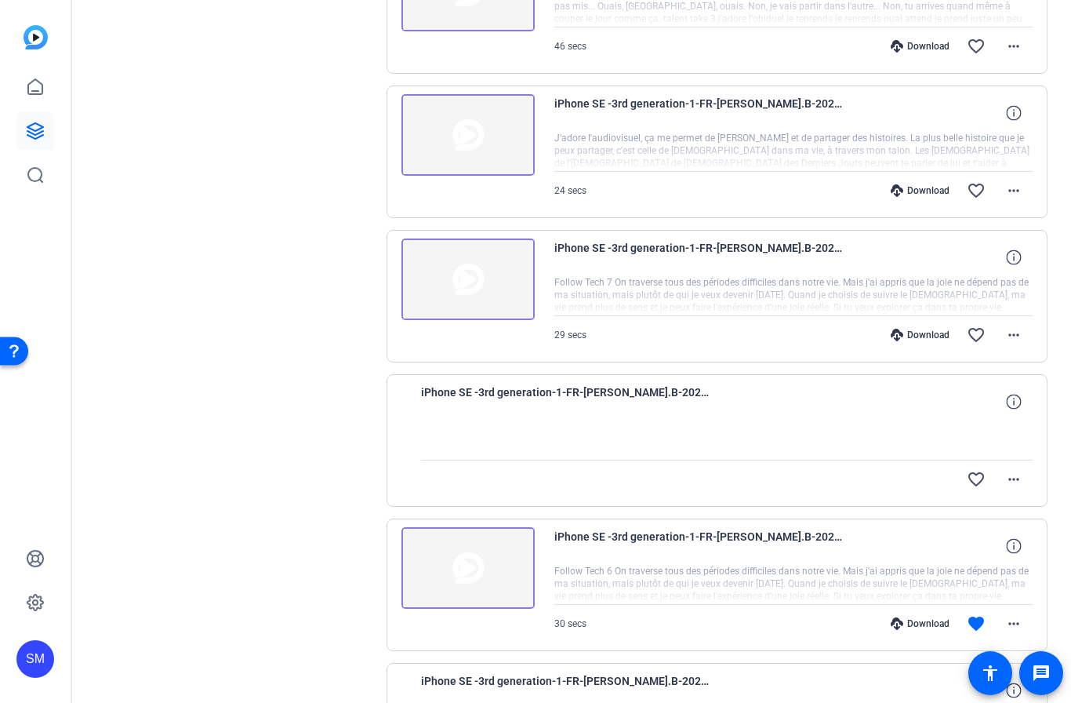
click at [468, 572] on img at bounding box center [467, 568] width 133 height 82
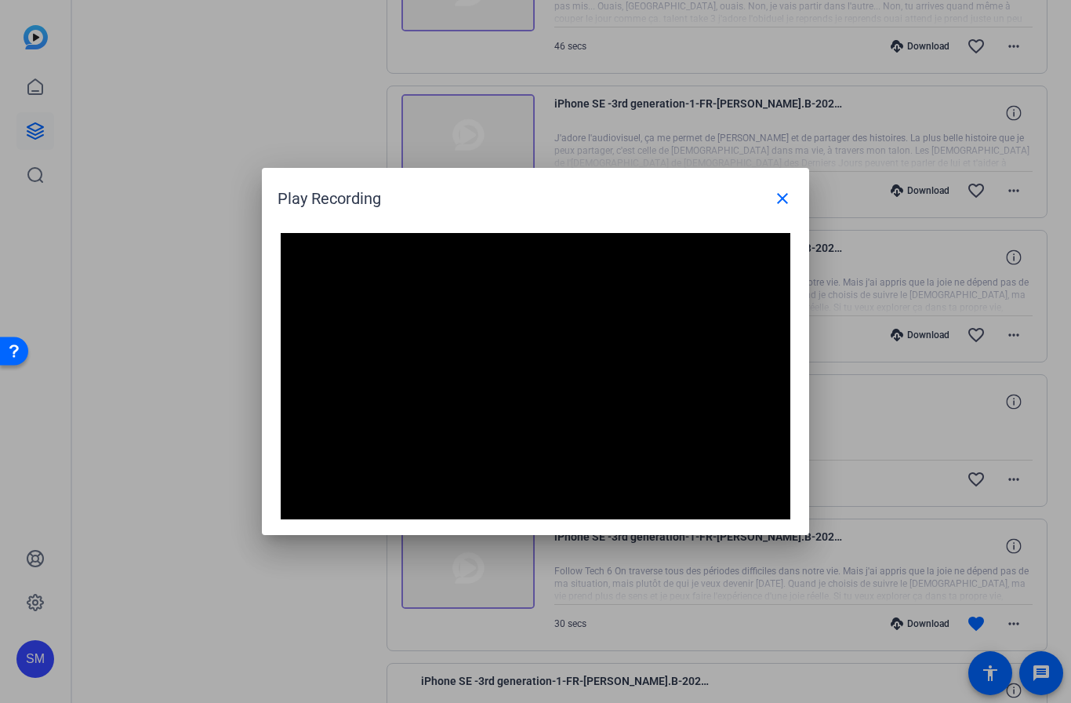
click at [784, 197] on mat-icon "close" at bounding box center [782, 198] width 19 height 19
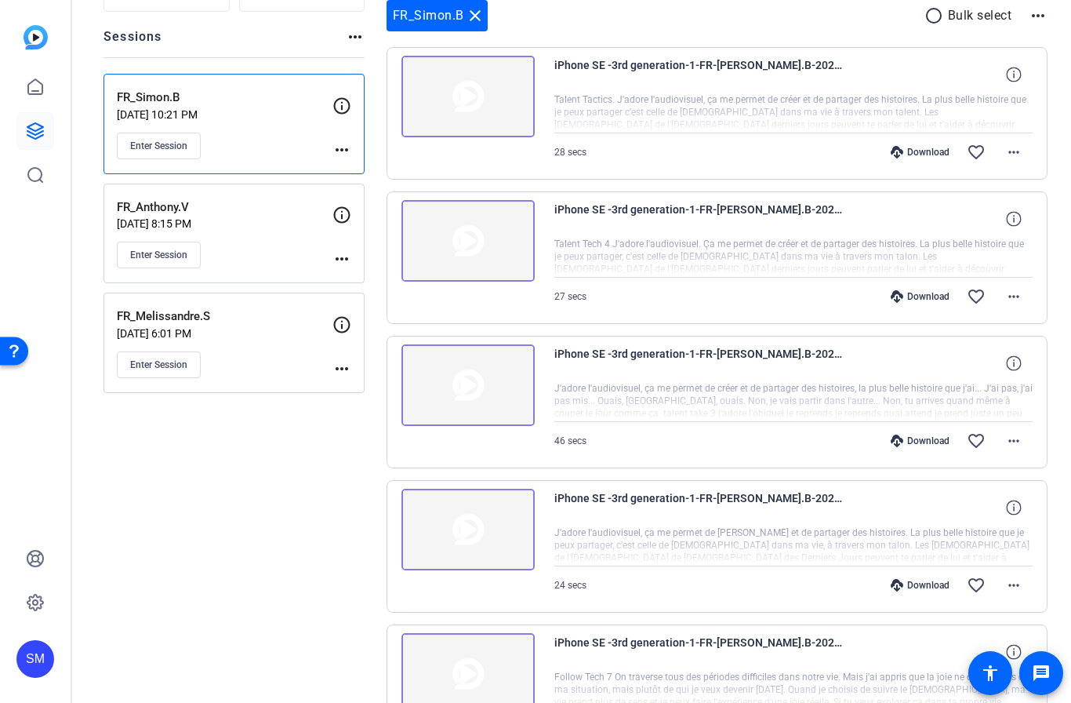
scroll to position [125, 0]
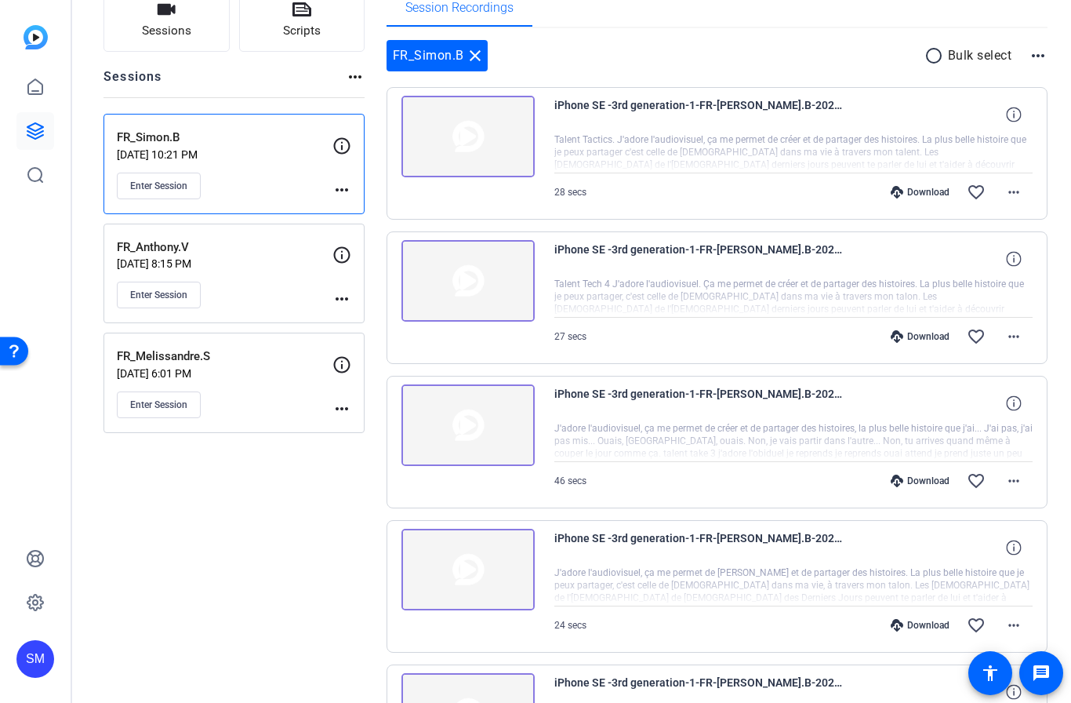
click at [470, 566] on img at bounding box center [467, 570] width 133 height 82
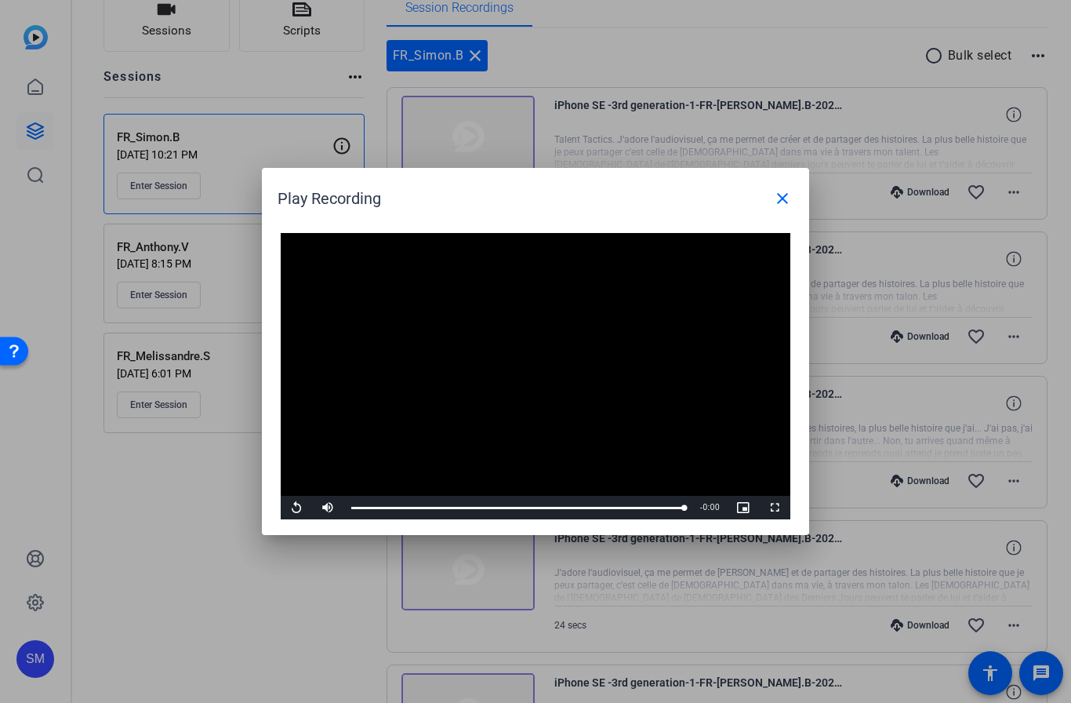
click at [785, 201] on mat-icon "close" at bounding box center [782, 198] width 19 height 19
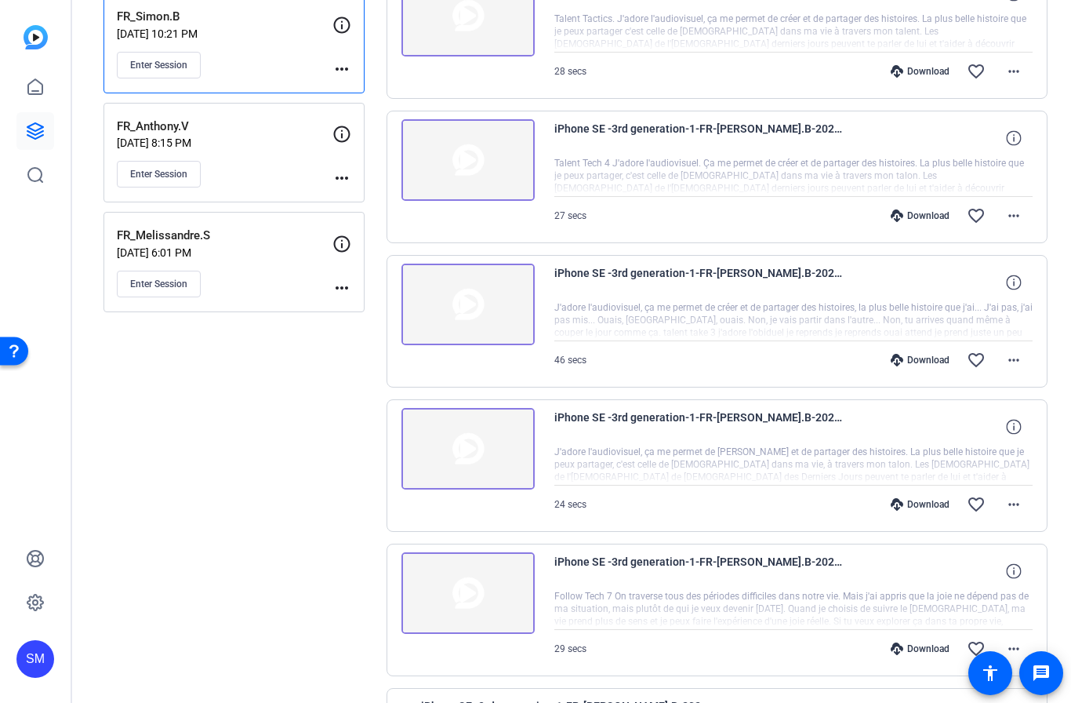
scroll to position [244, 0]
click at [468, 602] on img at bounding box center [467, 595] width 133 height 82
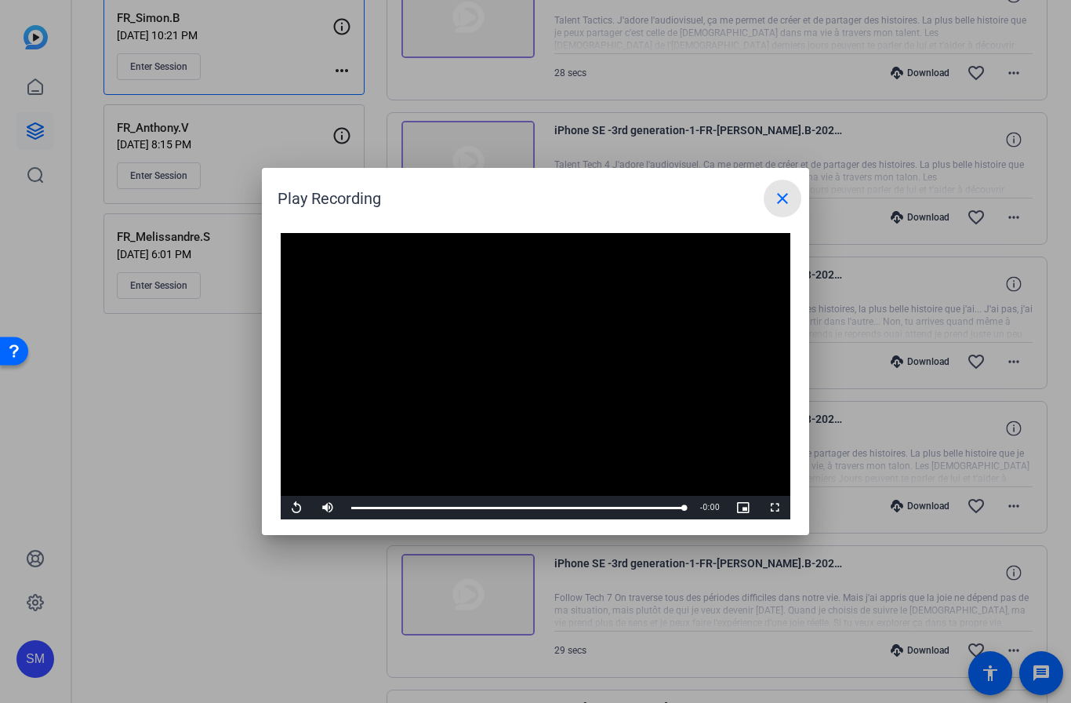
click at [790, 204] on mat-icon "close" at bounding box center [782, 198] width 19 height 19
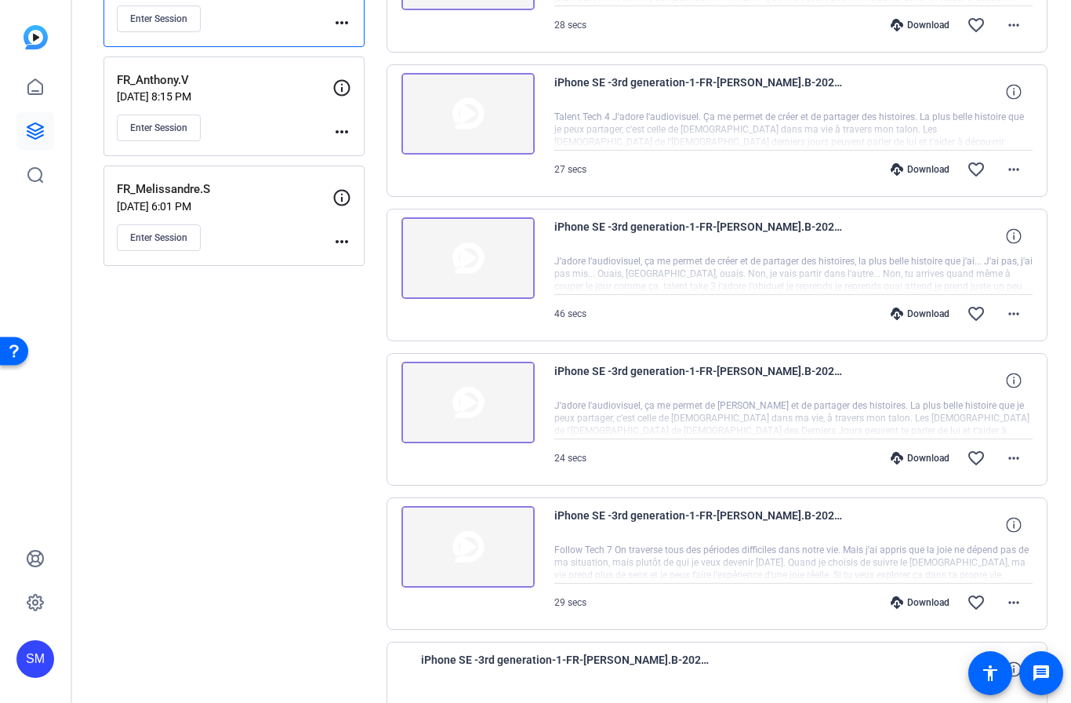
scroll to position [293, 0]
click at [979, 600] on mat-icon "favorite_border" at bounding box center [976, 600] width 19 height 19
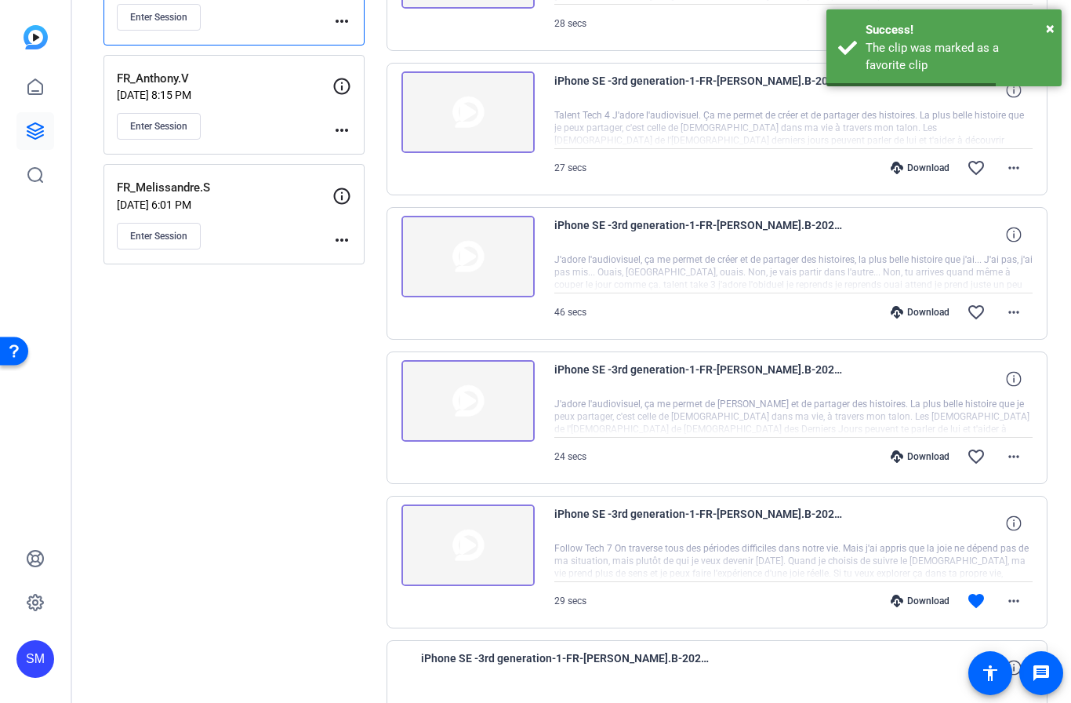
click at [476, 408] on img at bounding box center [467, 401] width 133 height 82
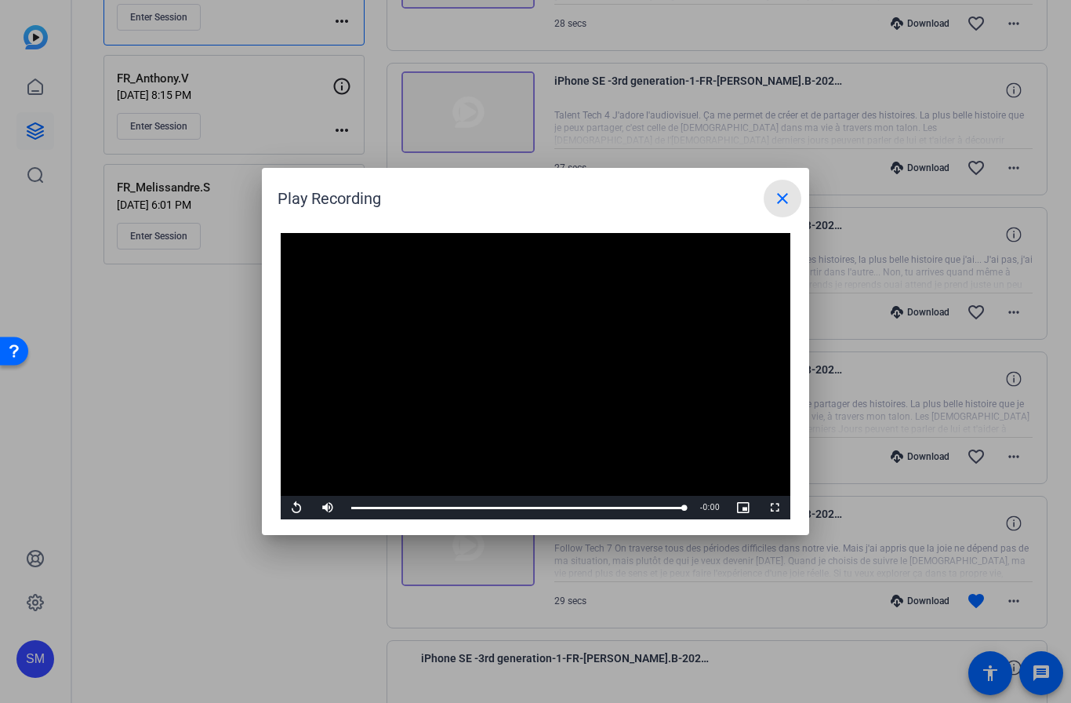
click at [794, 191] on span at bounding box center [783, 199] width 38 height 38
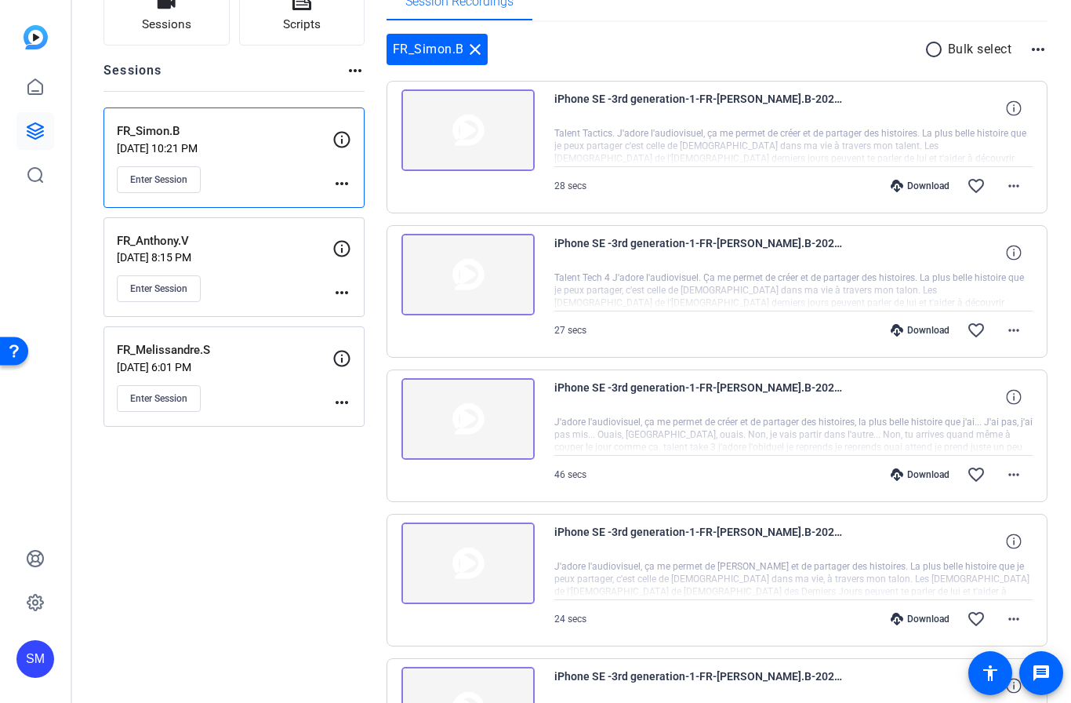
scroll to position [22, 0]
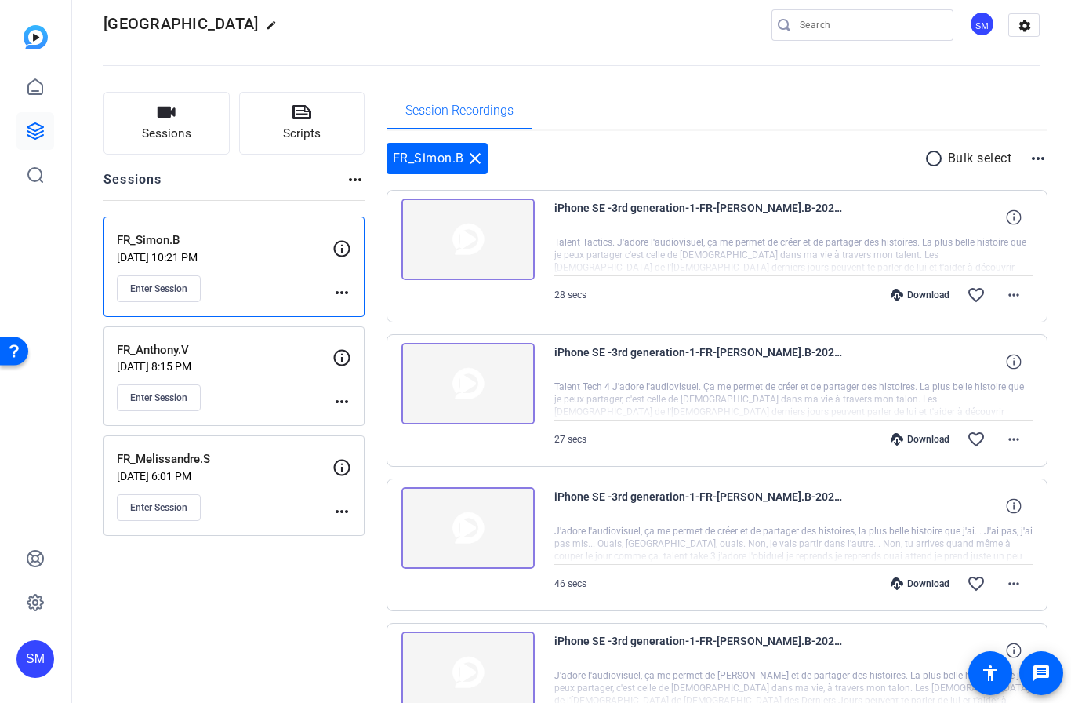
click at [475, 521] on img at bounding box center [467, 528] width 133 height 82
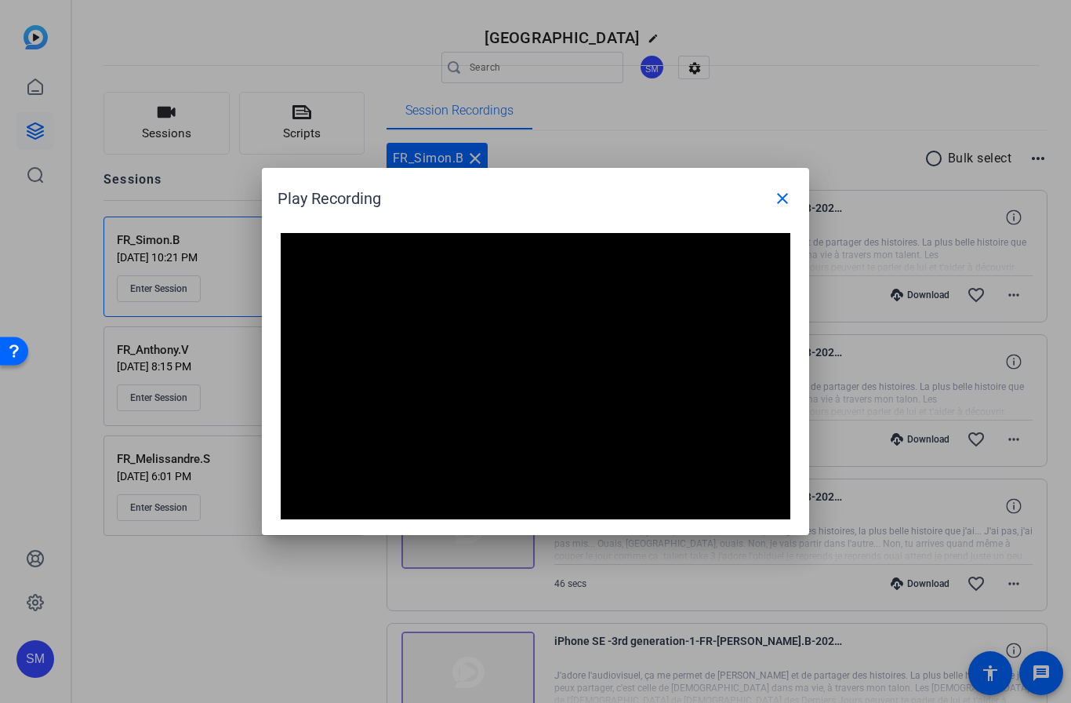
click at [785, 205] on mat-icon "close" at bounding box center [782, 198] width 19 height 19
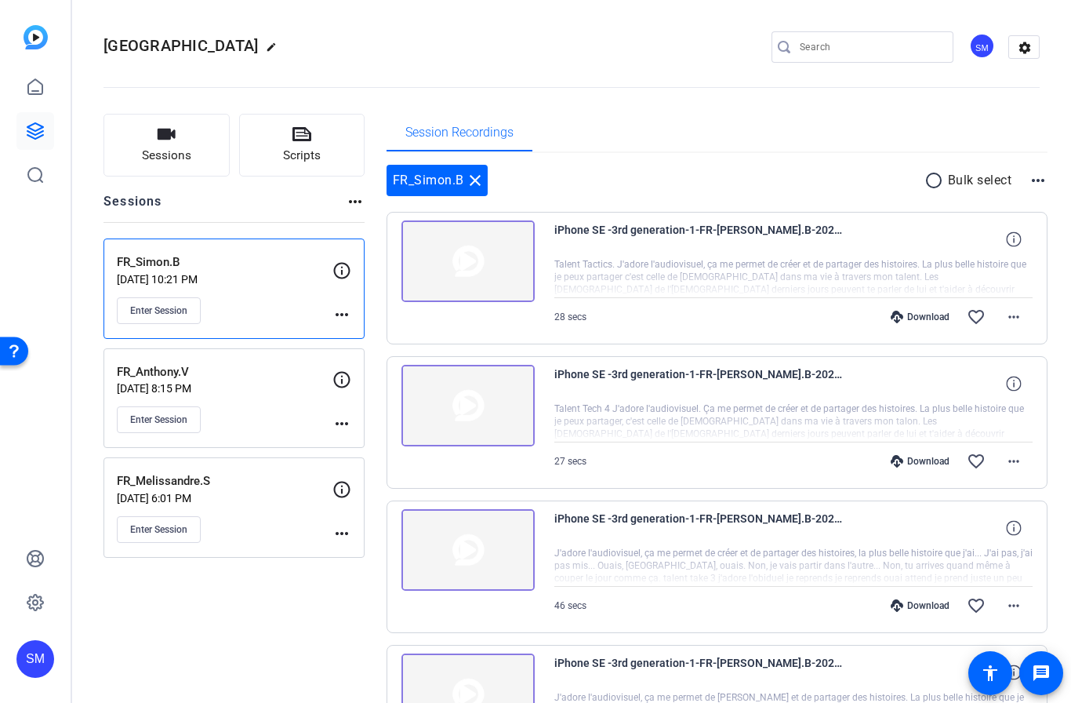
scroll to position [0, 0]
click at [471, 406] on img at bounding box center [467, 406] width 133 height 82
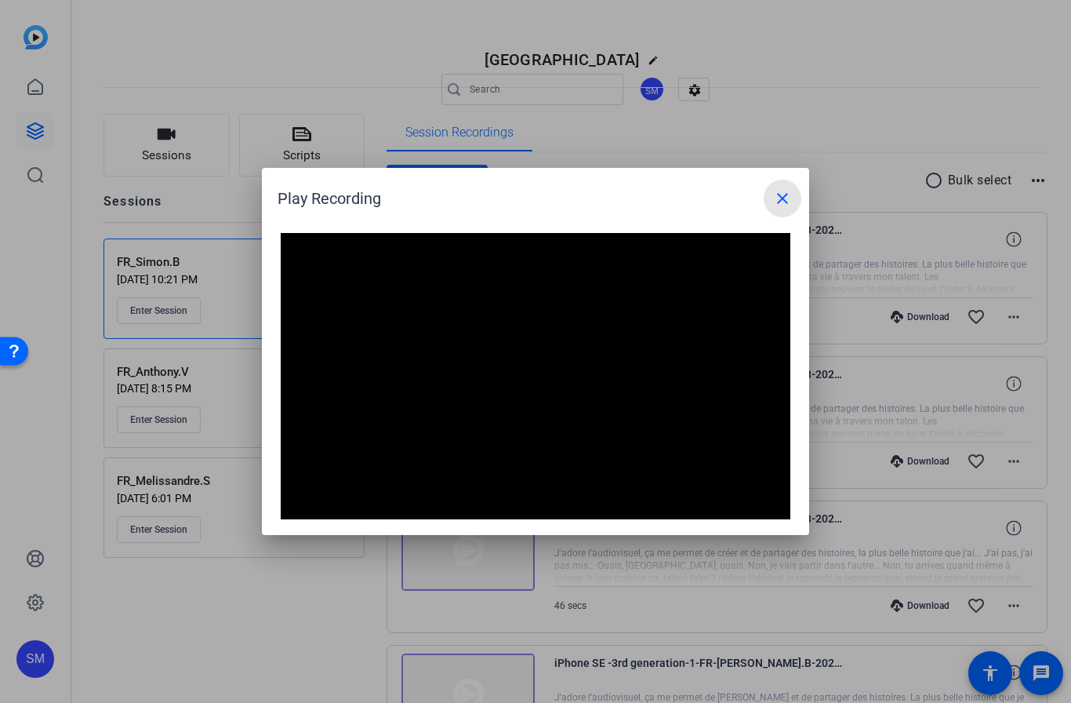
click at [787, 208] on span at bounding box center [783, 199] width 38 height 38
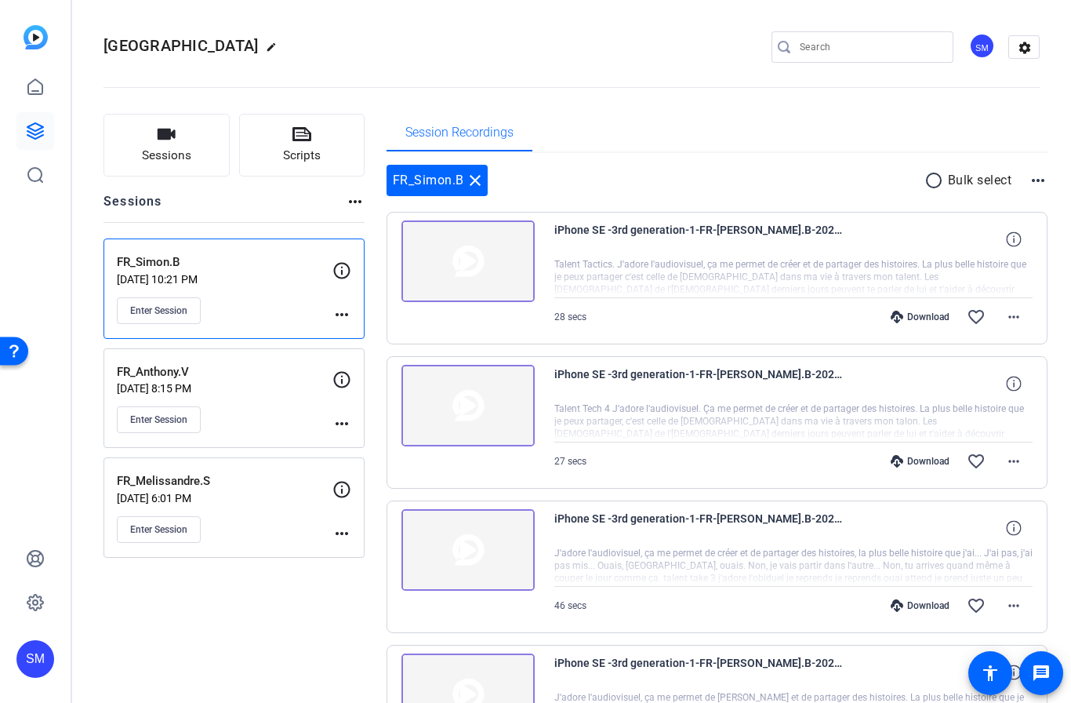
click at [468, 259] on img at bounding box center [467, 261] width 133 height 82
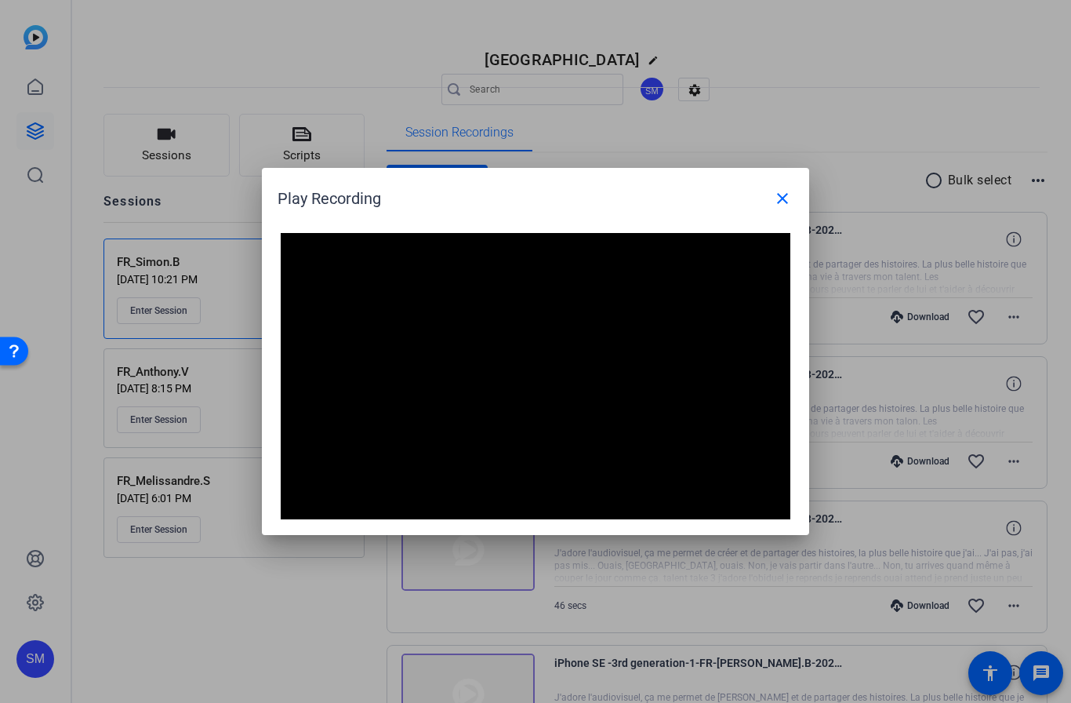
click at [784, 196] on mat-icon "close" at bounding box center [782, 198] width 19 height 19
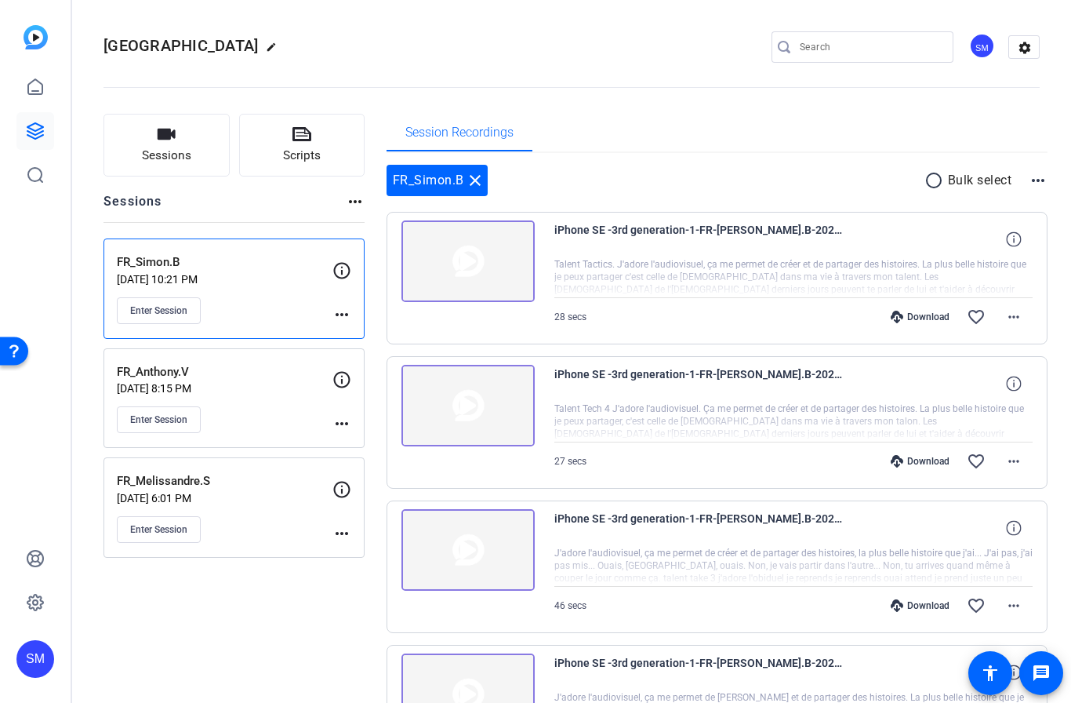
click at [476, 403] on img at bounding box center [467, 406] width 133 height 82
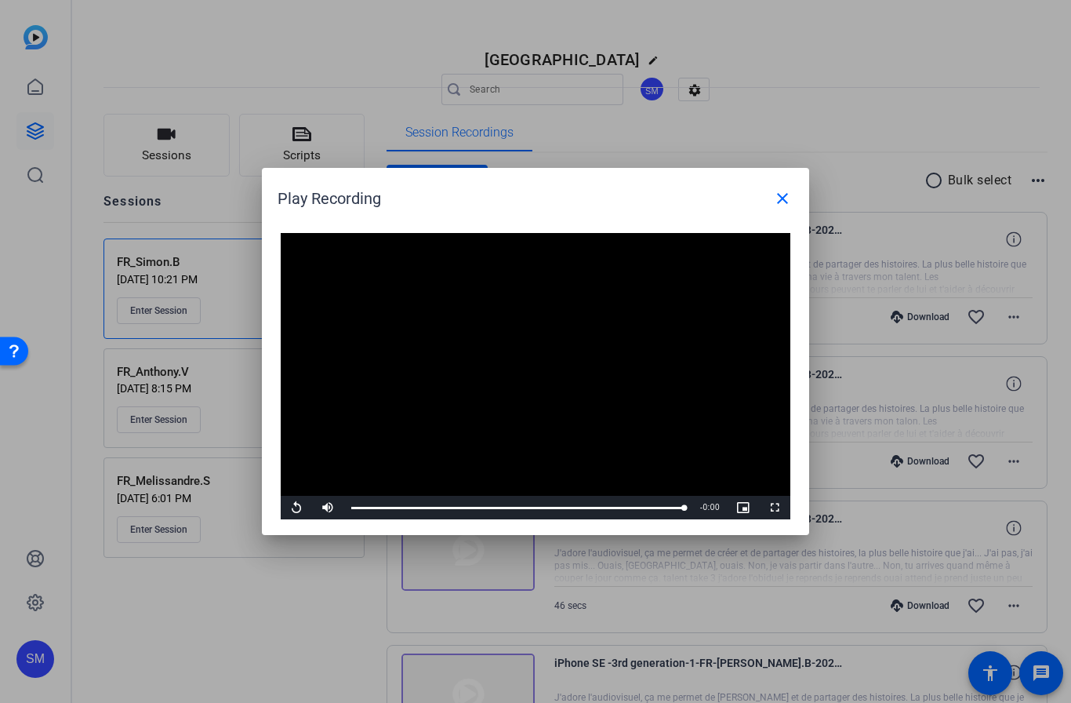
click at [793, 207] on span at bounding box center [783, 199] width 38 height 38
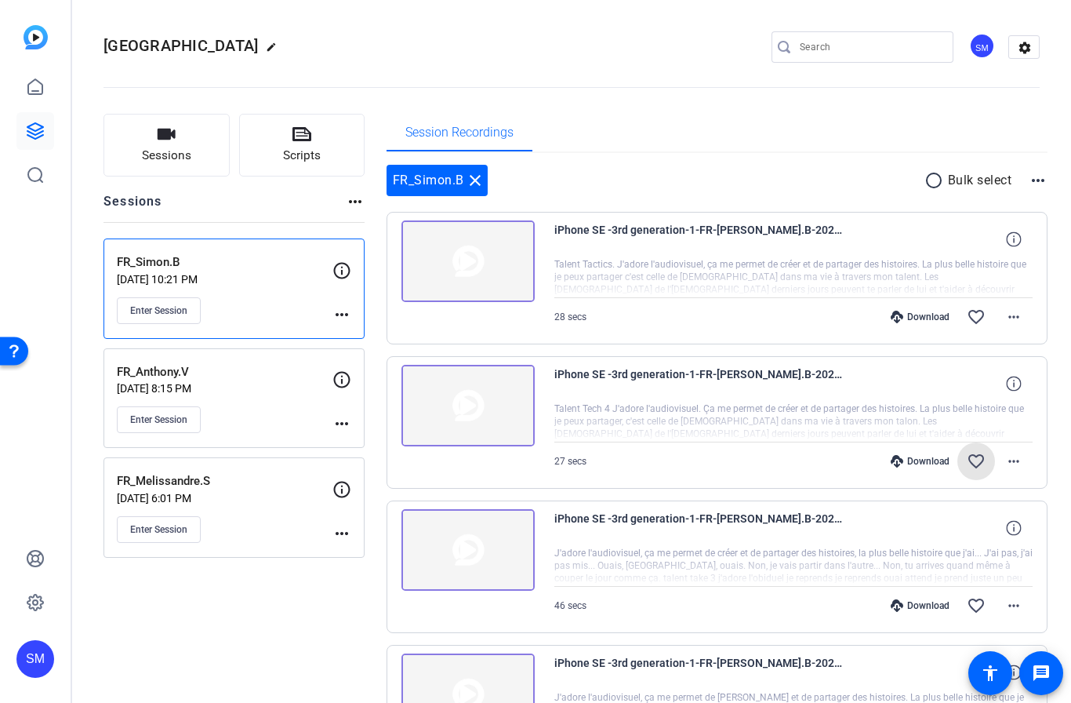
click at [979, 464] on mat-icon "favorite_border" at bounding box center [976, 461] width 19 height 19
click at [974, 315] on mat-icon "favorite_border" at bounding box center [976, 316] width 19 height 19
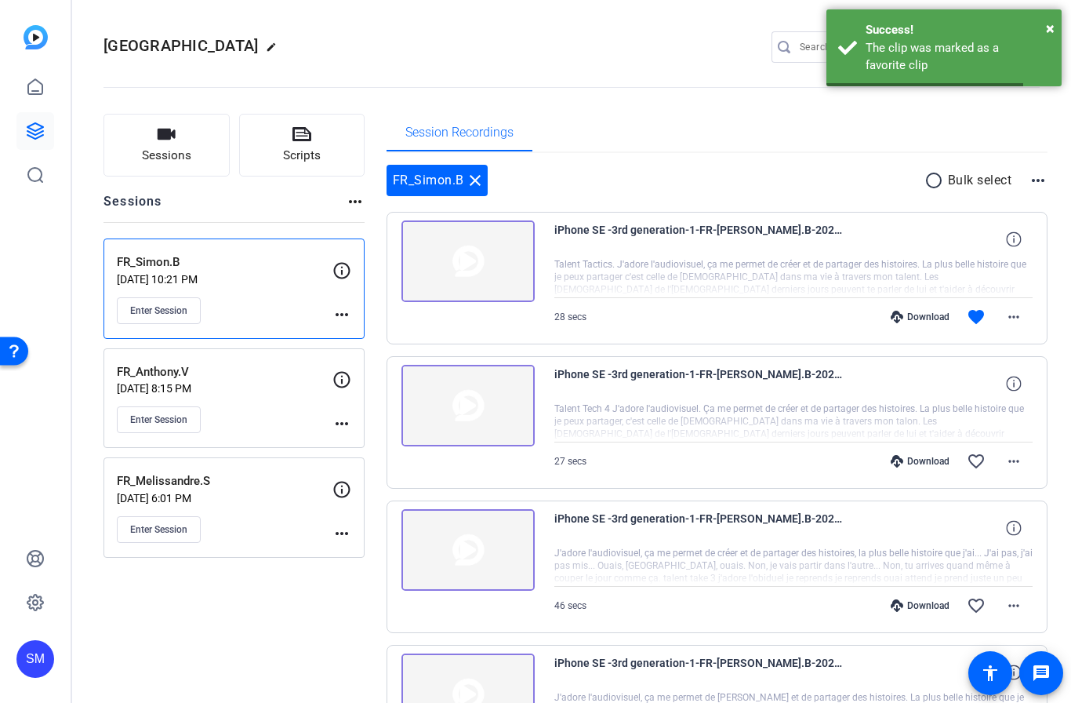
click at [980, 466] on mat-icon "favorite_border" at bounding box center [976, 461] width 19 height 19
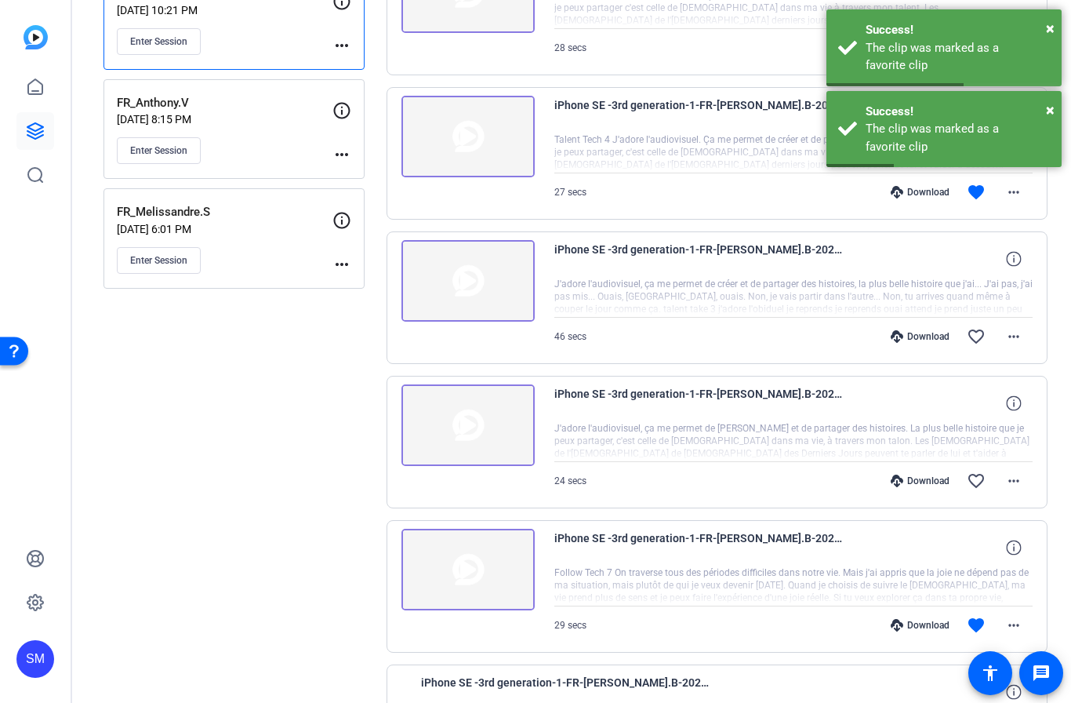
scroll to position [284, 0]
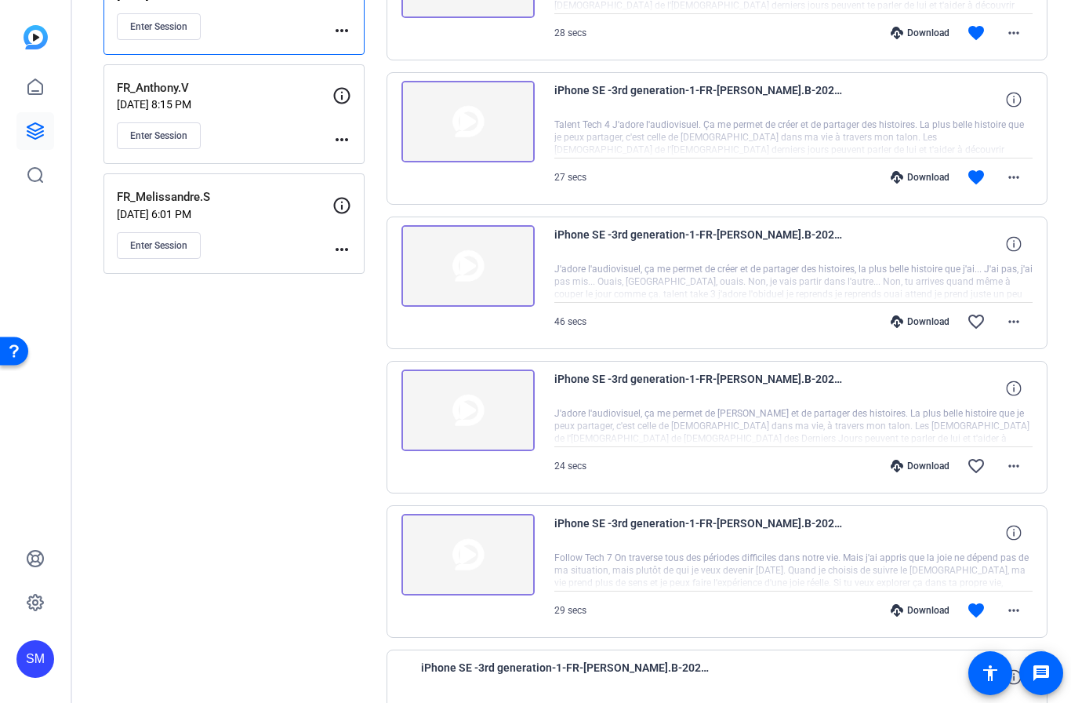
click at [466, 264] on img at bounding box center [467, 266] width 133 height 82
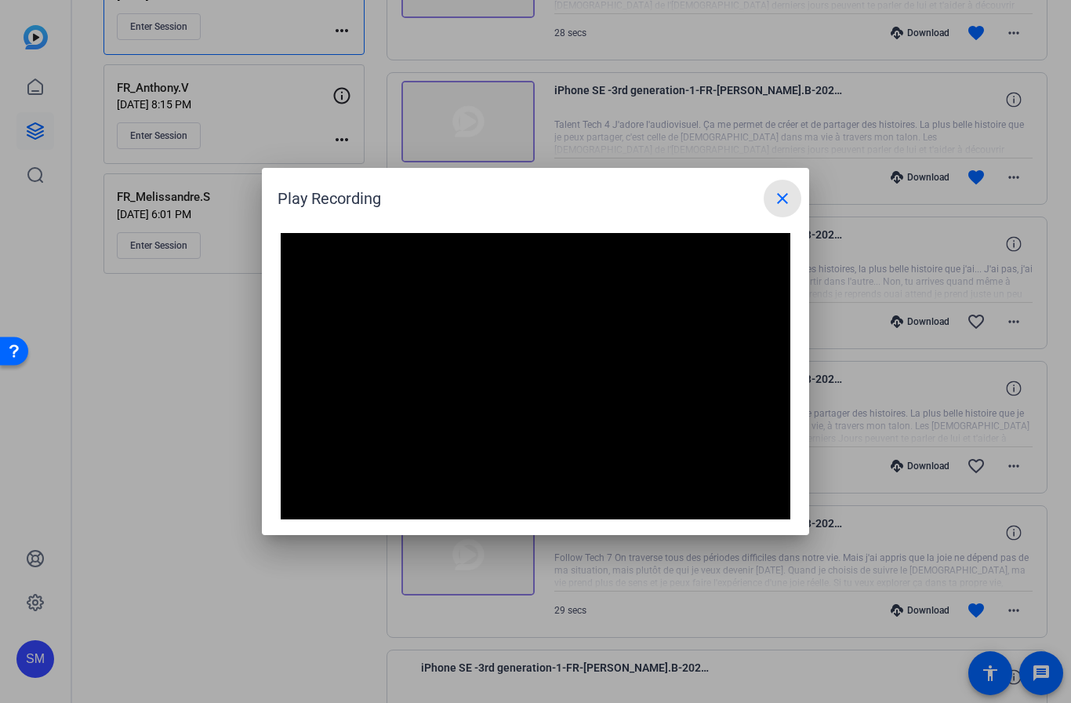
click at [783, 206] on mat-icon "close" at bounding box center [782, 198] width 19 height 19
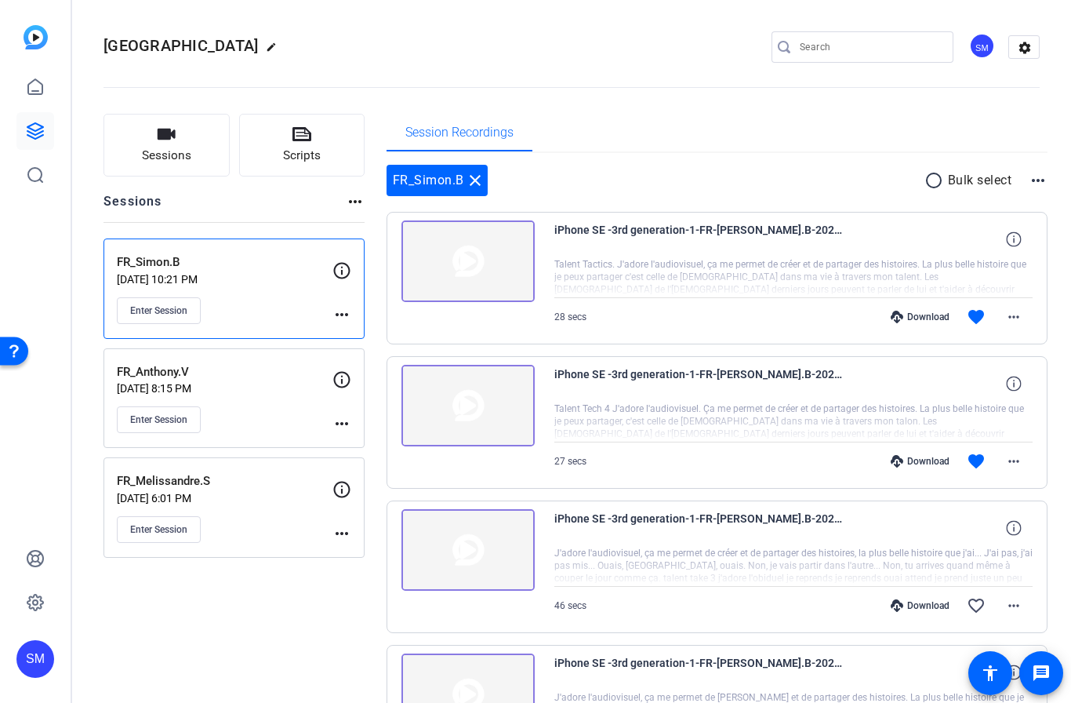
scroll to position [0, 0]
click at [797, 150] on div "Session Recordings" at bounding box center [718, 133] width 662 height 38
